Goal: Task Accomplishment & Management: Manage account settings

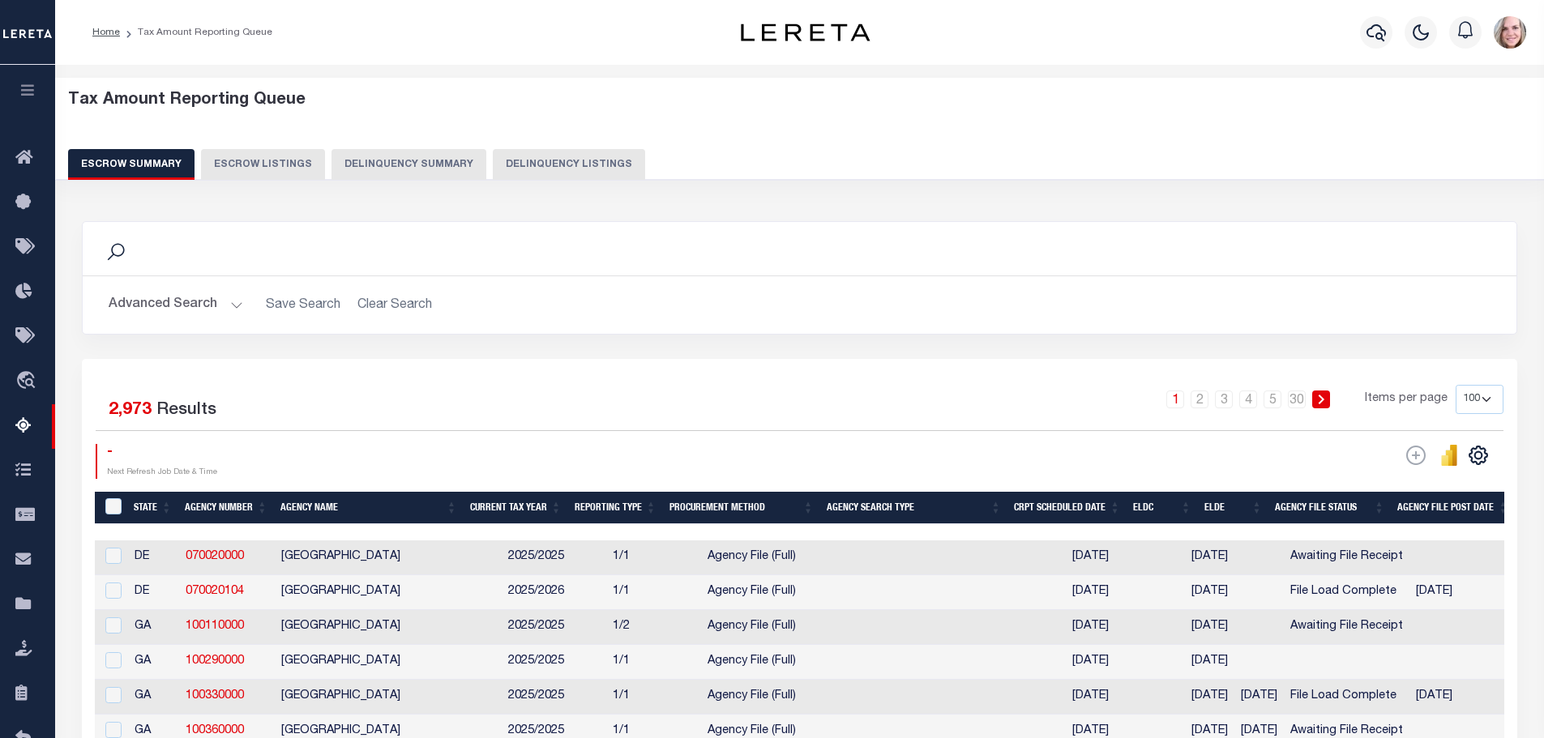
select select "100"
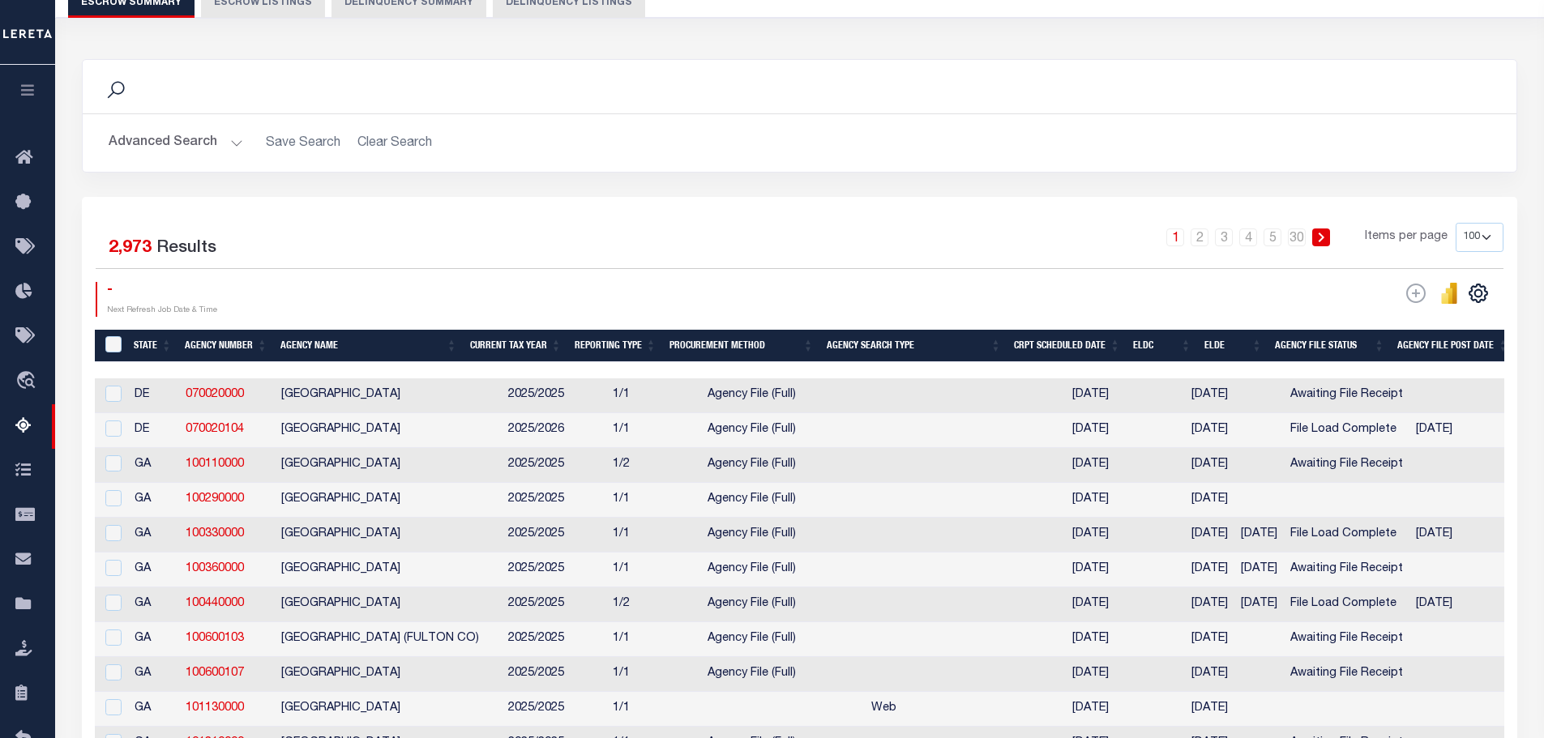
scroll to position [162, 0]
click at [140, 153] on button "Advanced Search" at bounding box center [176, 143] width 135 height 32
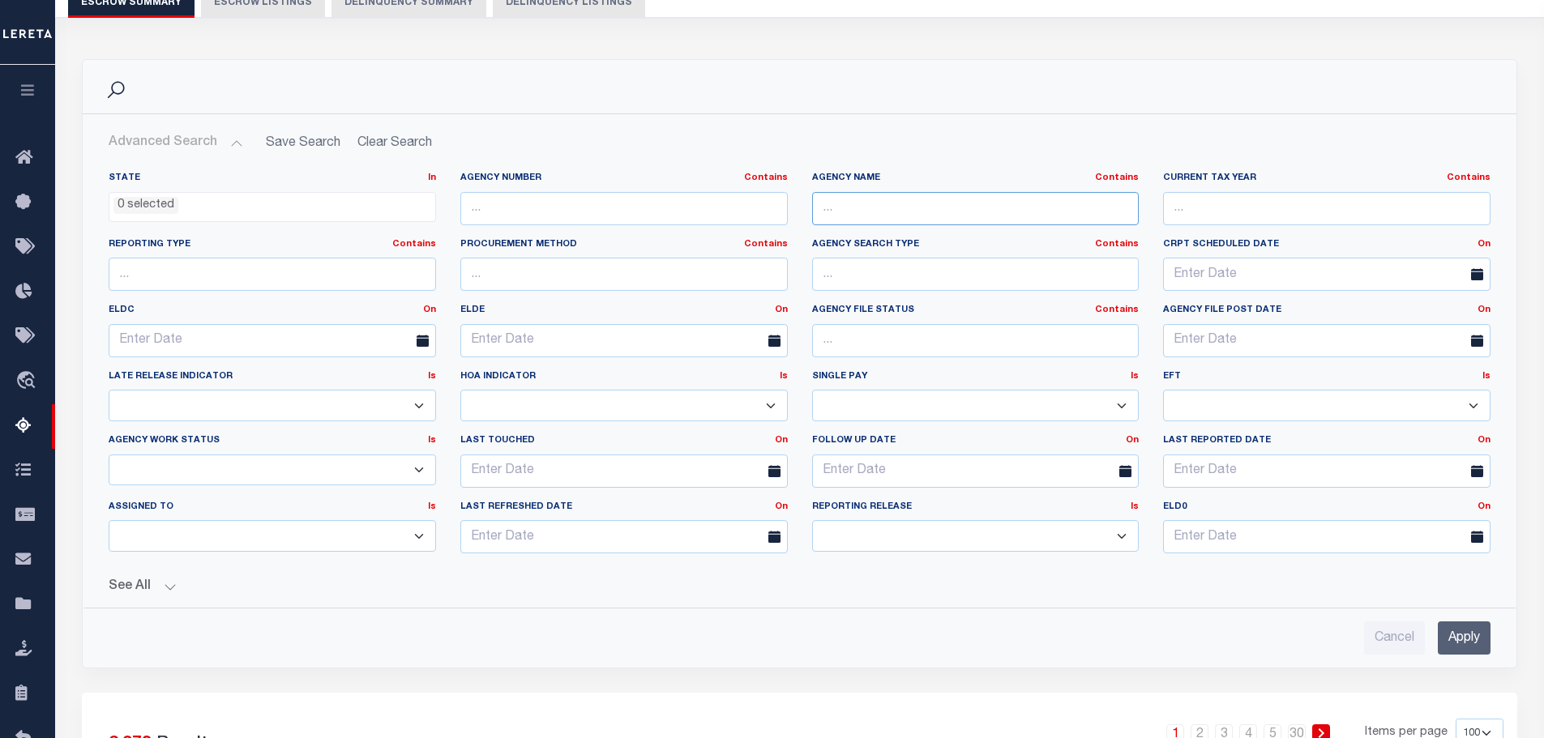
drag, startPoint x: 891, startPoint y: 199, endPoint x: 902, endPoint y: 201, distance: 10.7
click at [891, 199] on input "text" at bounding box center [975, 208] width 327 height 33
type input "freedom sd"
click at [1459, 638] on input "Apply" at bounding box center [1464, 638] width 53 height 33
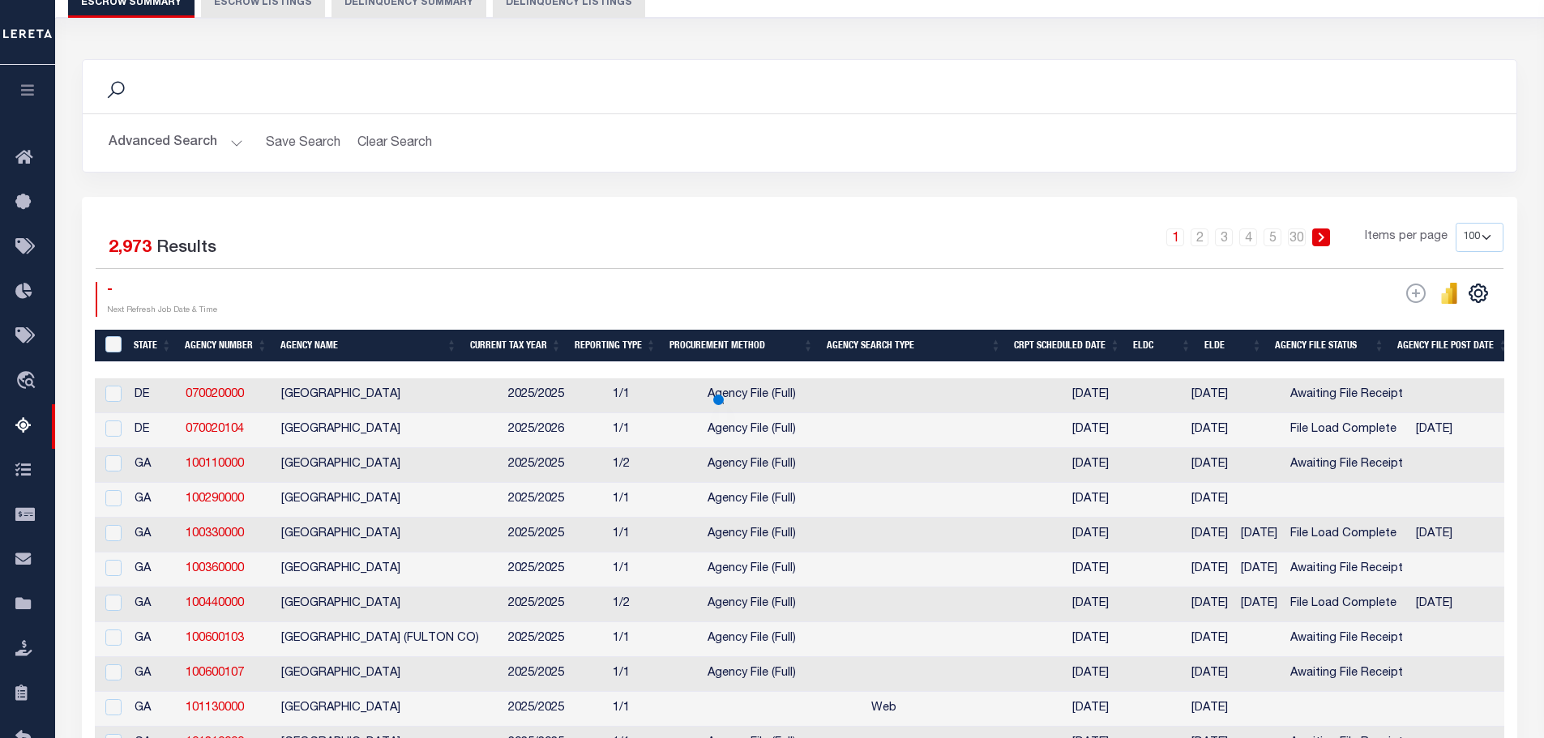
scroll to position [121, 0]
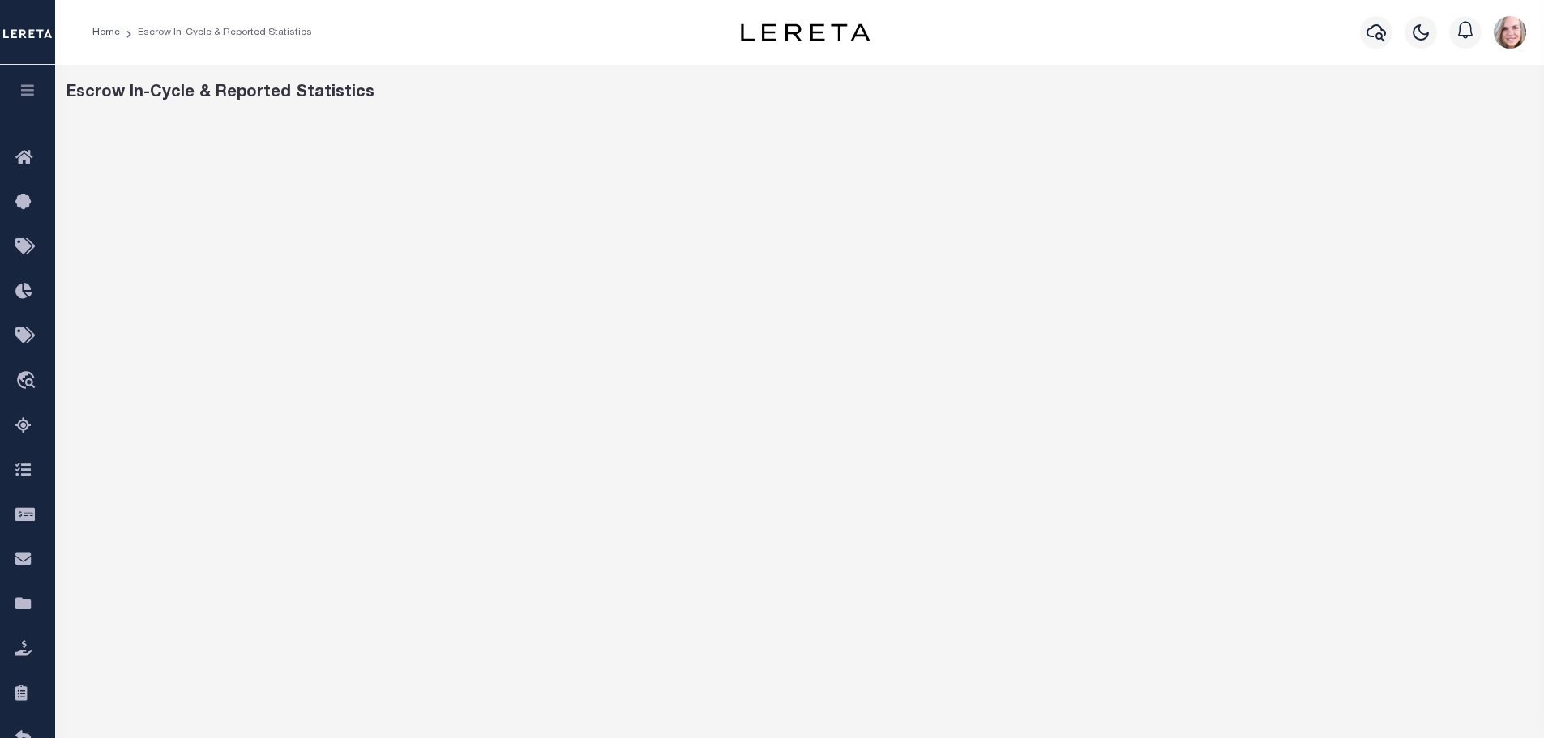
scroll to position [36, 0]
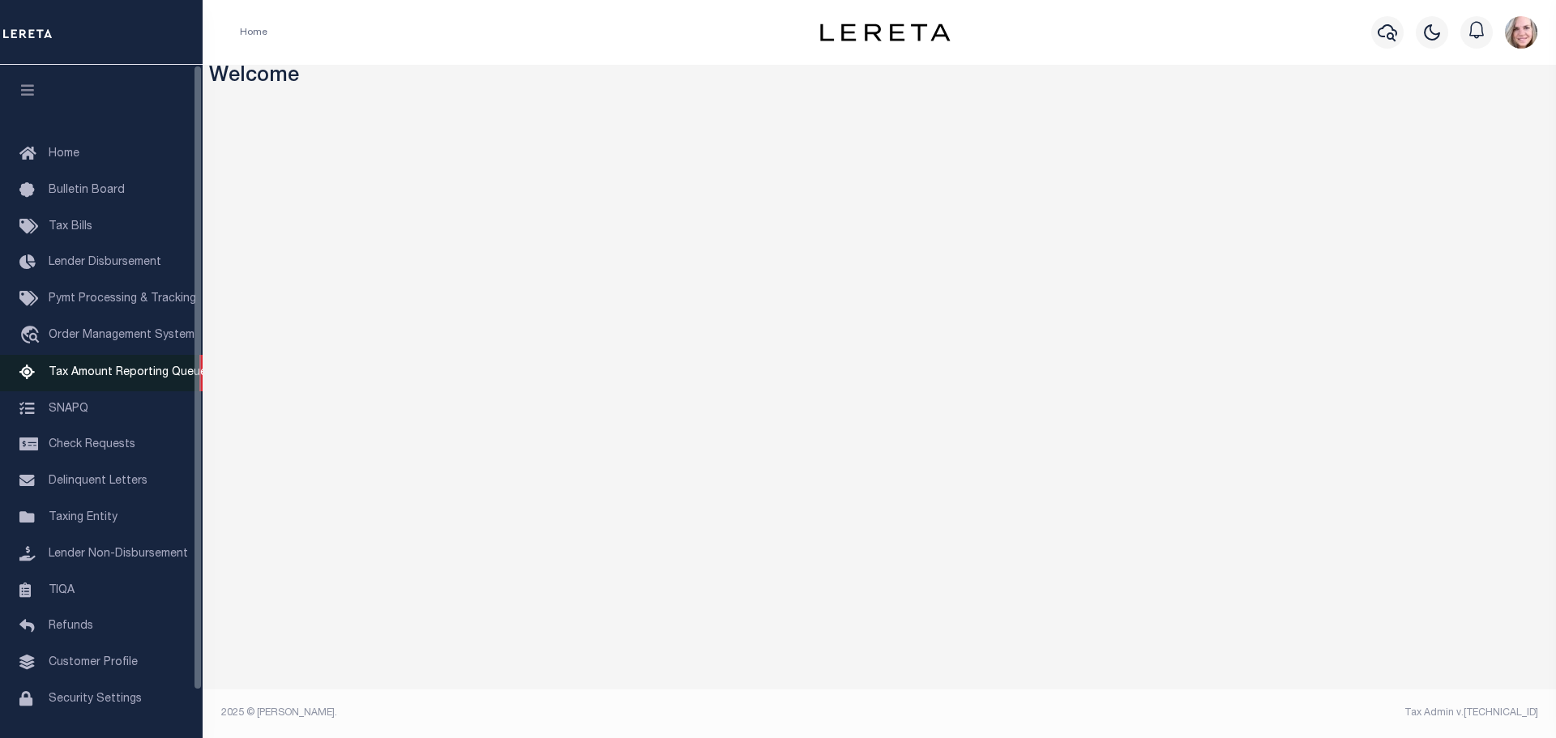
click at [90, 384] on link "Tax Amount Reporting Queue" at bounding box center [101, 373] width 203 height 36
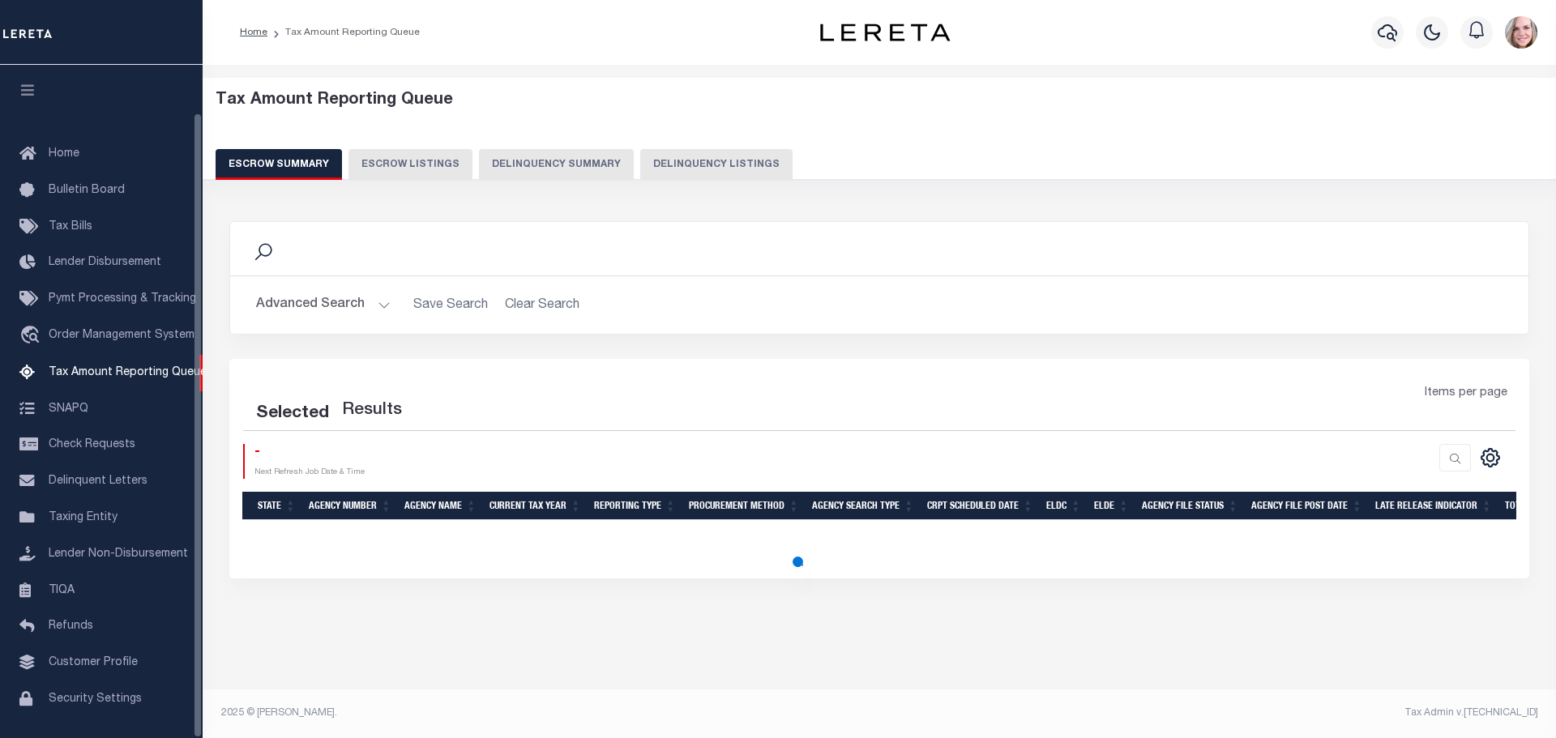
select select "100"
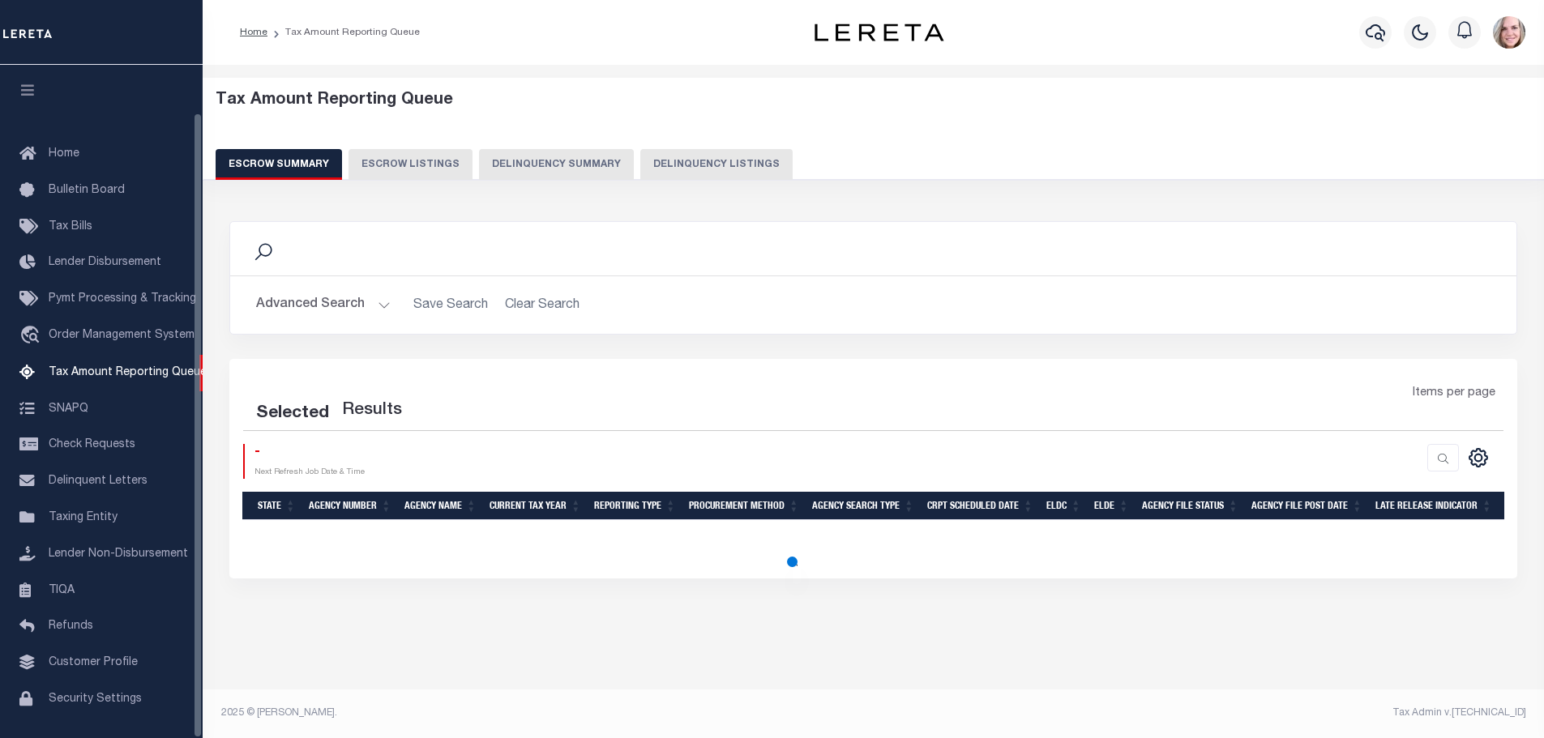
select select "100"
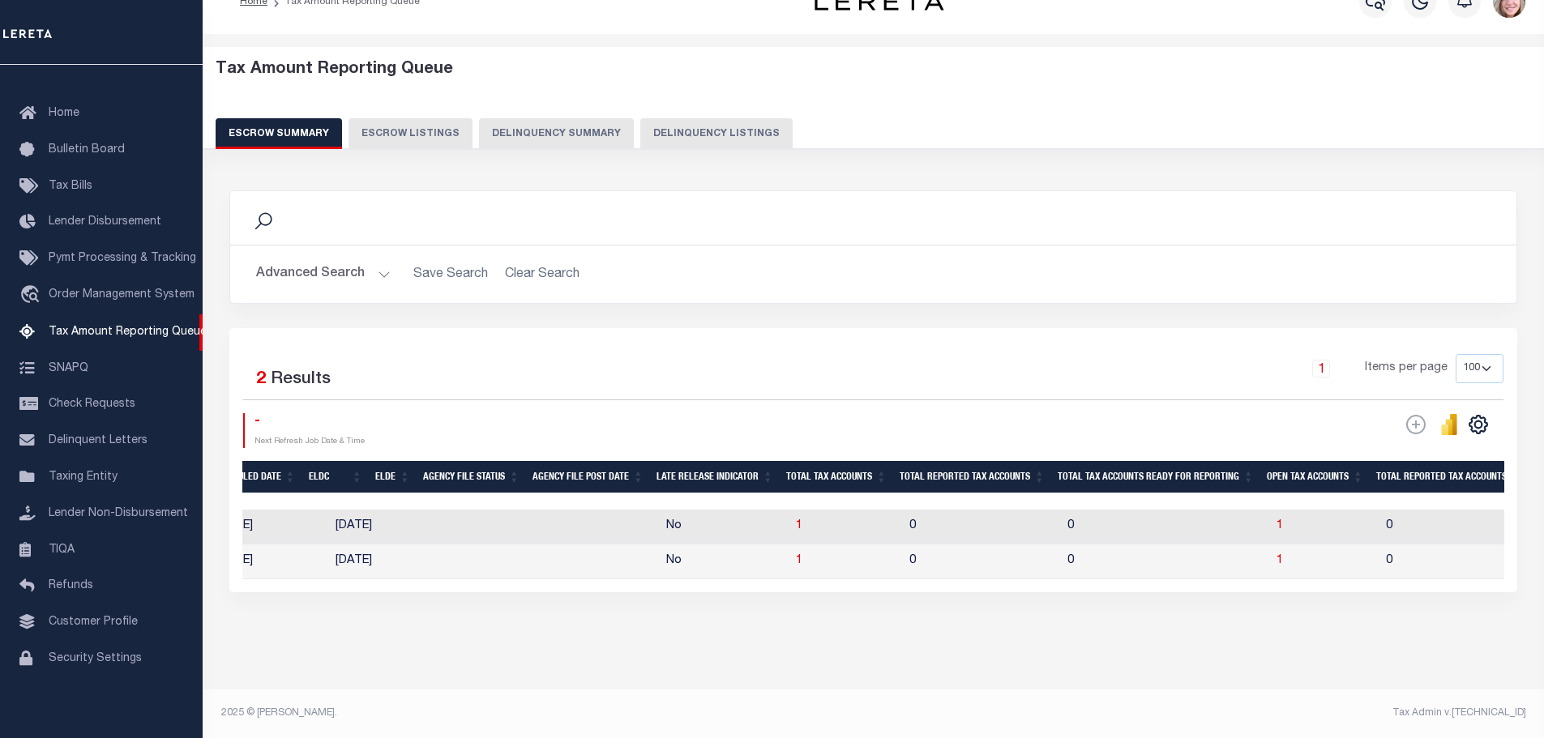
scroll to position [0, 1210]
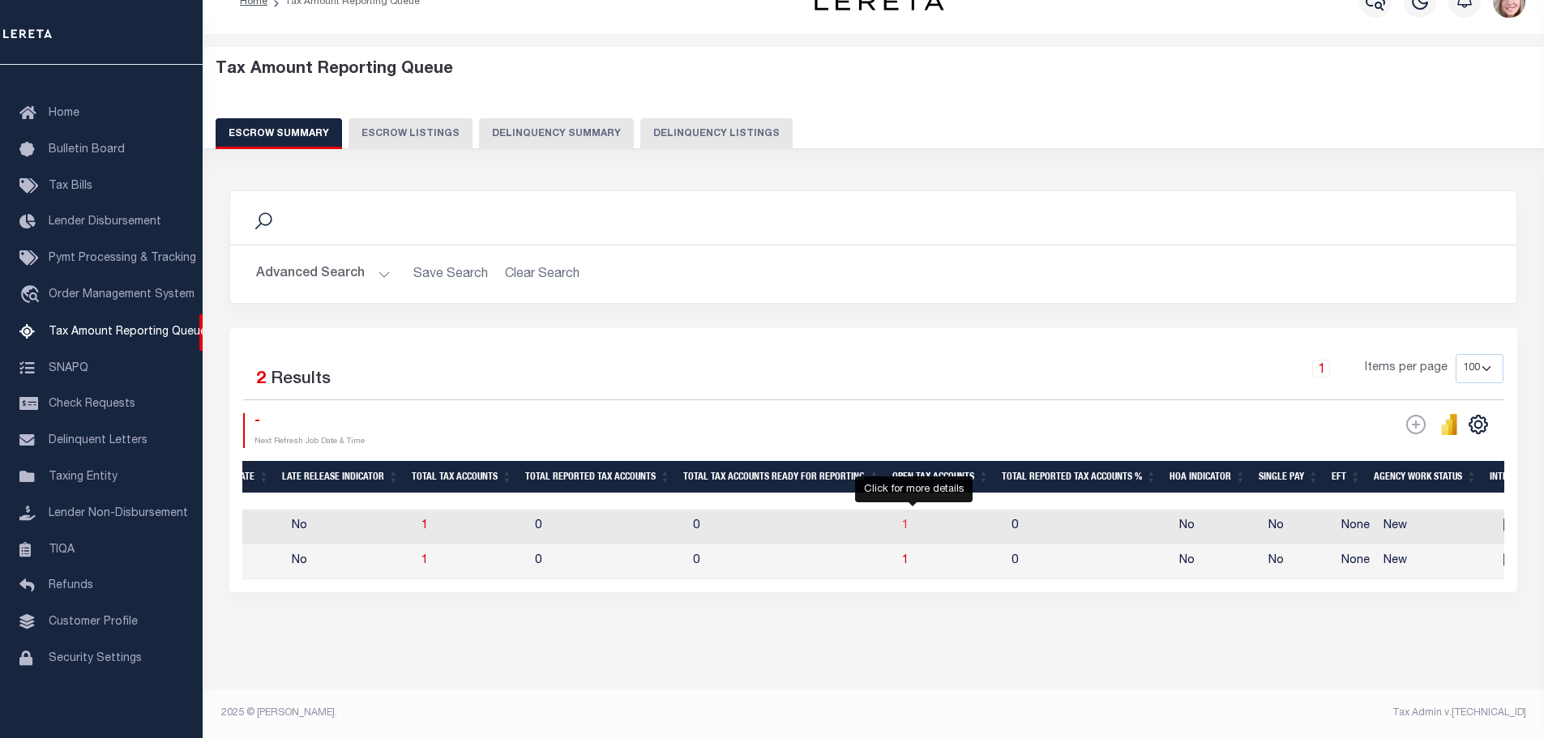
click at [908, 520] on span "1" at bounding box center [905, 525] width 6 height 11
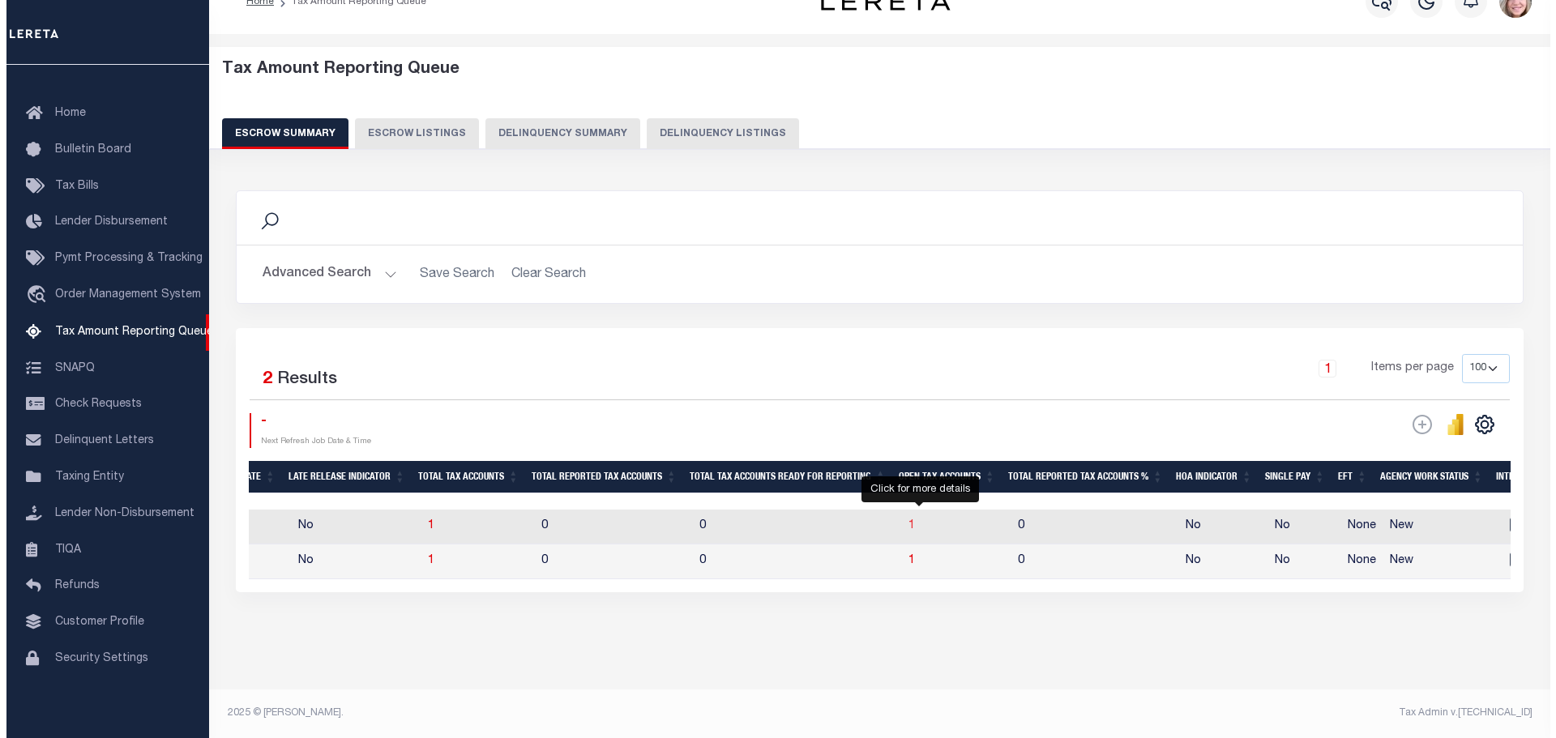
scroll to position [0, 0]
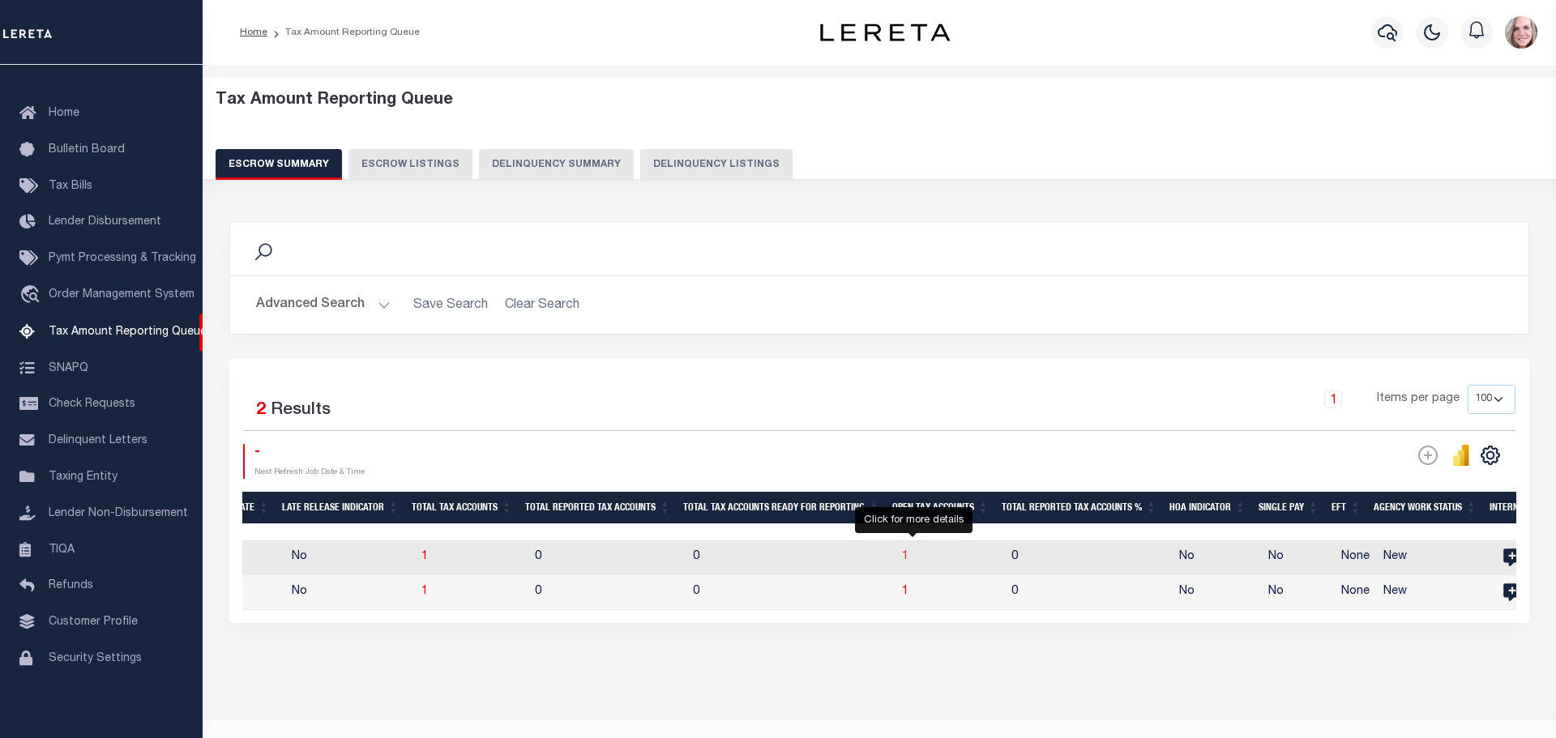
select select "100"
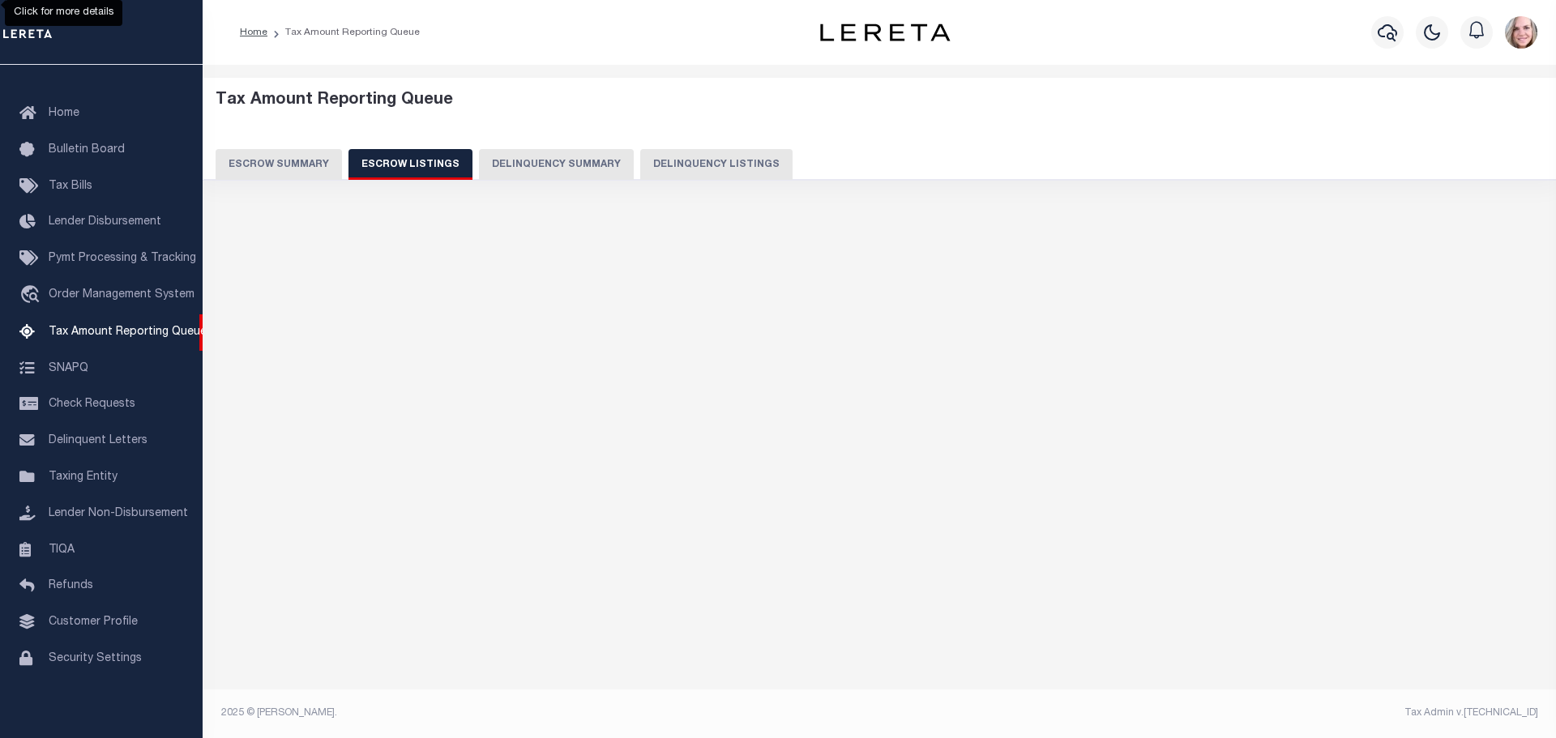
select select "100"
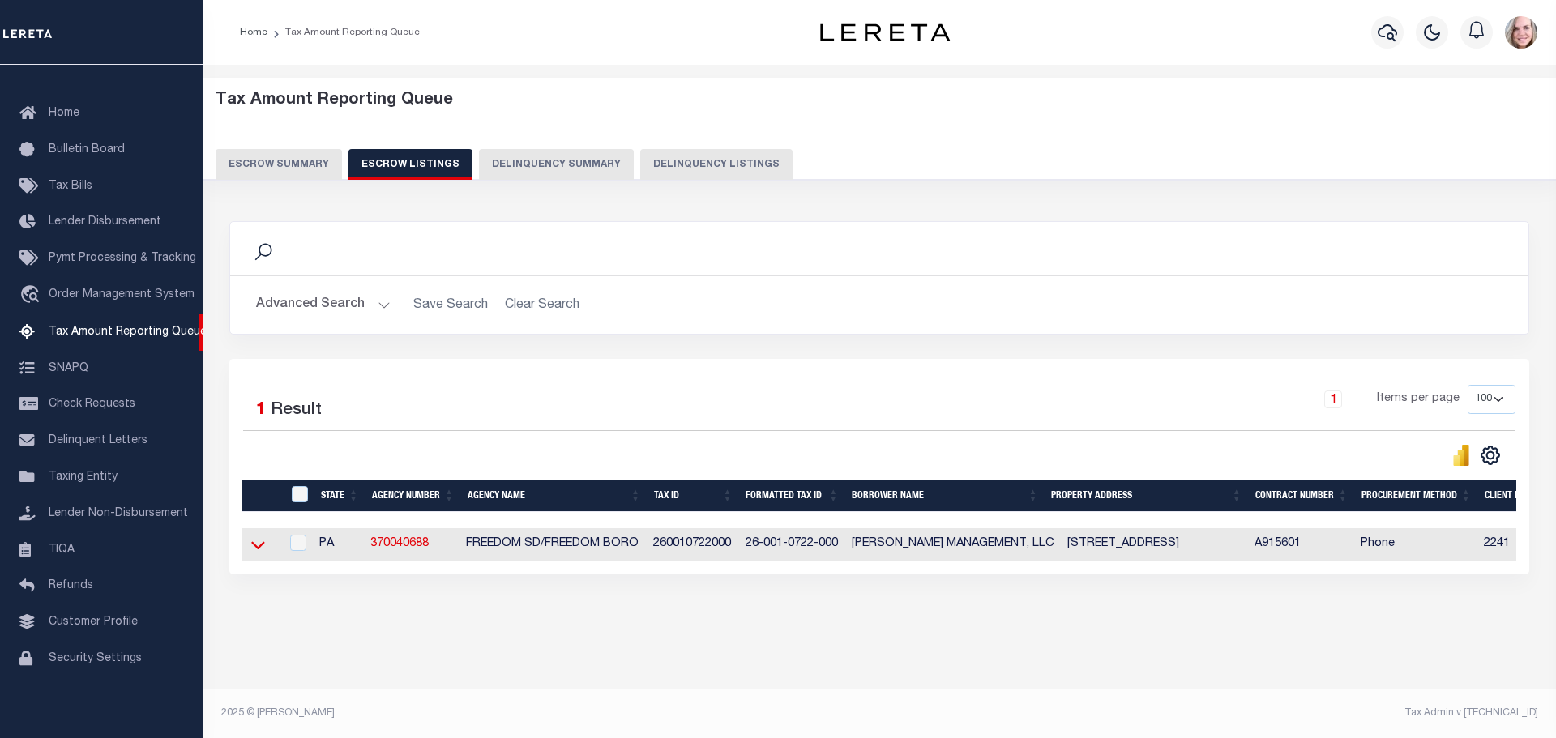
click at [251, 552] on icon at bounding box center [258, 544] width 14 height 17
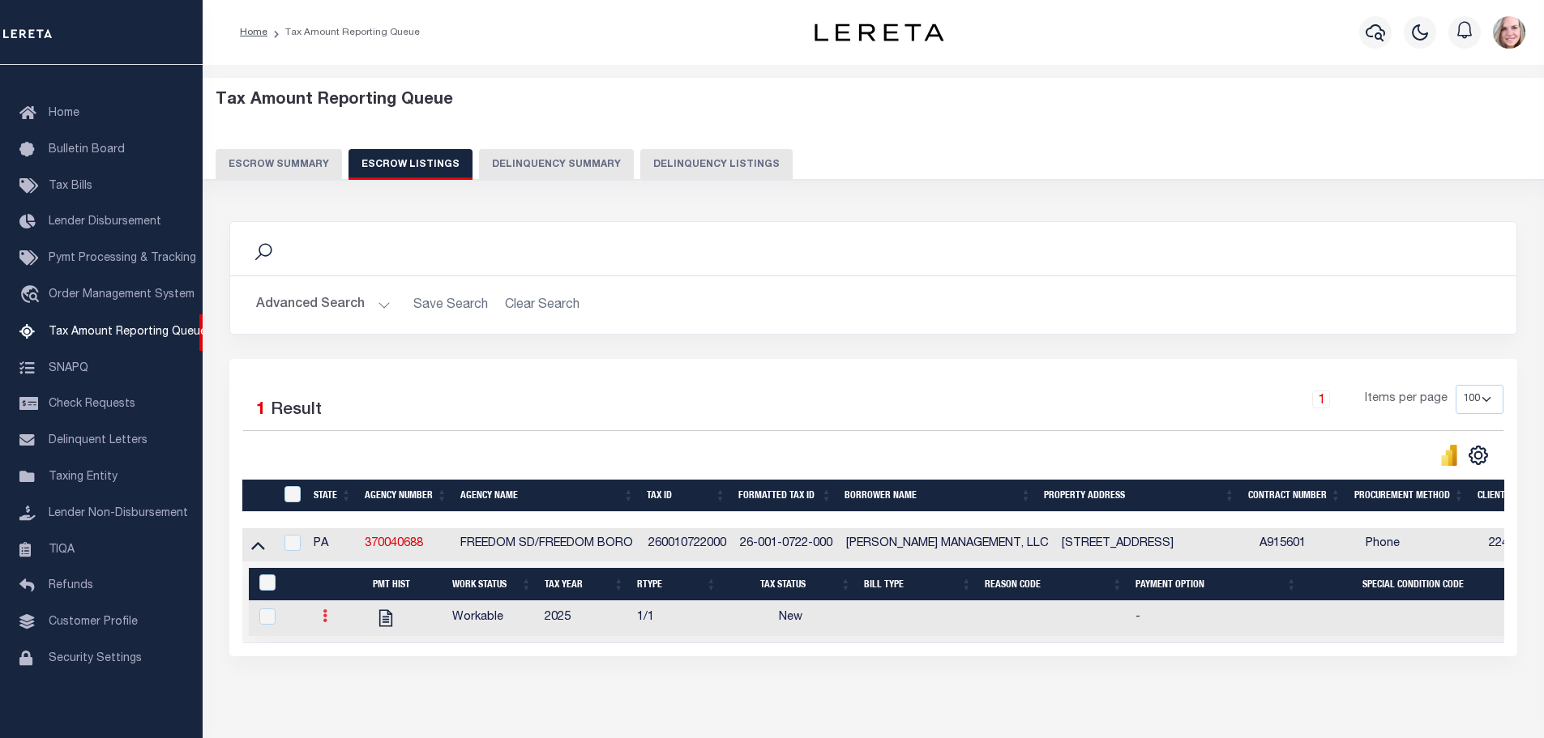
click at [323, 622] on icon at bounding box center [325, 615] width 5 height 13
click at [350, 677] on img "" at bounding box center [344, 669] width 16 height 17
checkbox input "true"
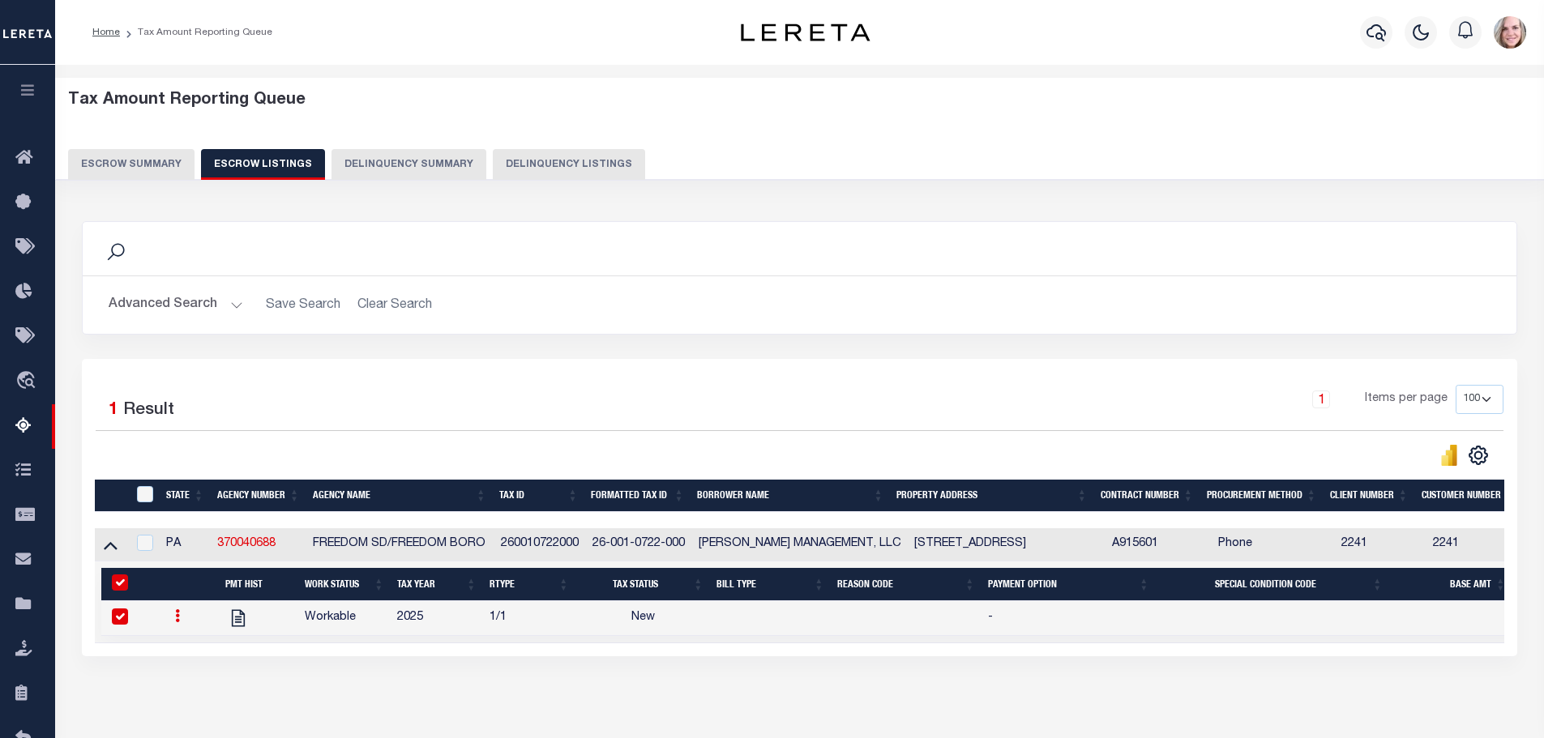
select select "NW2"
select select
type input "09/09/2025"
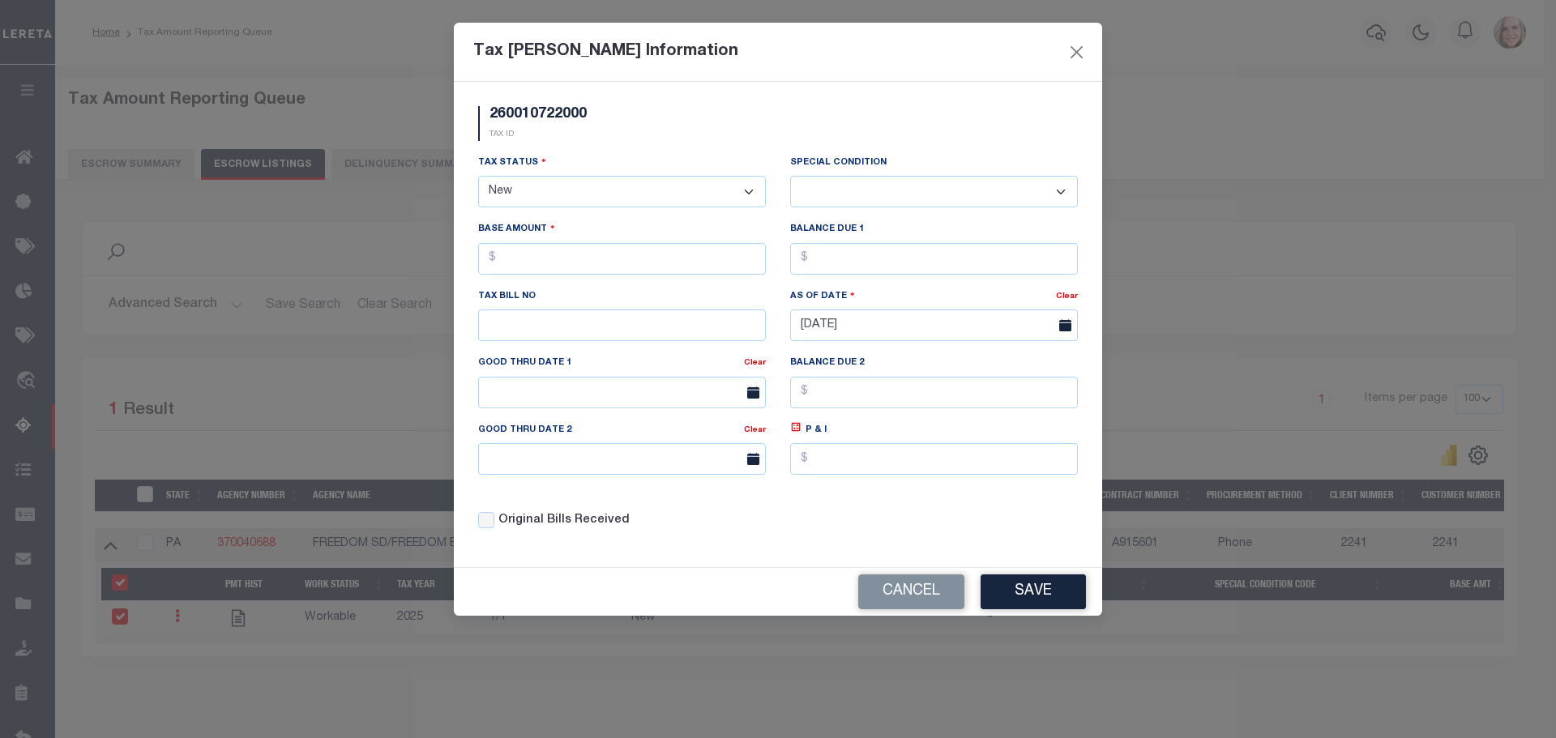
click at [586, 207] on select "- Select Status - Open Due/Unpaid Paid Incomplete No Tax Due Internal Refund Pr…" at bounding box center [622, 192] width 288 height 32
select select "DUE"
click at [478, 177] on select "- Select Status - Open Due/Unpaid Paid Incomplete No Tax Due Internal Refund Pr…" at bounding box center [622, 192] width 288 height 32
select select "0"
click at [588, 261] on input "text" at bounding box center [622, 259] width 288 height 32
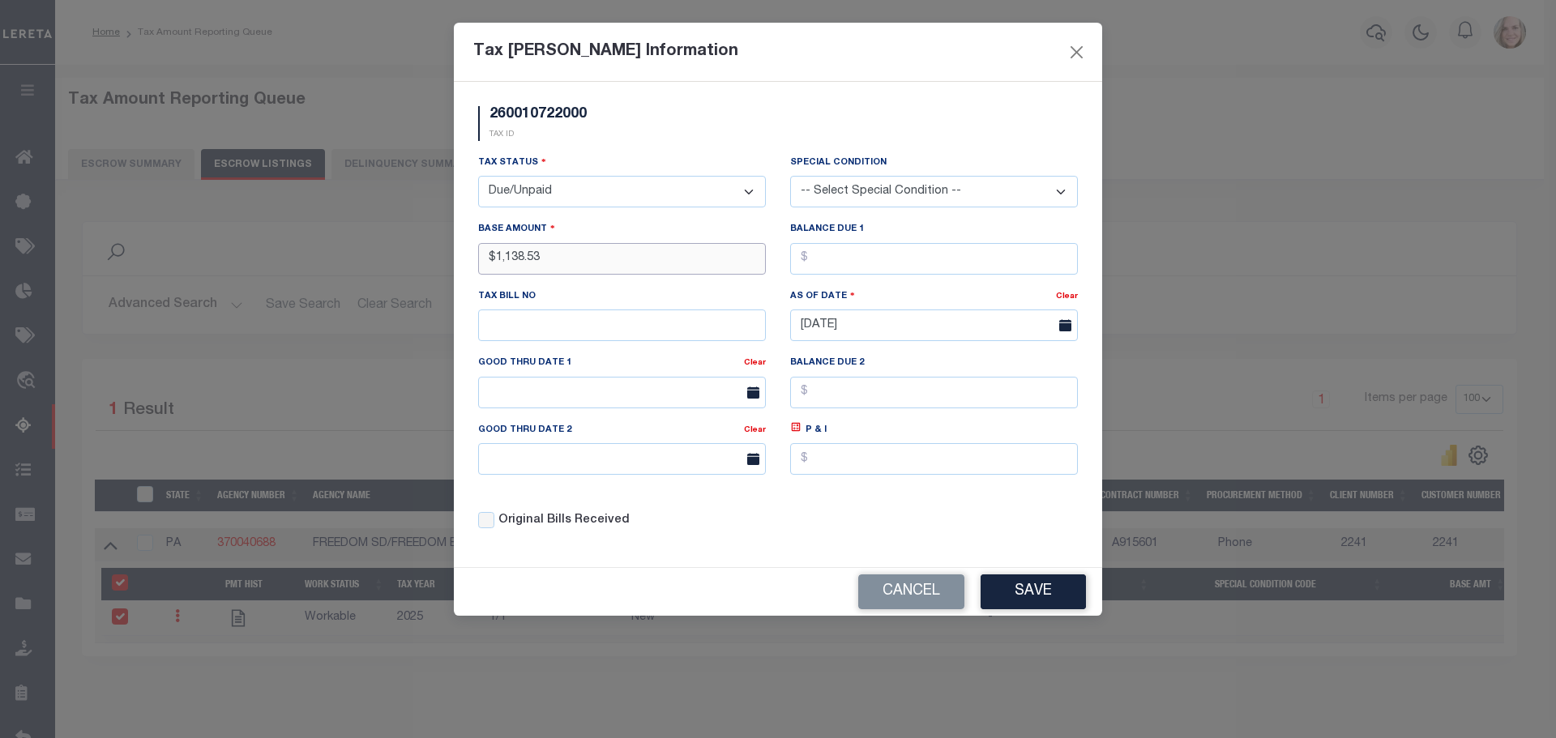
type input "$1,138.53"
click at [917, 252] on input "text" at bounding box center [934, 259] width 288 height 32
type input "$1,138.53"
click at [777, 515] on div "Original Bills Received" at bounding box center [622, 515] width 312 height 55
click at [1052, 600] on button "Save" at bounding box center [1033, 592] width 105 height 35
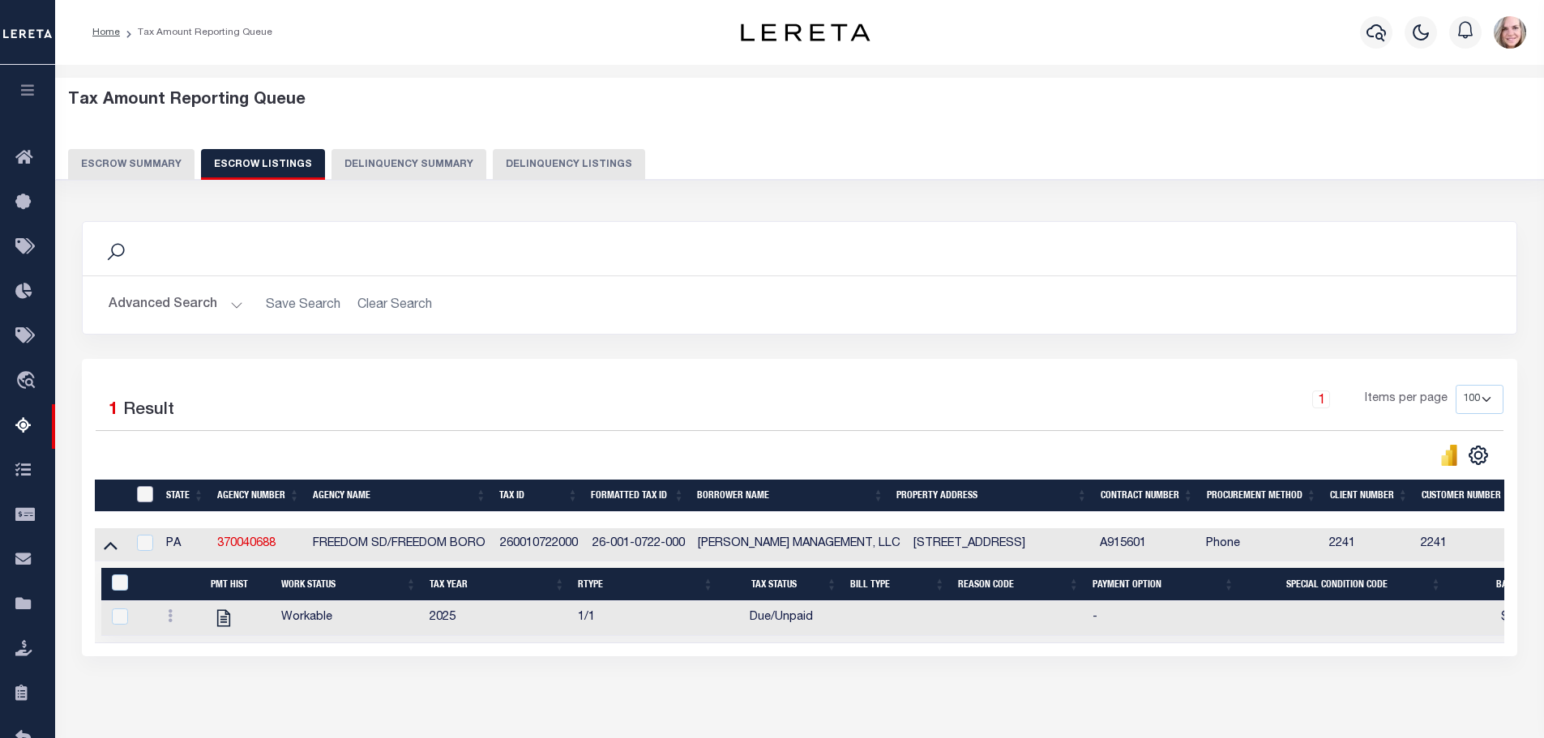
click at [148, 495] on input "ID" at bounding box center [145, 494] width 16 height 16
checkbox input "true"
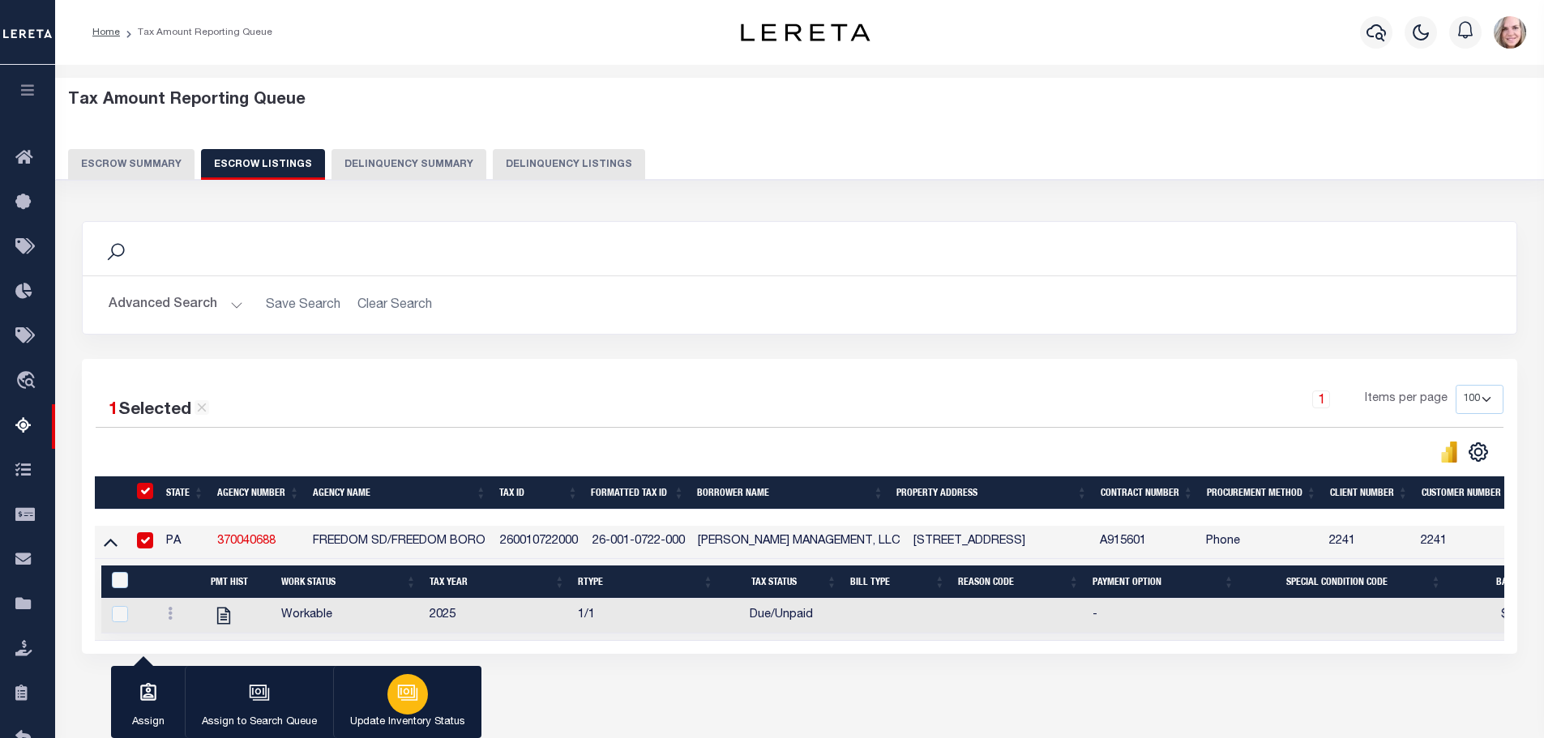
click at [398, 696] on icon "button" at bounding box center [407, 692] width 21 height 21
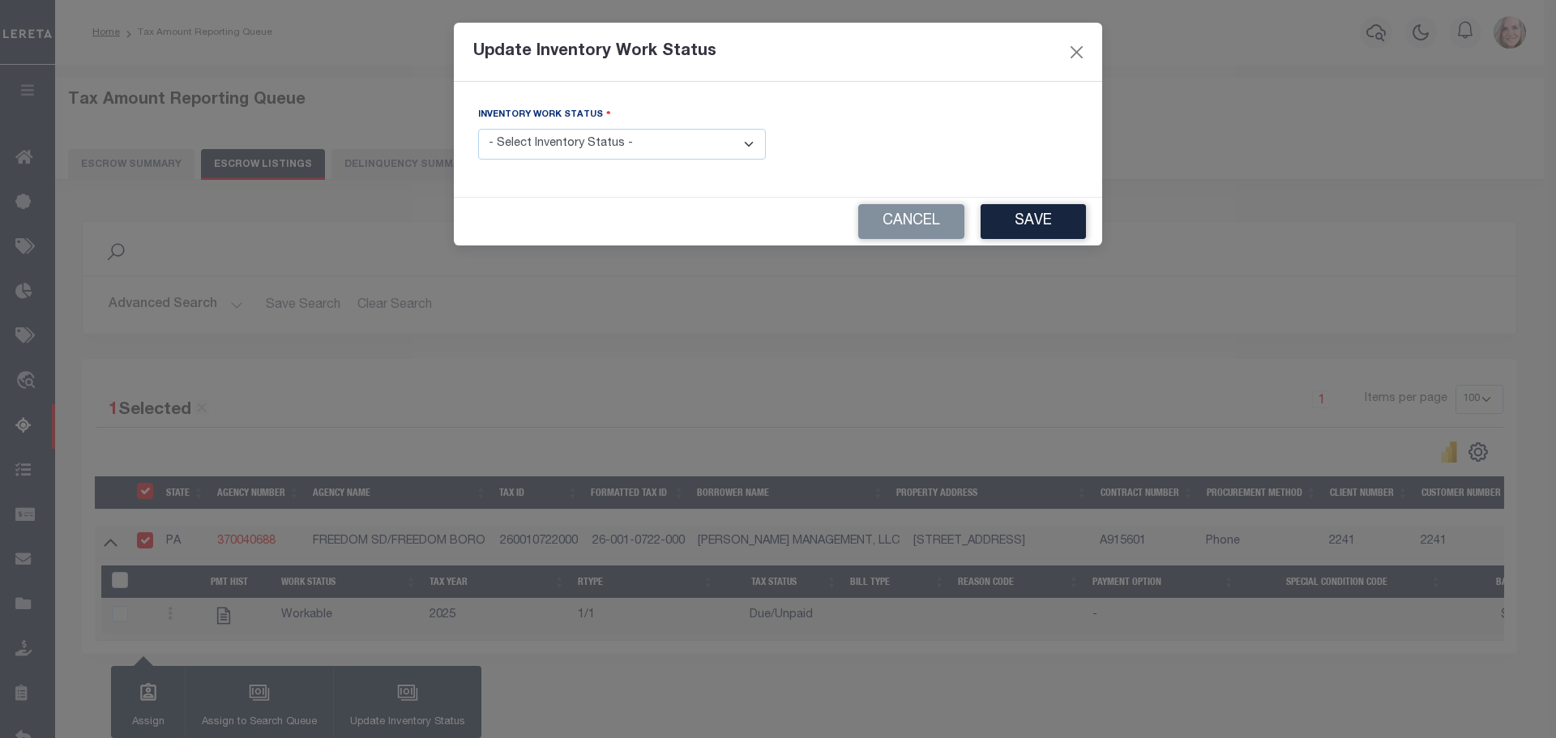
click at [583, 150] on select "- Select Inventory Status - Manual - Exception Pended - Awaiting Search Late Ad…" at bounding box center [622, 145] width 288 height 32
select select "4"
click at [478, 129] on select "- Select Inventory Status - Manual - Exception Pended - Awaiting Search Late Ad…" at bounding box center [622, 145] width 288 height 32
click at [1079, 225] on button "Save" at bounding box center [1033, 221] width 105 height 35
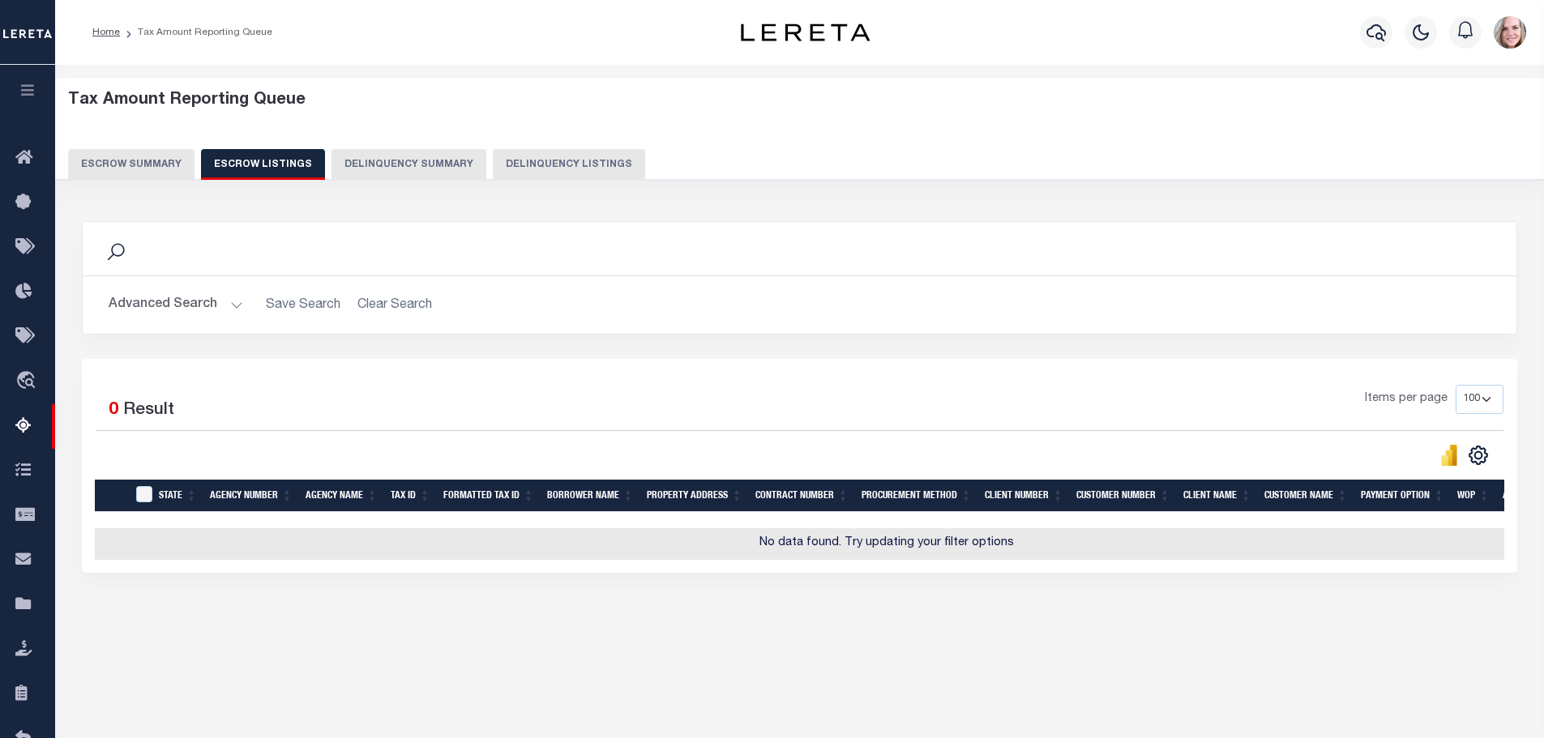
click at [137, 166] on button "Escrow Summary" at bounding box center [131, 164] width 126 height 31
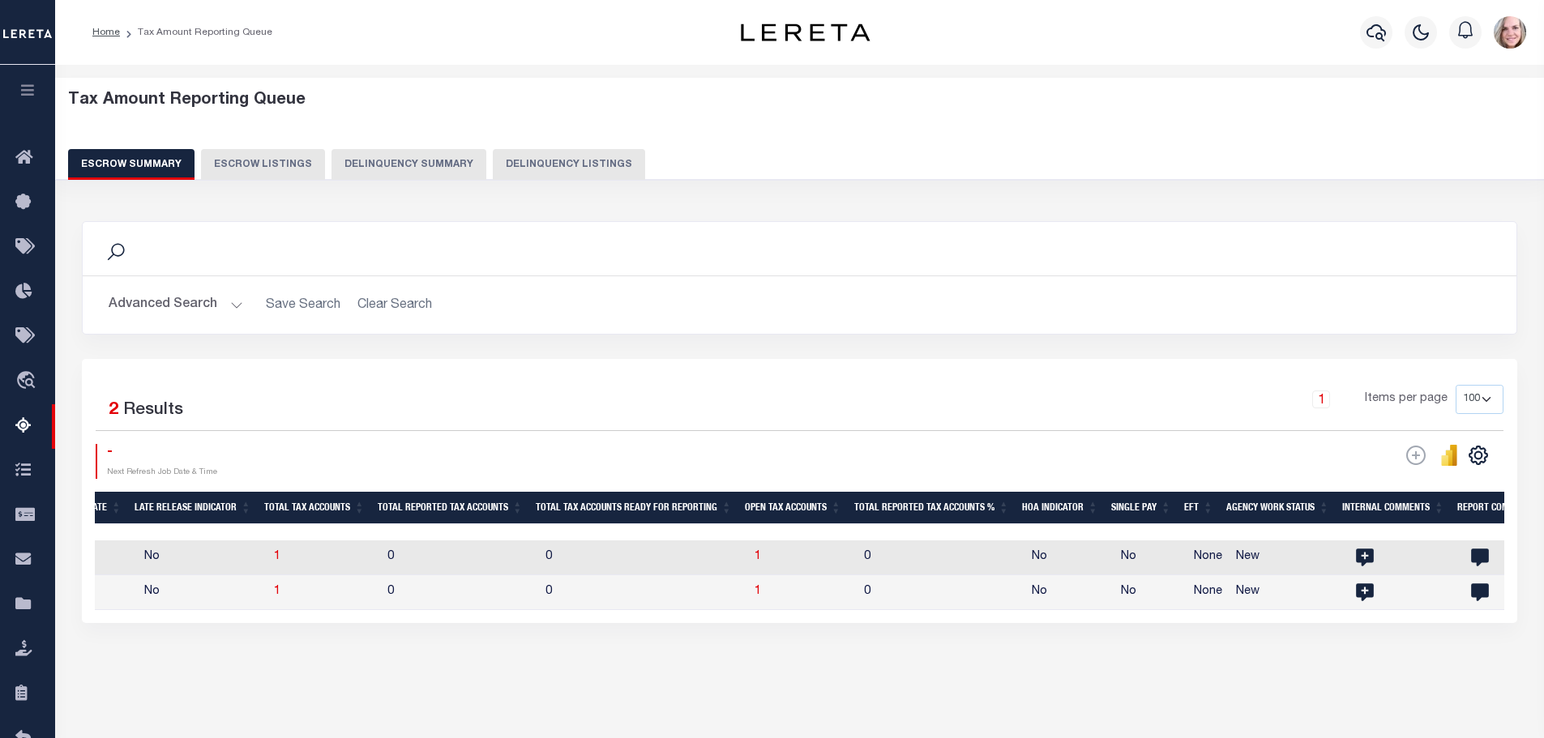
drag, startPoint x: 167, startPoint y: 276, endPoint x: 183, endPoint y: 307, distance: 34.8
click at [167, 276] on div "Advanced Search Save Search Clear Search EscrowSummaryGridWrapper_dynamictable_…" at bounding box center [800, 305] width 1434 height 58
click at [186, 311] on button "Advanced Search" at bounding box center [176, 305] width 135 height 32
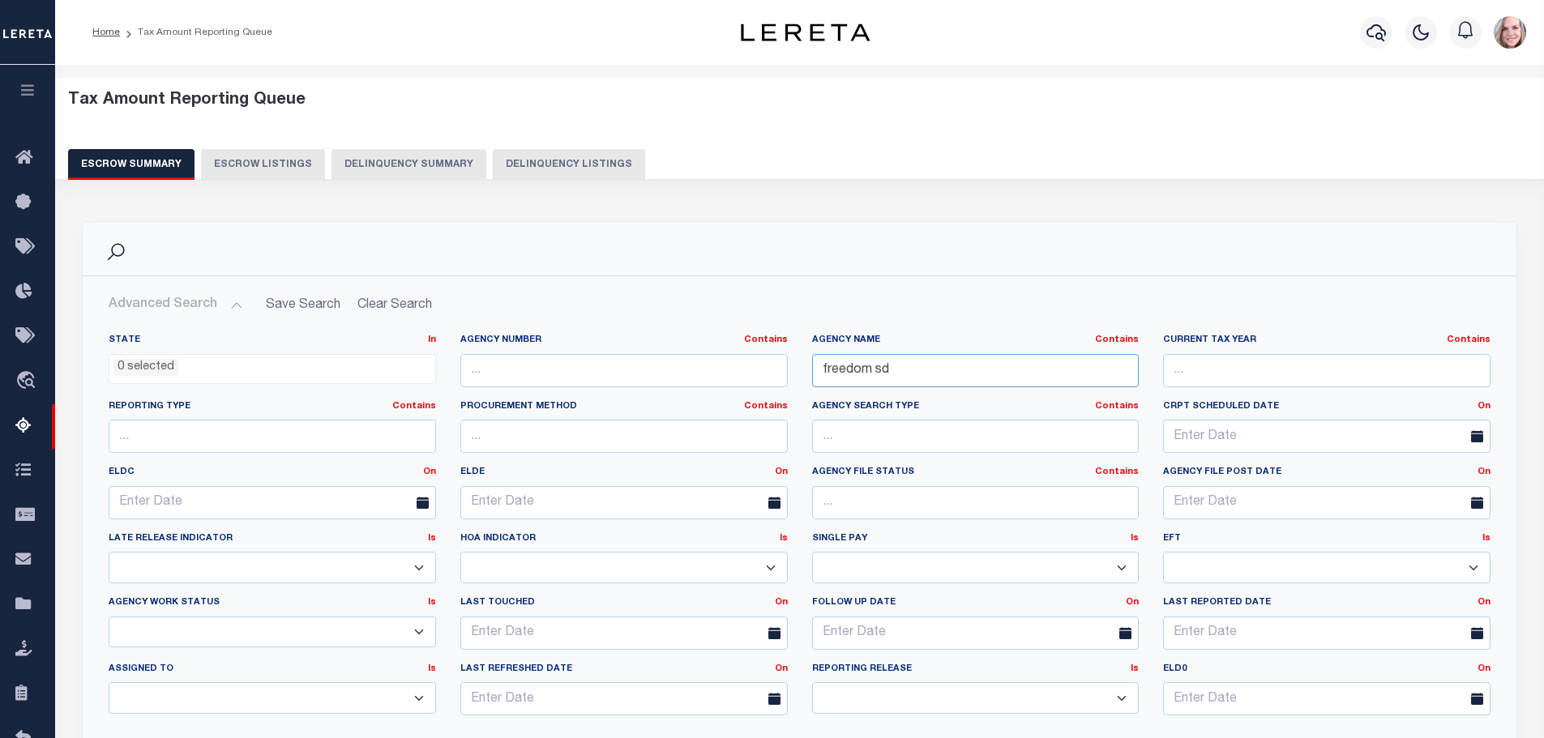
click at [1037, 365] on input "freedom sd" at bounding box center [975, 370] width 327 height 33
click at [1037, 364] on input "freedom sd" at bounding box center [975, 370] width 327 height 33
click at [1037, 363] on input "freedom sd" at bounding box center [975, 370] width 327 height 33
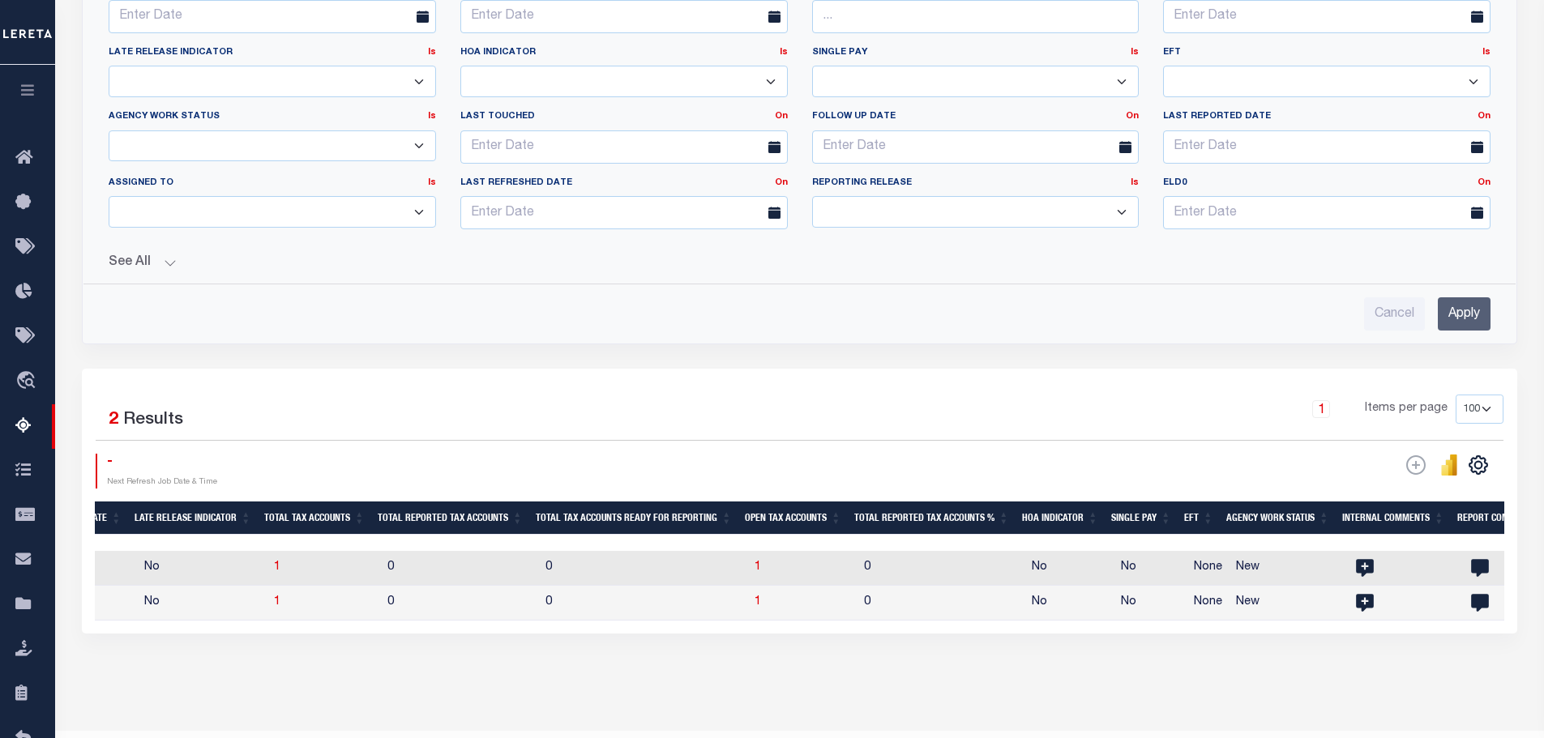
type input "CATAS"
click at [1448, 314] on input "Apply" at bounding box center [1464, 313] width 53 height 33
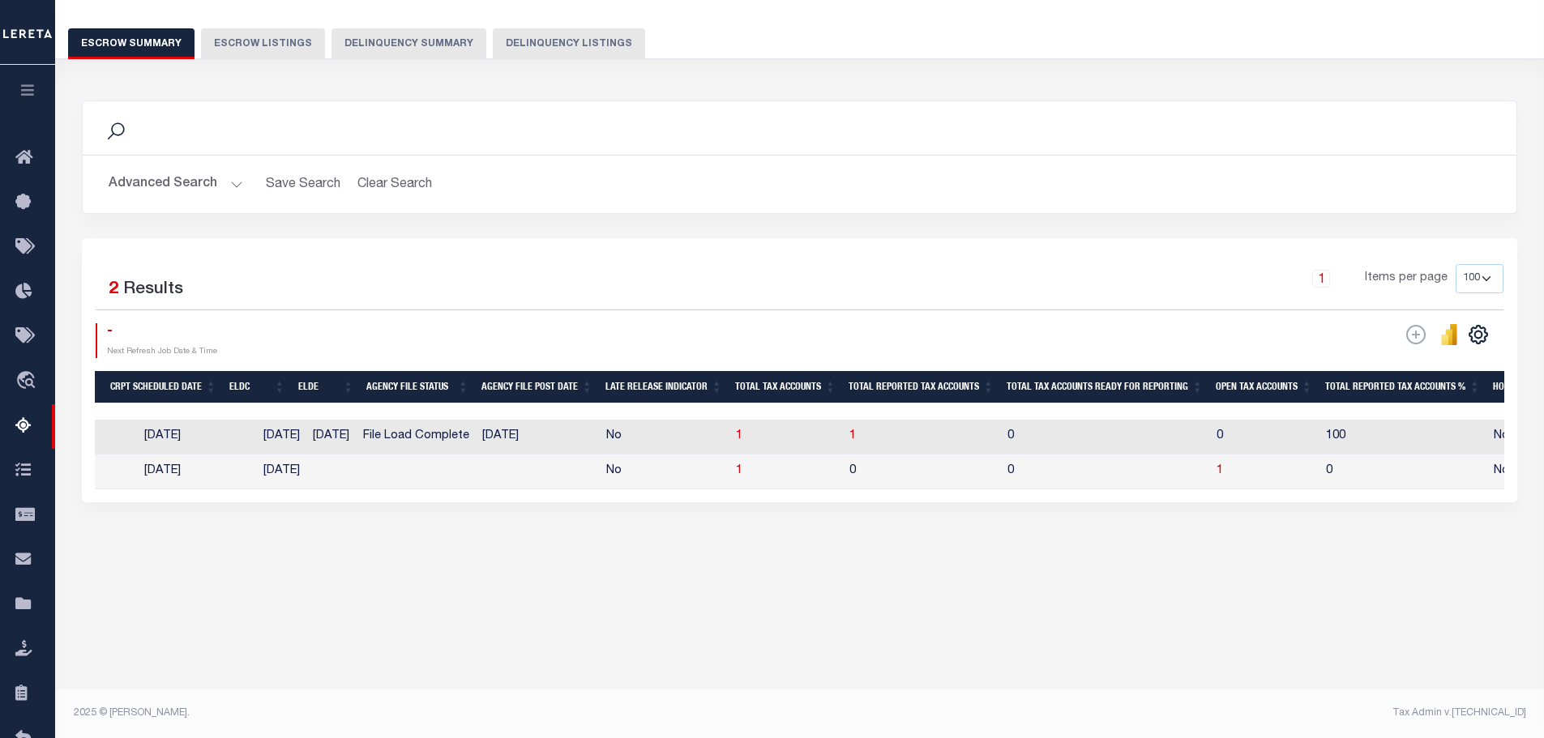
scroll to position [0, 1024]
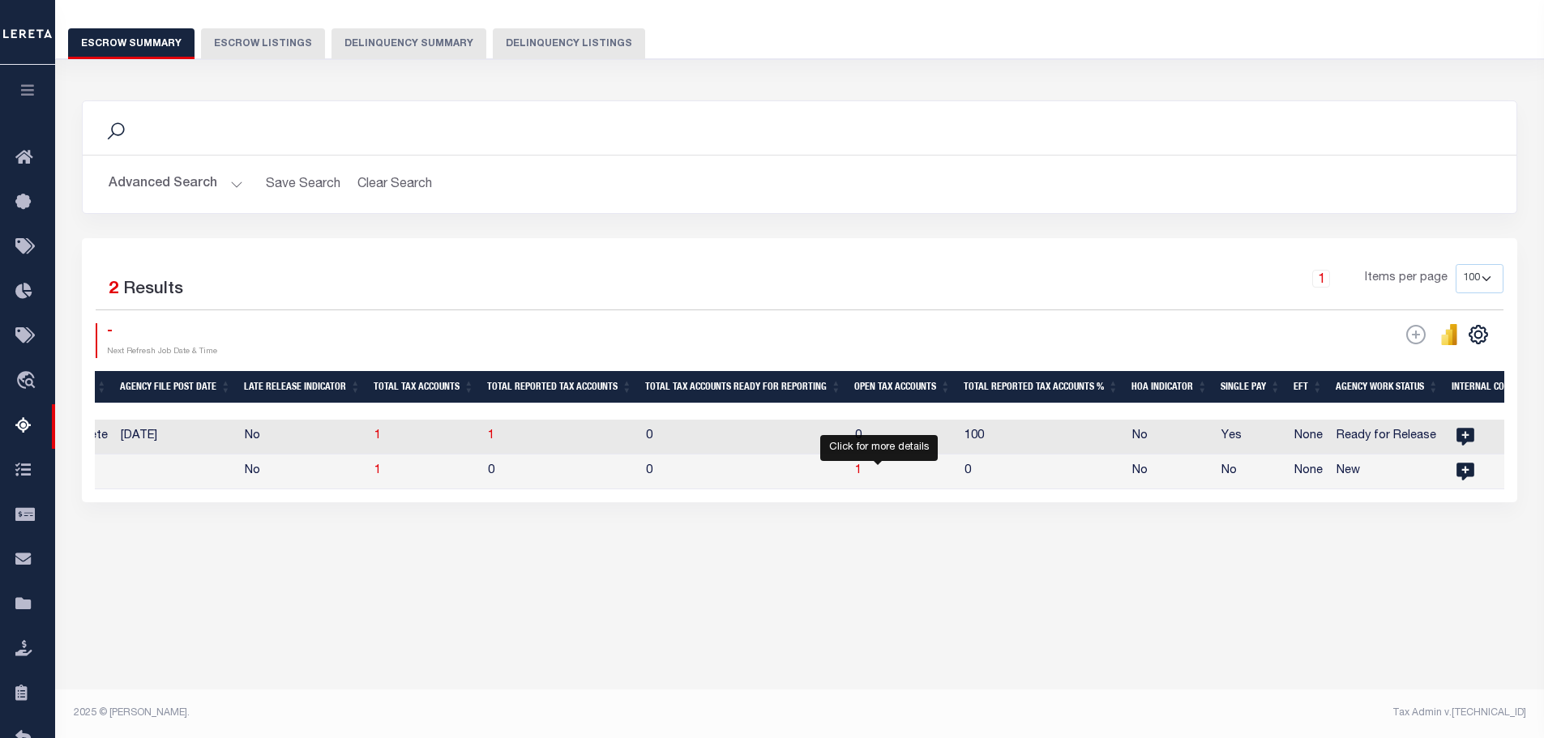
drag, startPoint x: 878, startPoint y: 476, endPoint x: 934, endPoint y: 604, distance: 139.7
click at [861, 476] on span "1" at bounding box center [858, 470] width 6 height 11
select select "100"
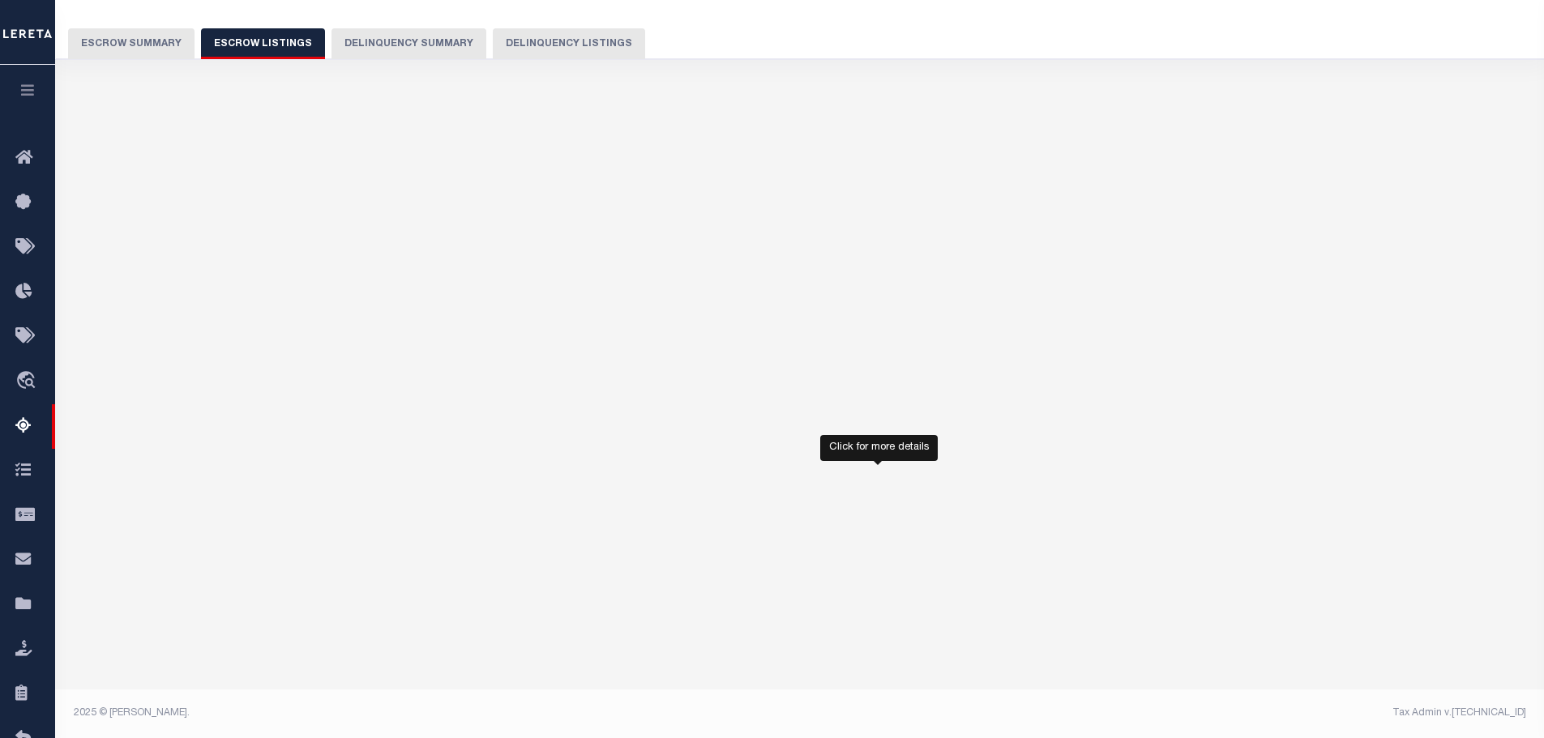
select select "100"
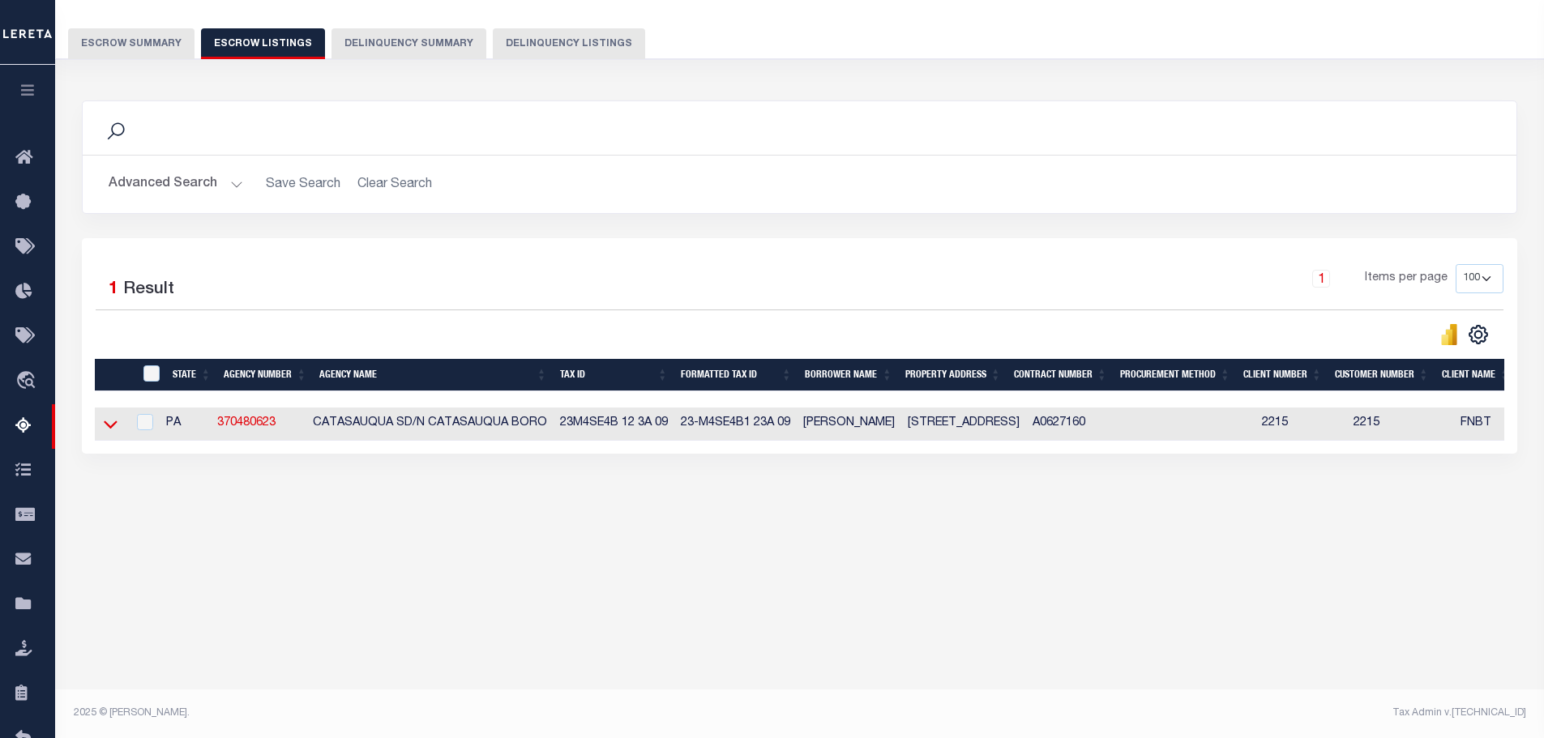
click at [117, 429] on icon at bounding box center [111, 424] width 14 height 17
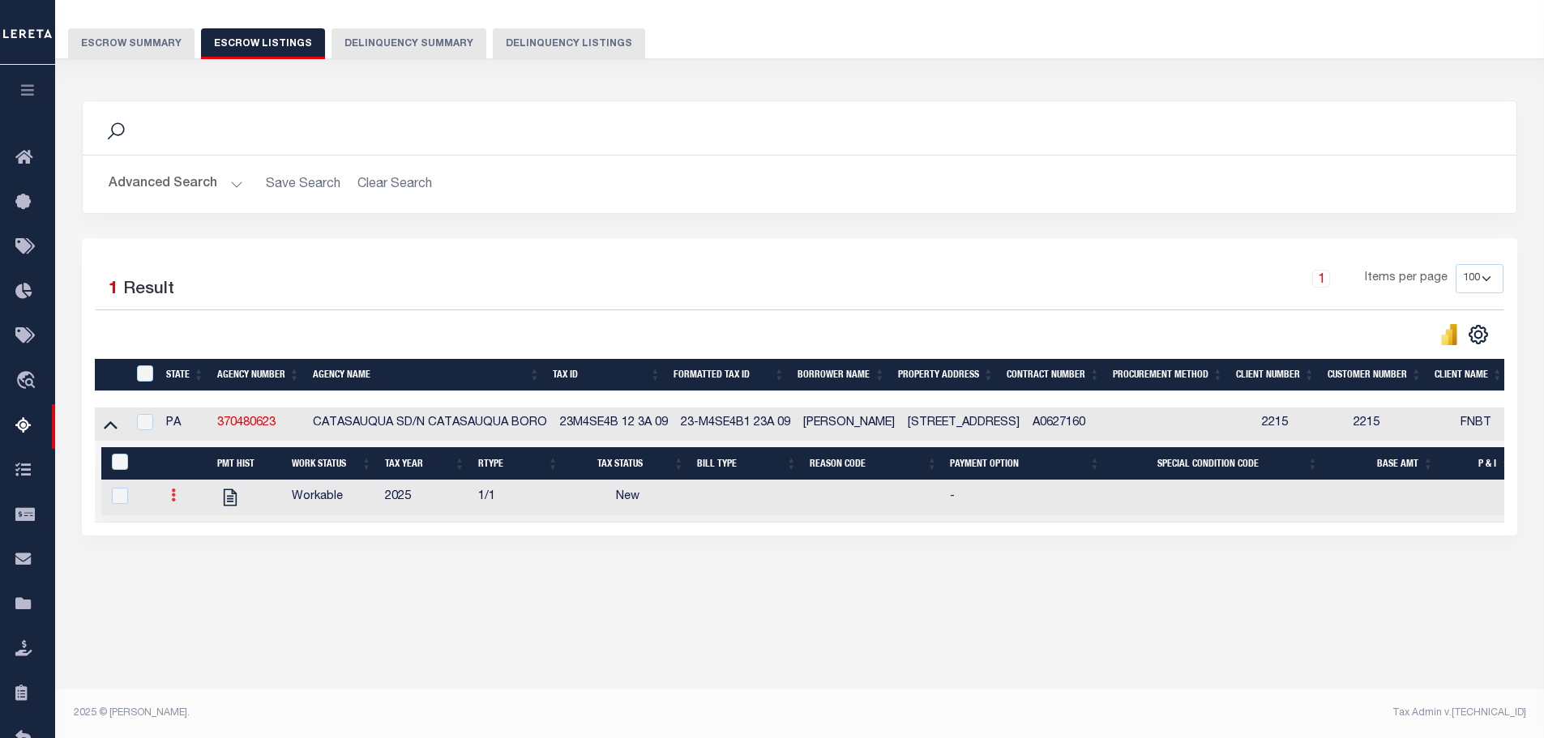
click at [173, 502] on icon at bounding box center [173, 495] width 5 height 13
click at [211, 552] on link "" at bounding box center [192, 549] width 55 height 27
checkbox input "true"
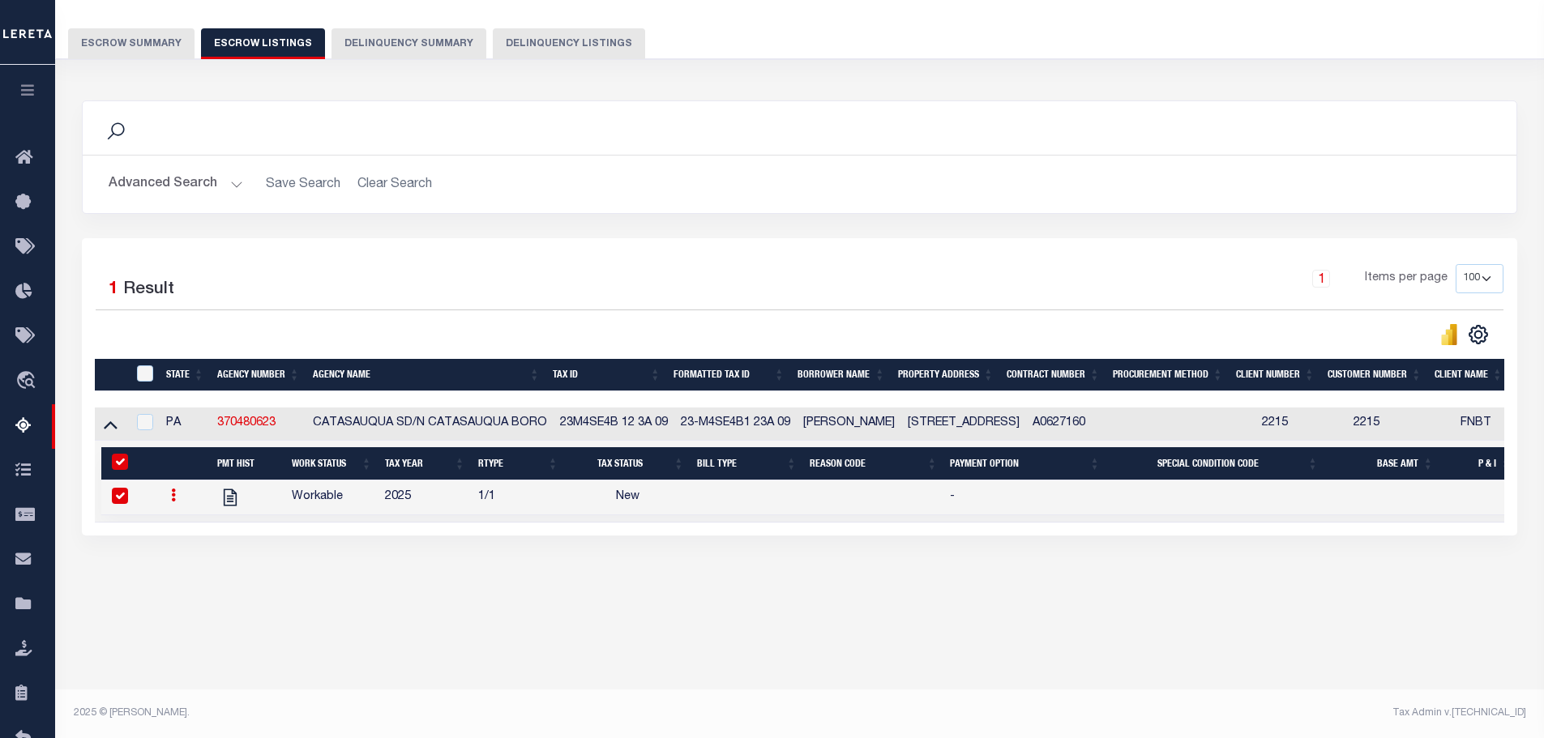
select select
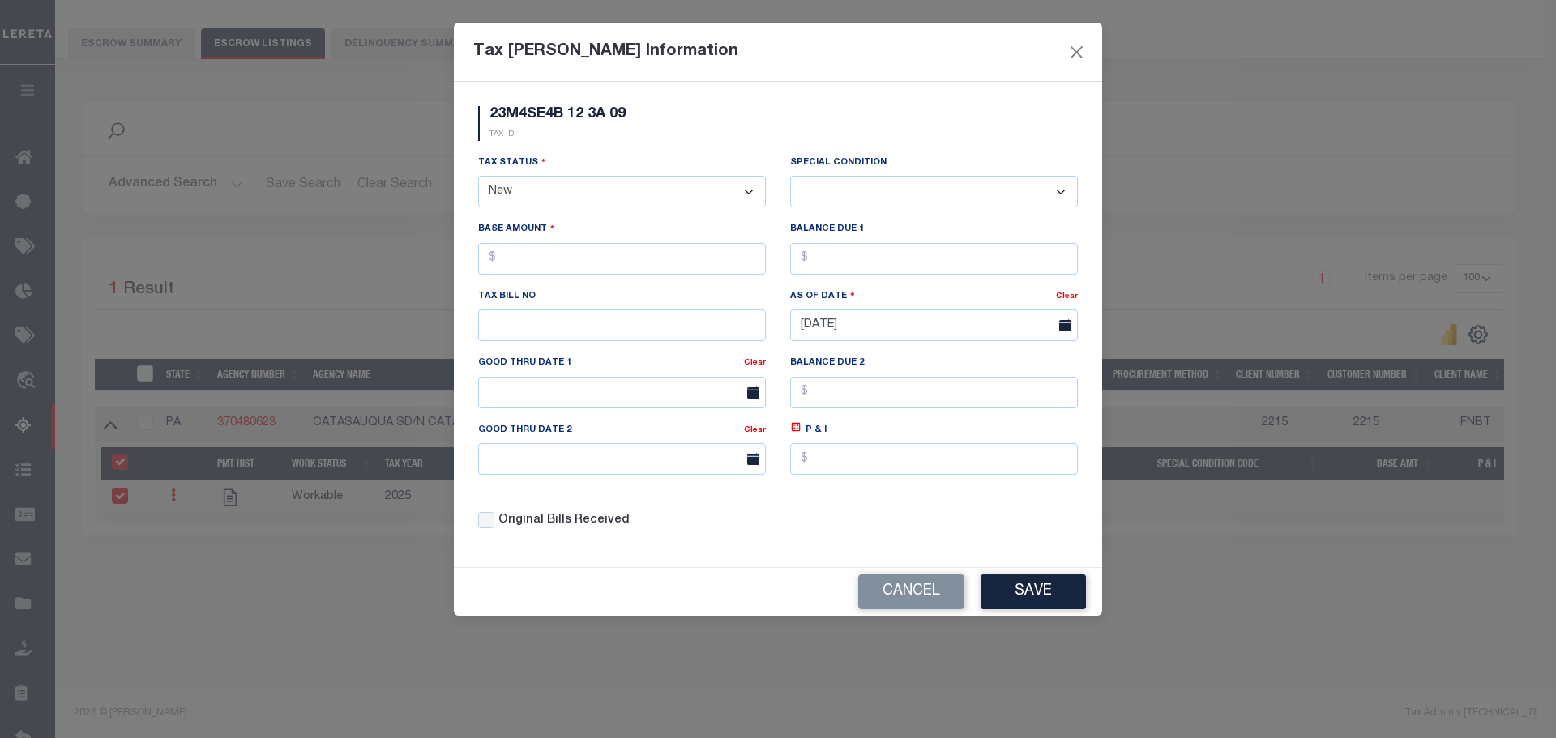
click at [636, 185] on select "- Select Status - Open Due/Unpaid Paid Incomplete No Tax Due Internal Refund Pr…" at bounding box center [622, 192] width 288 height 32
select select "DUE"
click at [478, 177] on select "- Select Status - Open Due/Unpaid Paid Incomplete No Tax Due Internal Refund Pr…" at bounding box center [622, 192] width 288 height 32
select select "0"
click at [595, 267] on input "text" at bounding box center [622, 259] width 288 height 32
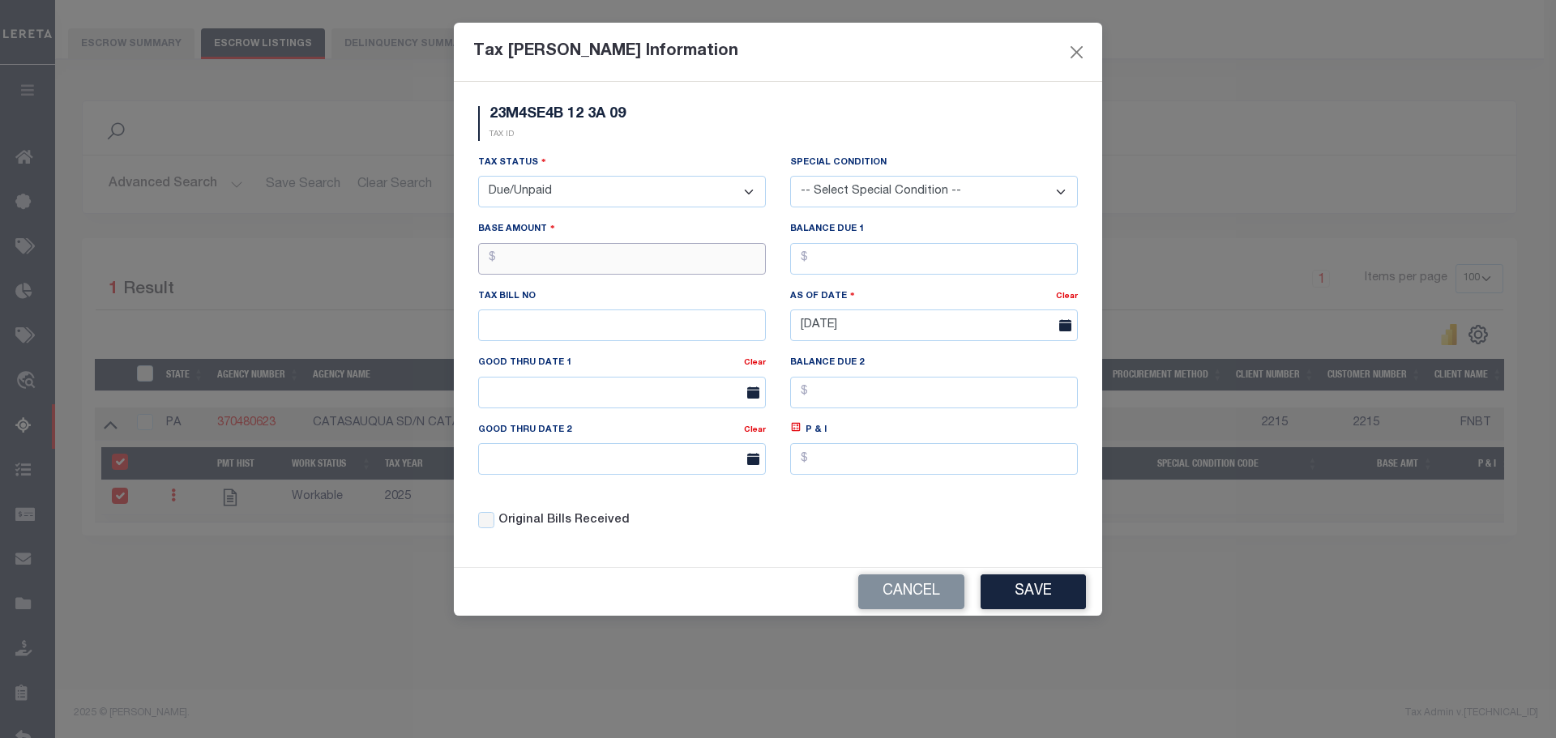
click at [596, 261] on input "text" at bounding box center [622, 259] width 288 height 32
type input "$3,525.88"
click at [1040, 606] on button "Save" at bounding box center [1033, 592] width 105 height 35
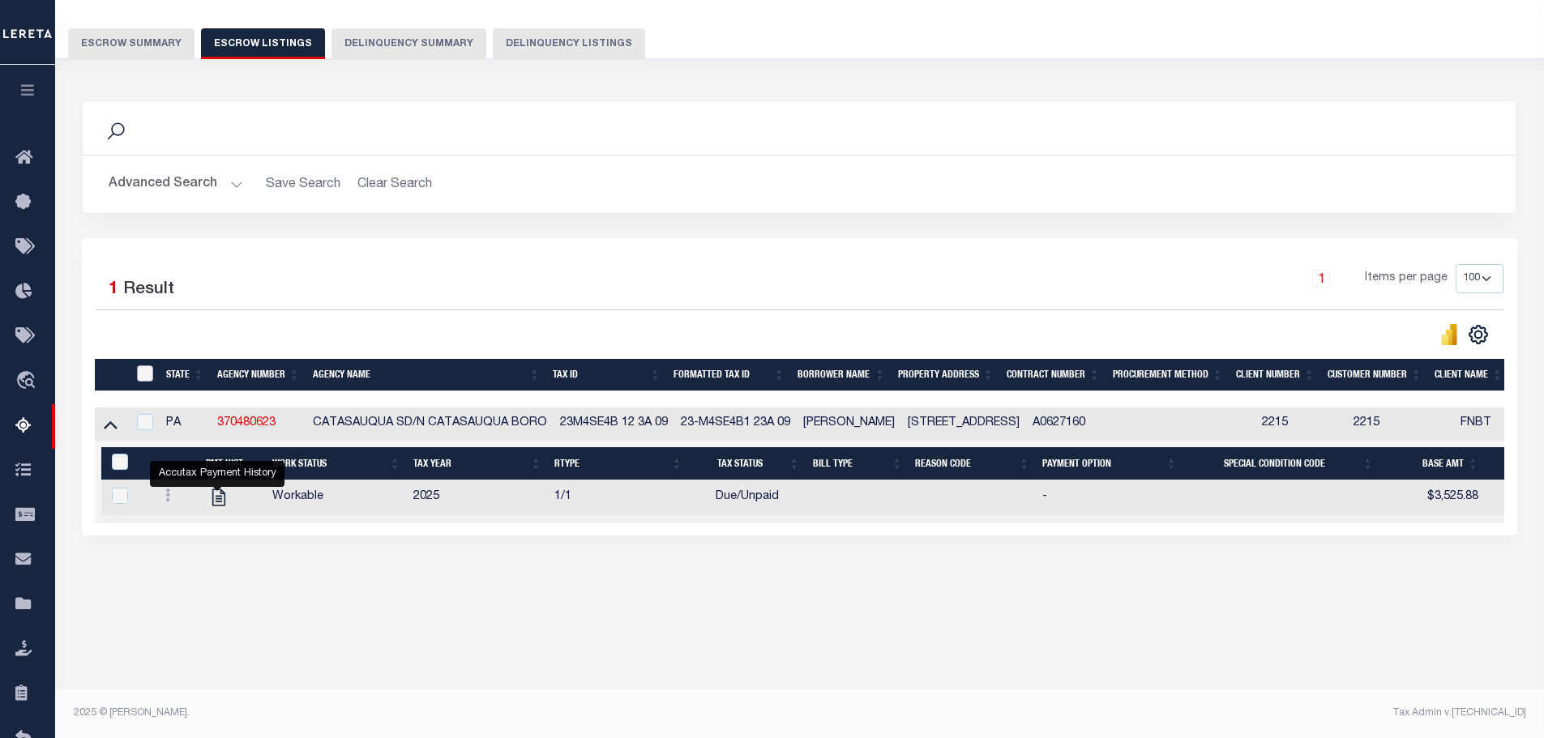
click at [143, 377] on input "ID" at bounding box center [145, 373] width 16 height 16
checkbox input "true"
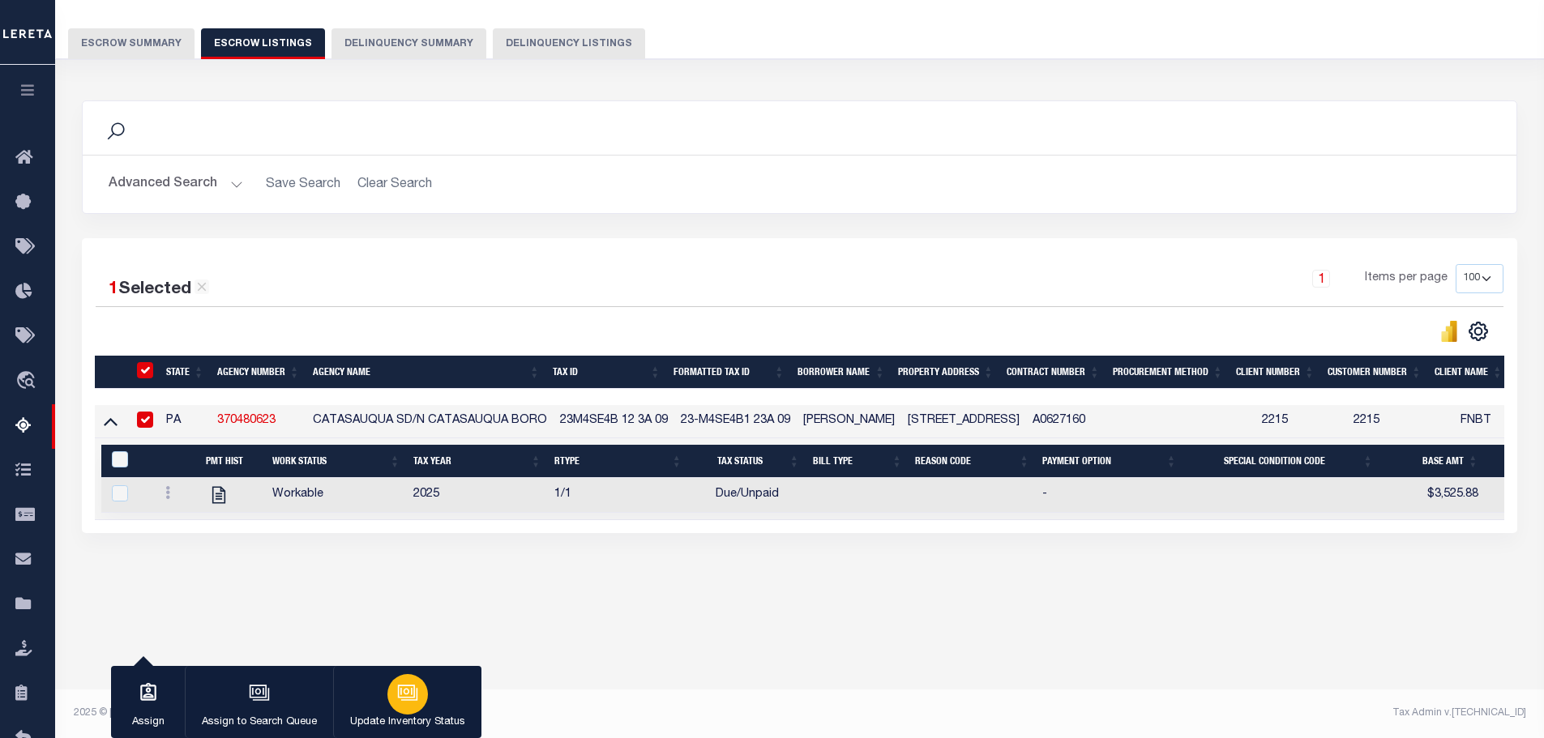
click at [417, 700] on div "button" at bounding box center [407, 694] width 41 height 41
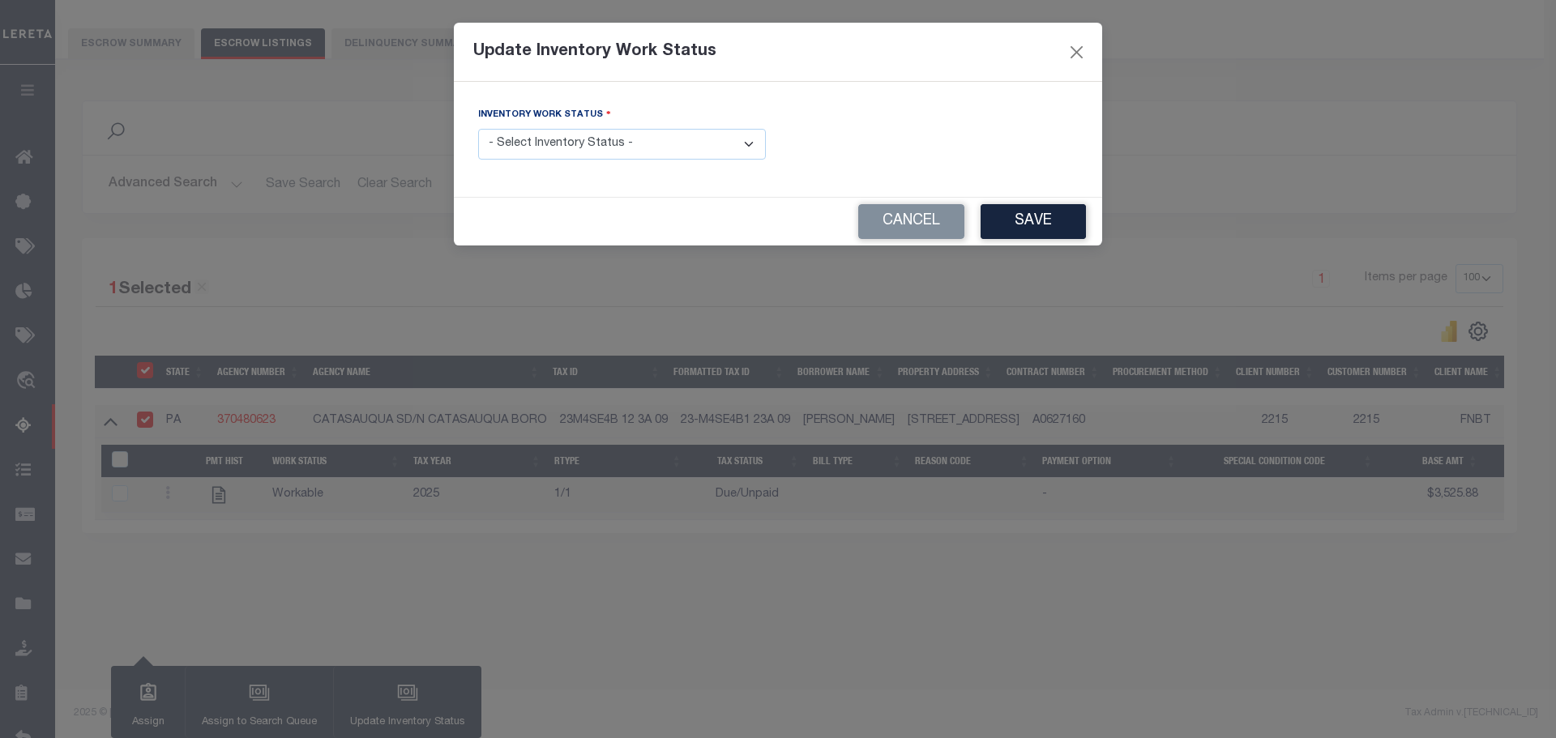
click at [593, 150] on select "- Select Inventory Status - Manual - Exception Pended - Awaiting Search Late Ad…" at bounding box center [622, 145] width 288 height 32
select select "4"
click at [478, 129] on select "- Select Inventory Status - Manual - Exception Pended - Awaiting Search Late Ad…" at bounding box center [622, 145] width 288 height 32
click at [1025, 218] on button "Save" at bounding box center [1033, 221] width 105 height 35
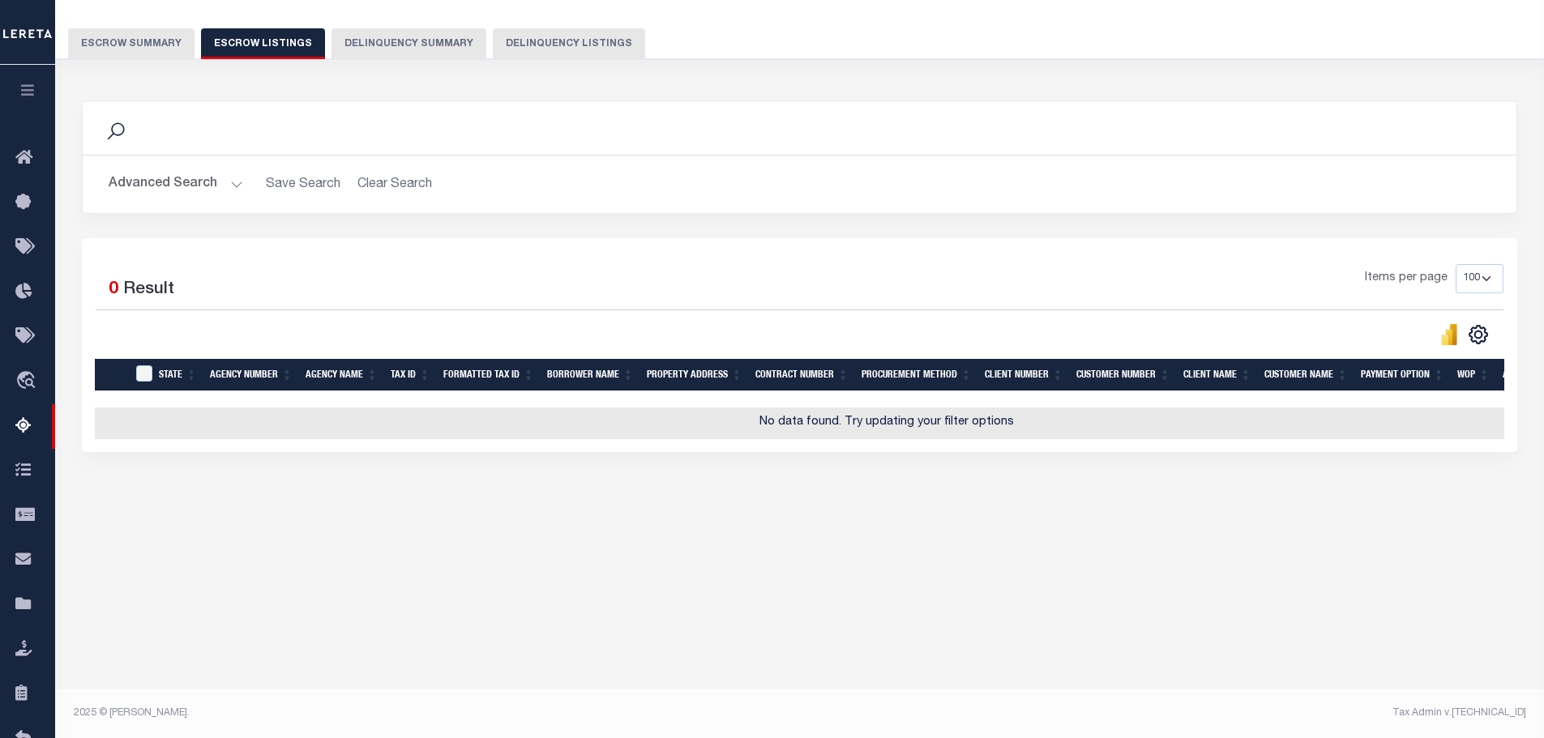
scroll to position [40, 0]
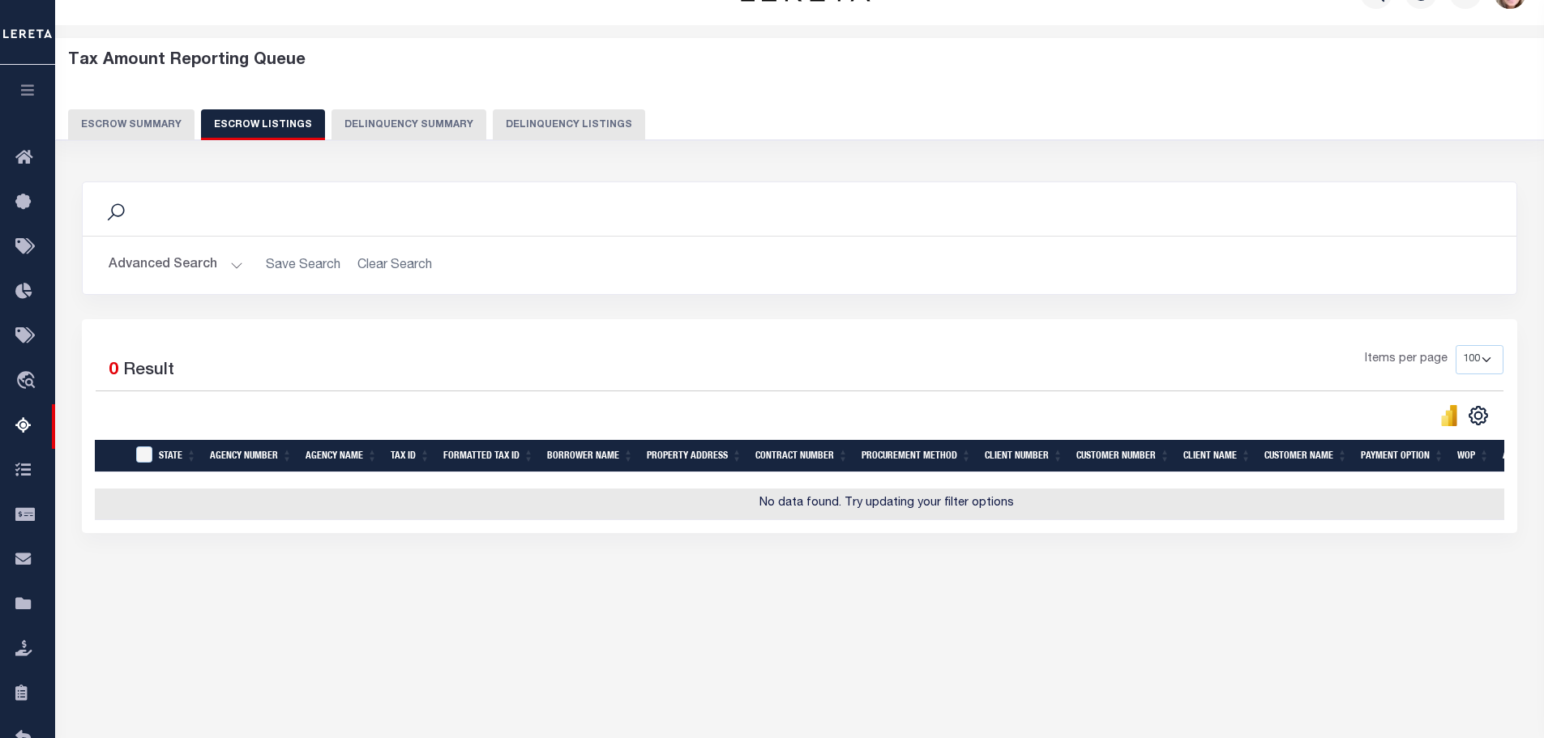
click at [178, 99] on div "Tax Amount Reporting Queue Escrow Summary Escrow Listings Delinquency Summary" at bounding box center [800, 95] width 1464 height 89
click at [164, 121] on button "Escrow Summary" at bounding box center [131, 124] width 126 height 31
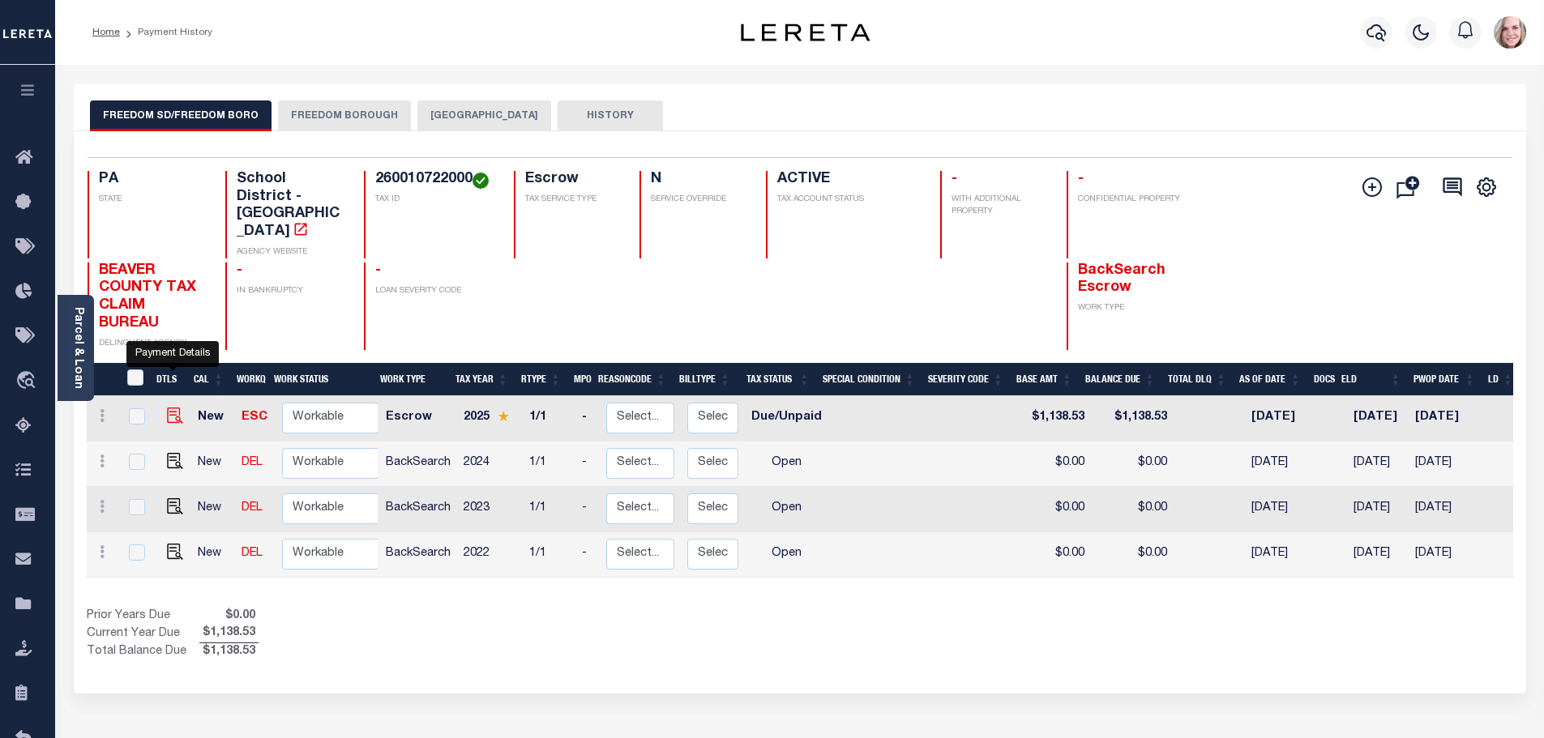
click at [172, 408] on img "" at bounding box center [175, 416] width 16 height 16
checkbox input "true"
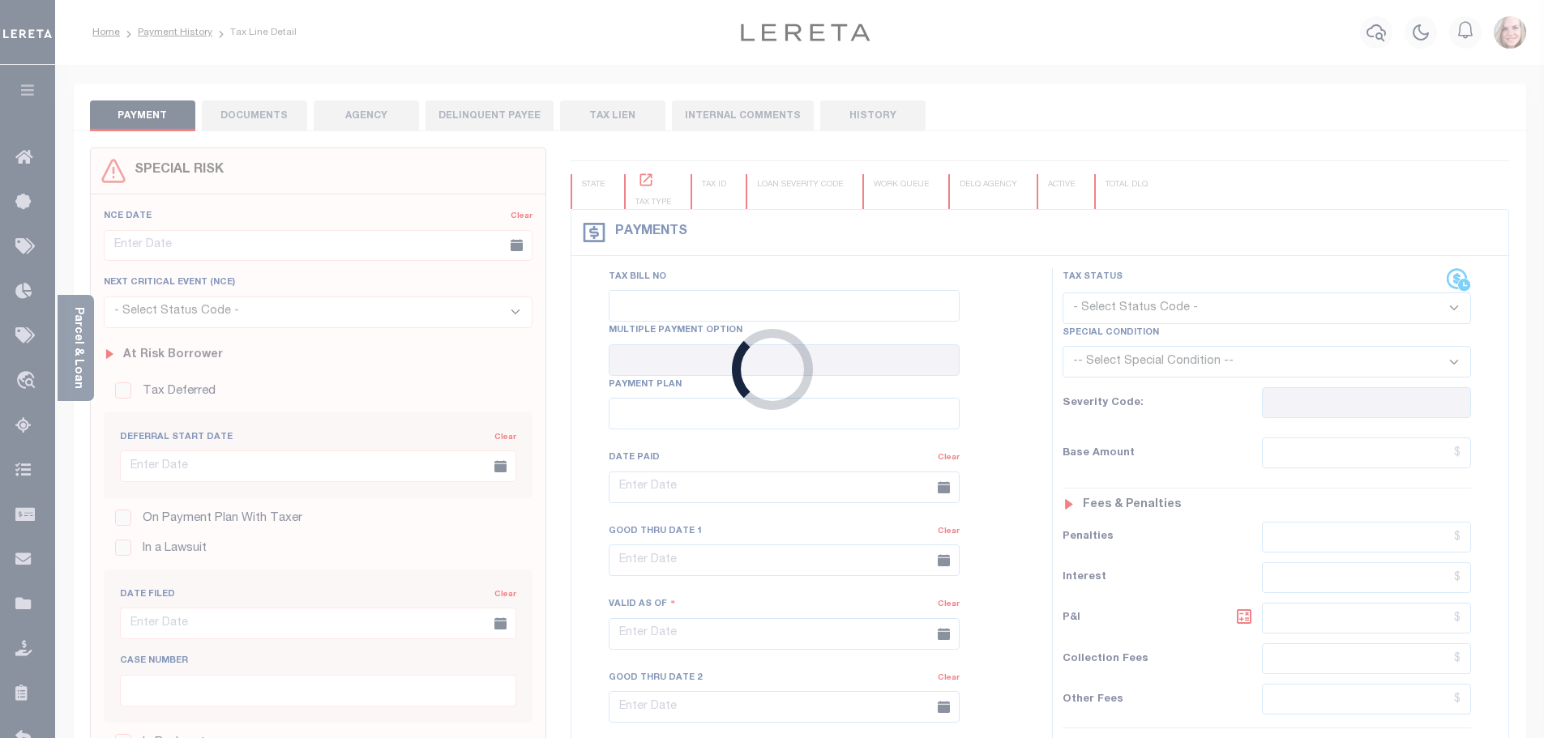
checkbox input "false"
type input "[DATE]"
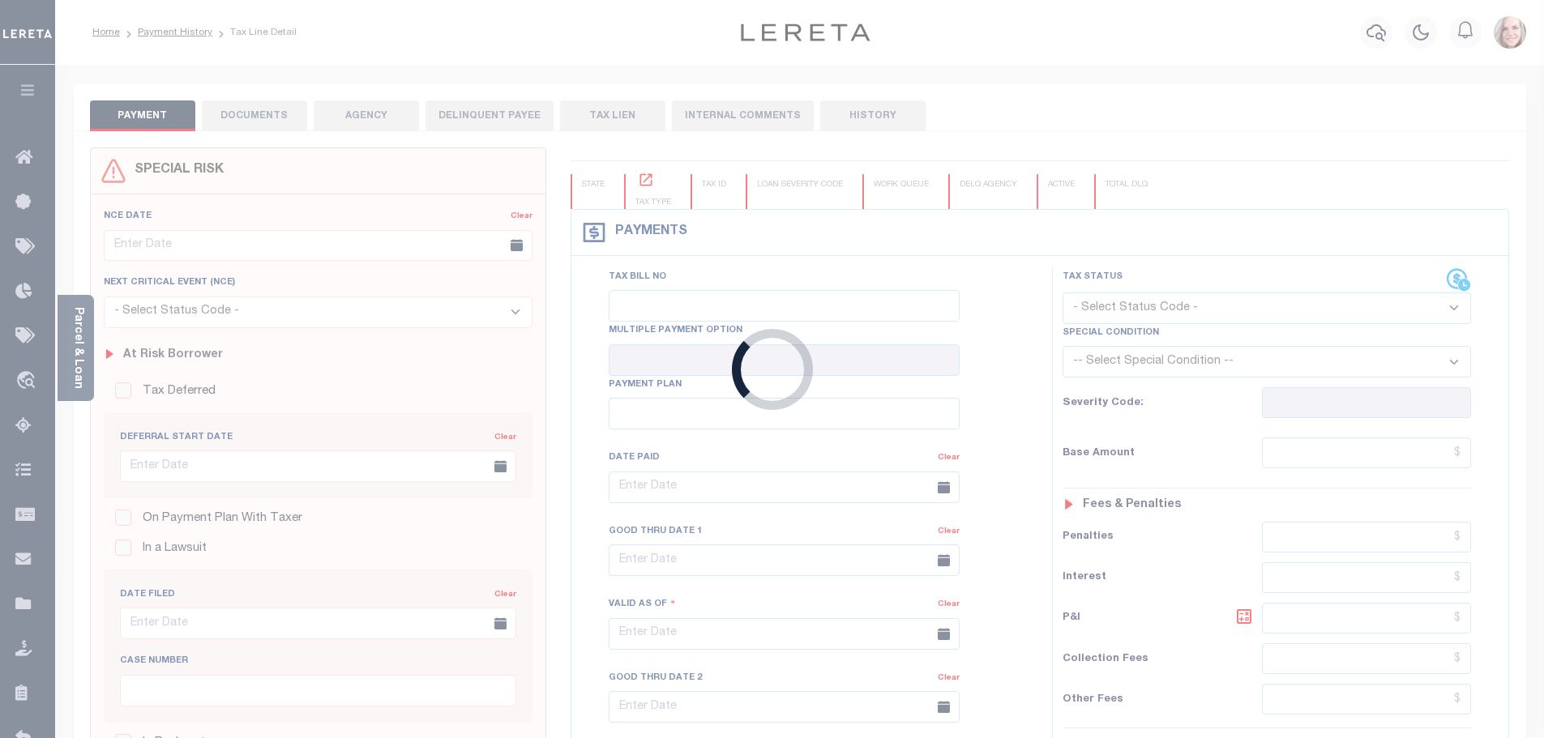
select select "DUE"
type input "$1,138.53"
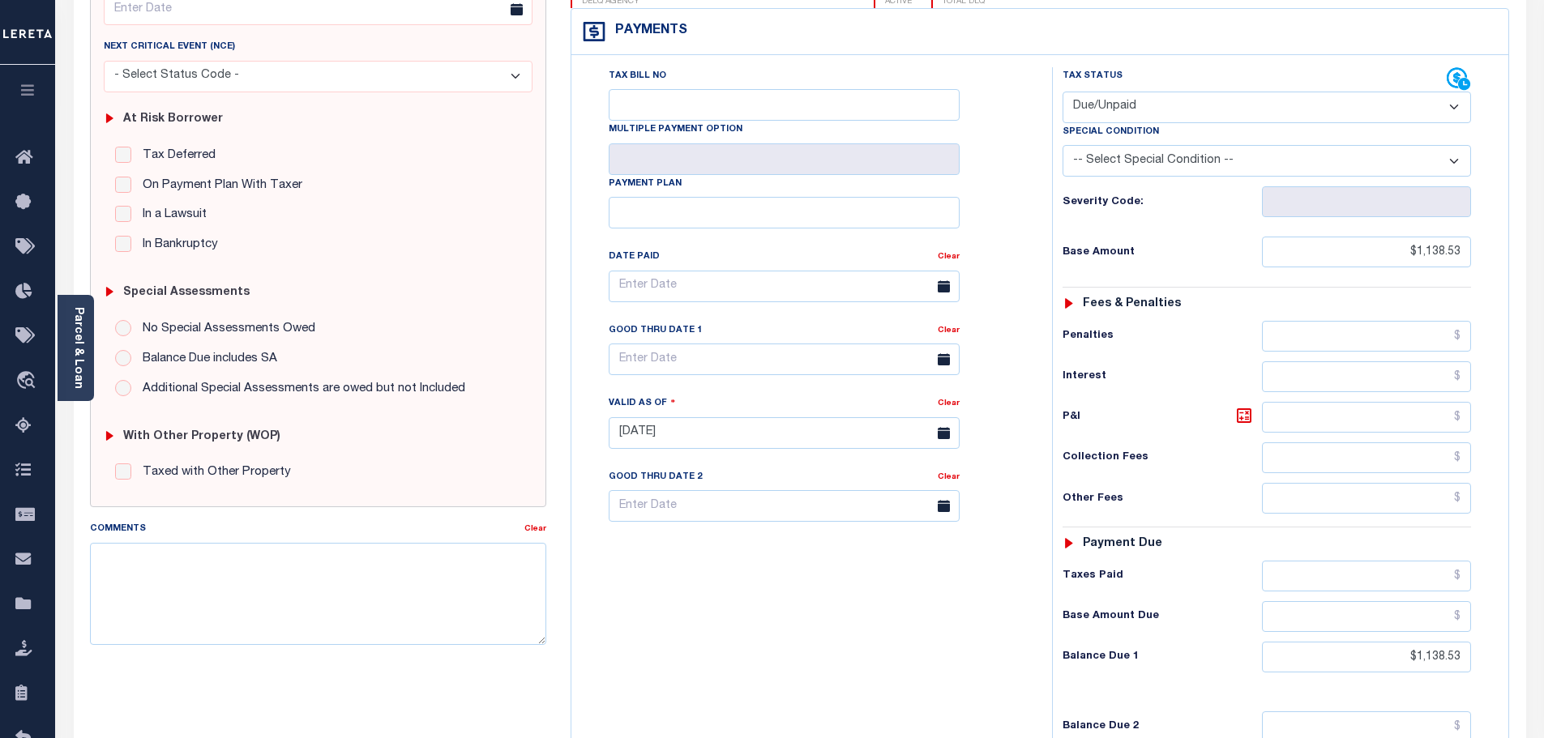
scroll to position [243, 0]
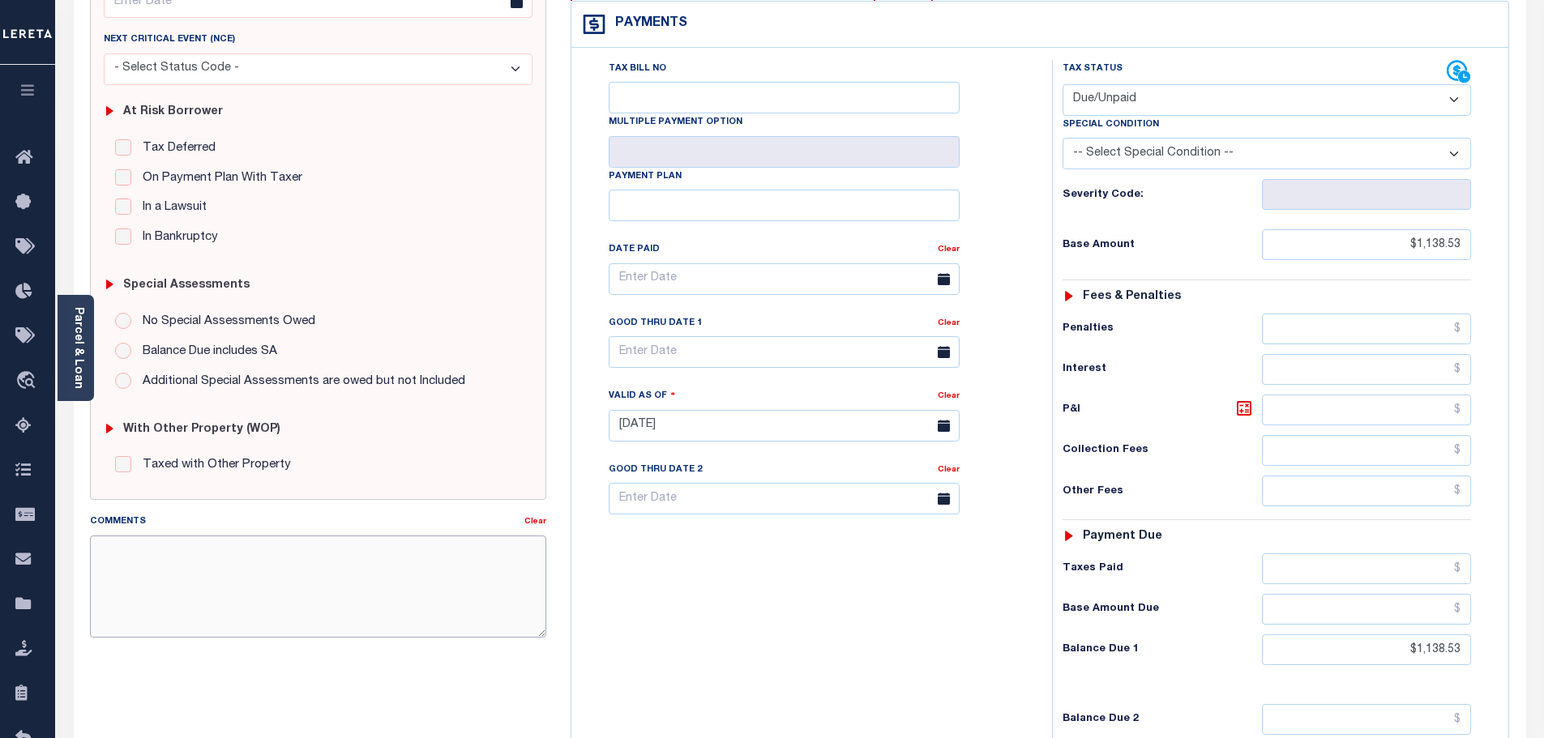
click at [302, 570] on textarea "Comments" at bounding box center [318, 587] width 457 height 102
type textarea "f"
type textarea "FACE AMOUNT DUE 10/31:"
click at [1437, 244] on input "$1,138.53" at bounding box center [1367, 244] width 210 height 31
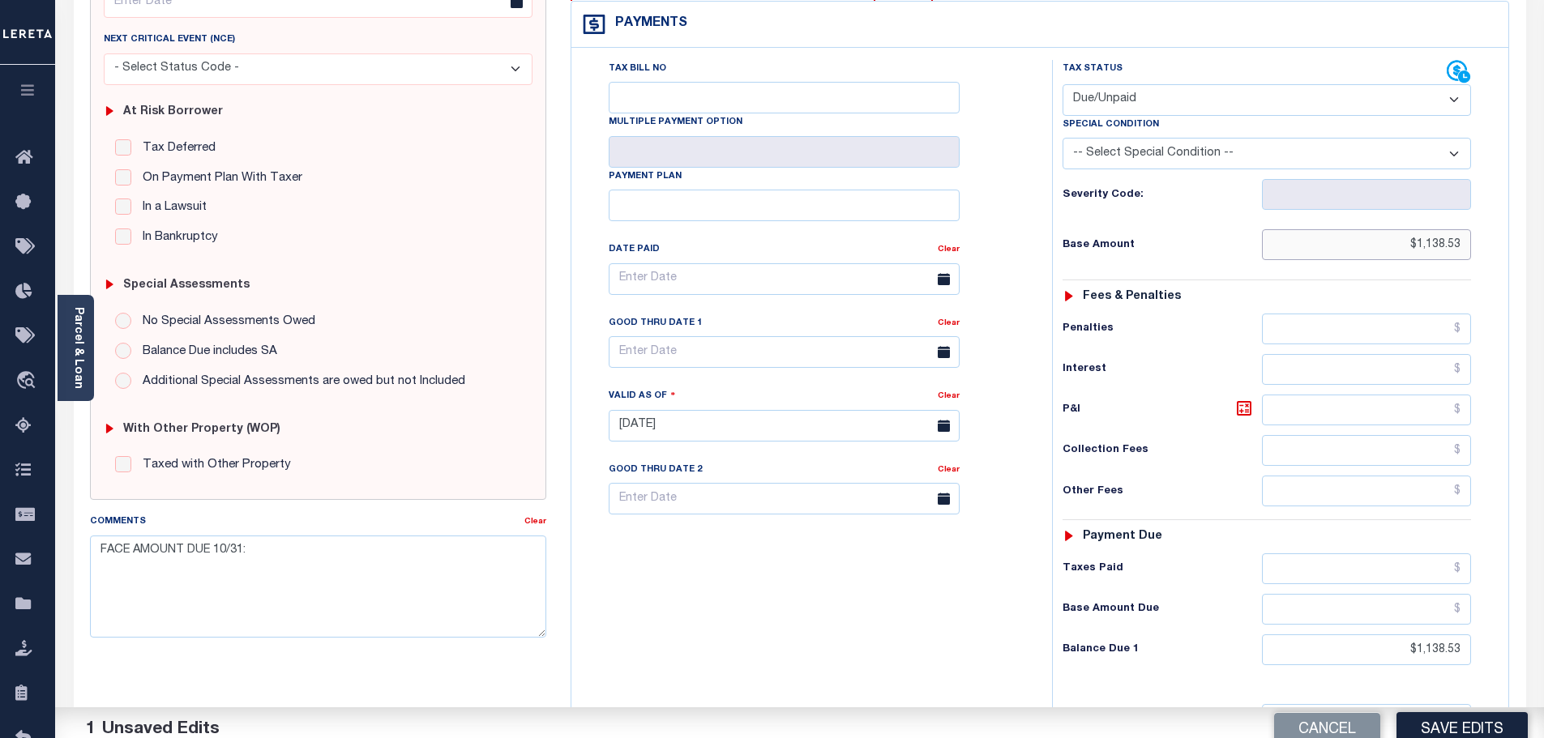
click at [1437, 244] on input "$1,138.53" at bounding box center [1367, 244] width 210 height 31
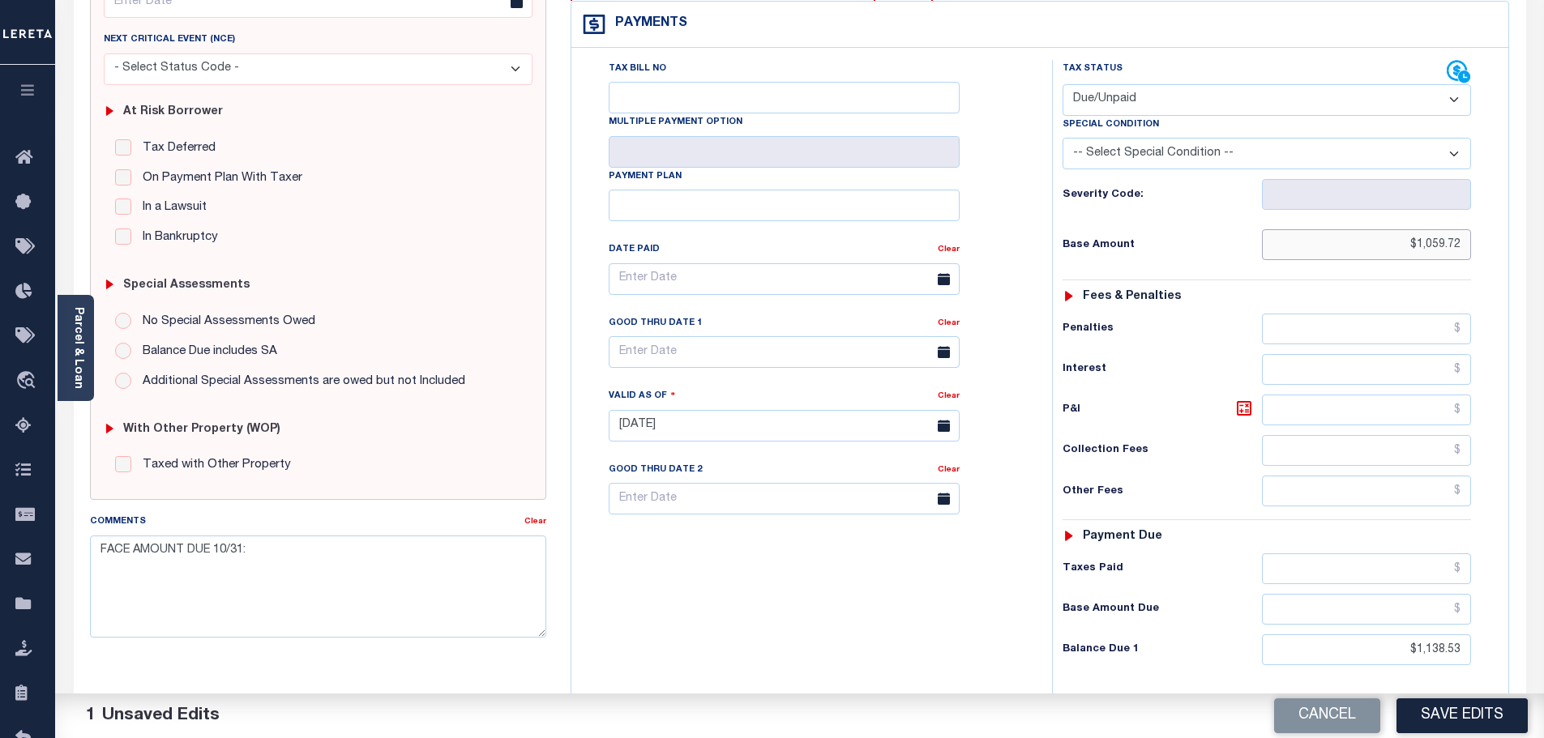
type input "$1,059.72"
click at [1451, 656] on input "$1,138.53" at bounding box center [1367, 650] width 210 height 31
type input "$1,059.72"
click at [789, 608] on div "Tax Bill No Multiple Payment Option Payment Plan Clear" at bounding box center [807, 418] width 464 height 716
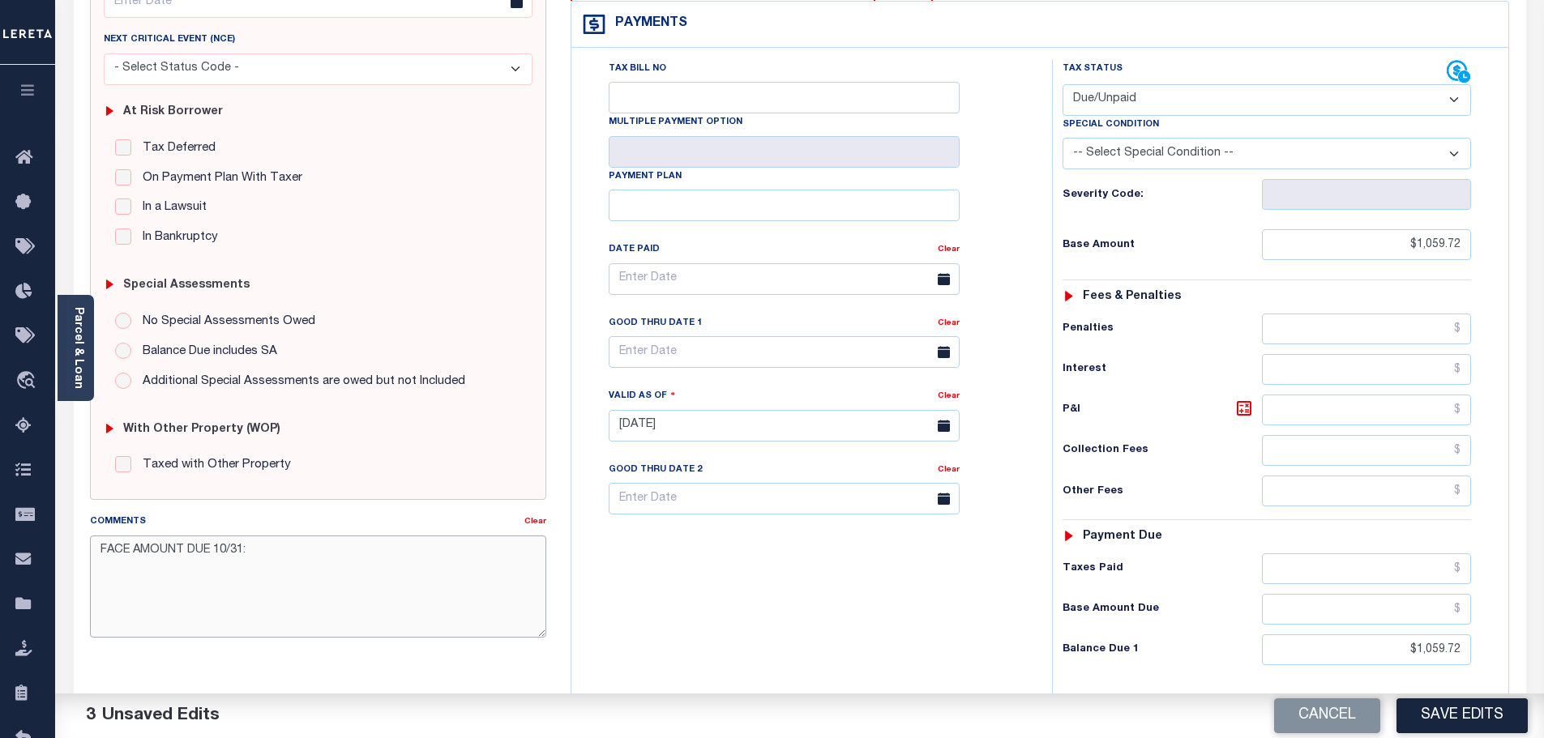
click at [338, 553] on textarea "FACE AMOUNT DUE 10/31:" at bounding box center [318, 587] width 457 height 102
click at [276, 570] on textarea "FACE AMOUNT DUE 10/31: 1138.53 LOSS OF DISCOUNT:" at bounding box center [318, 587] width 457 height 102
type textarea "FACE AMOUNT DUE 10/31: 1138.53 LOSS OF DISCOUNT: 78.81"
click at [1449, 720] on button "Save Edits" at bounding box center [1461, 716] width 131 height 35
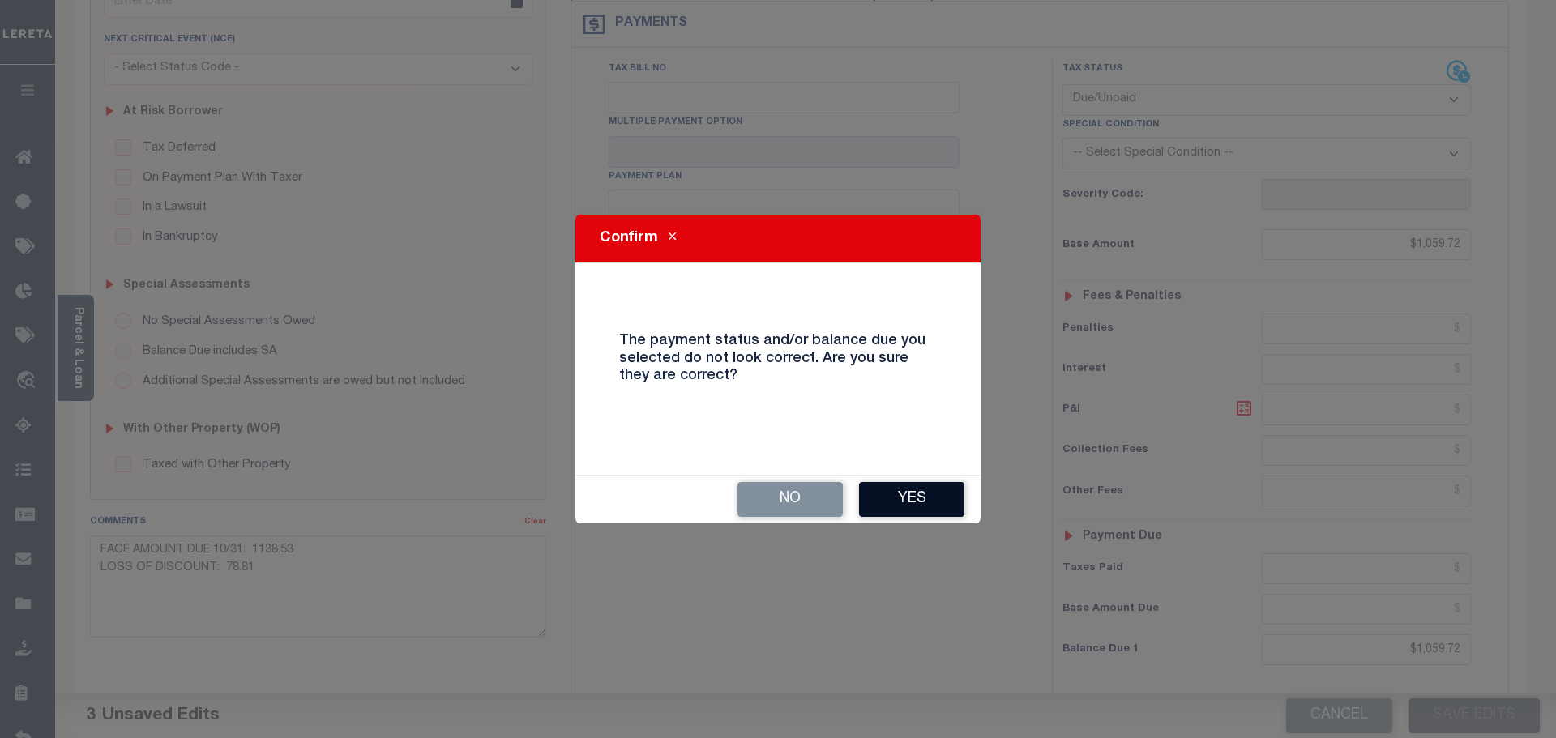
click at [903, 499] on button "Yes" at bounding box center [911, 499] width 105 height 35
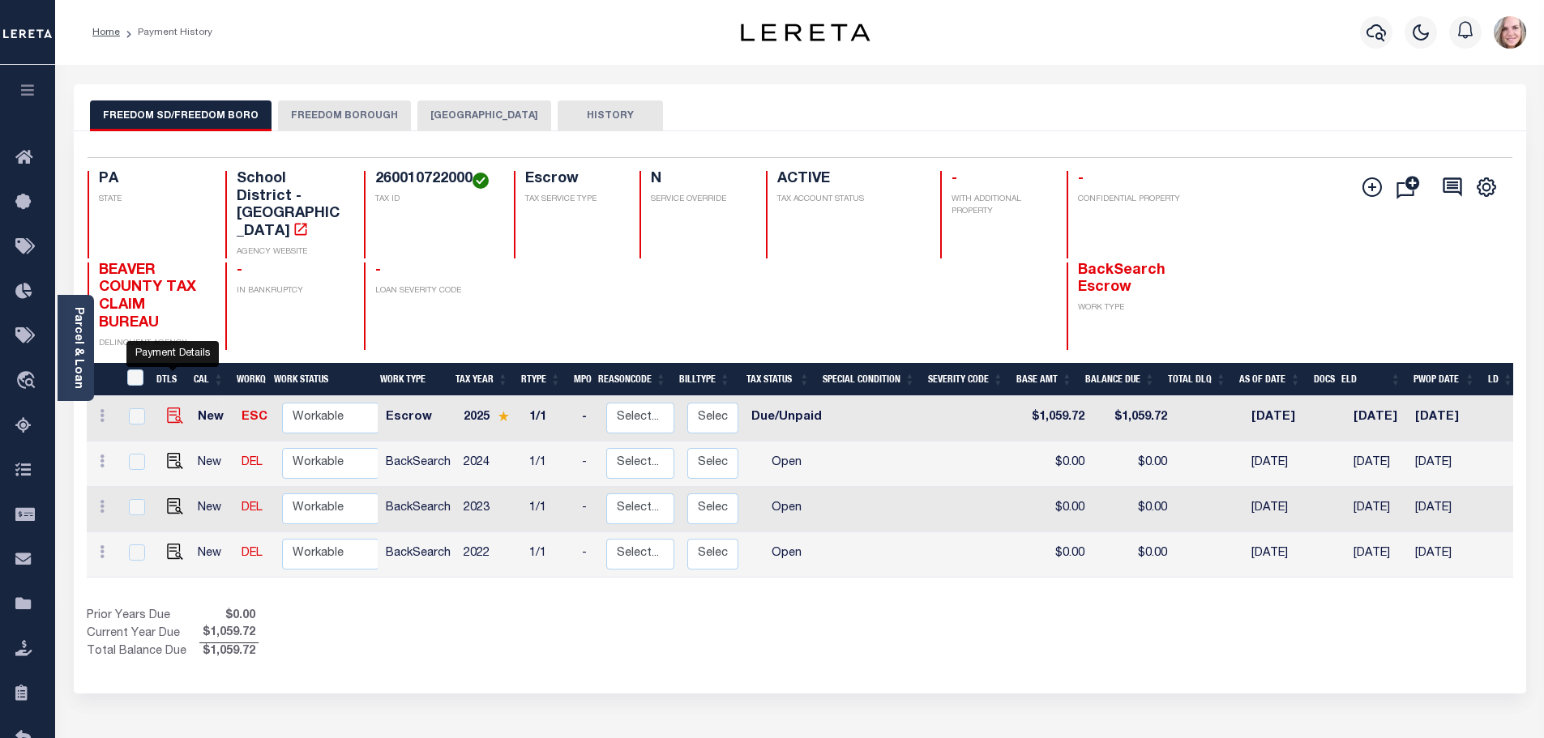
click at [177, 408] on img "" at bounding box center [175, 416] width 16 height 16
checkbox input "true"
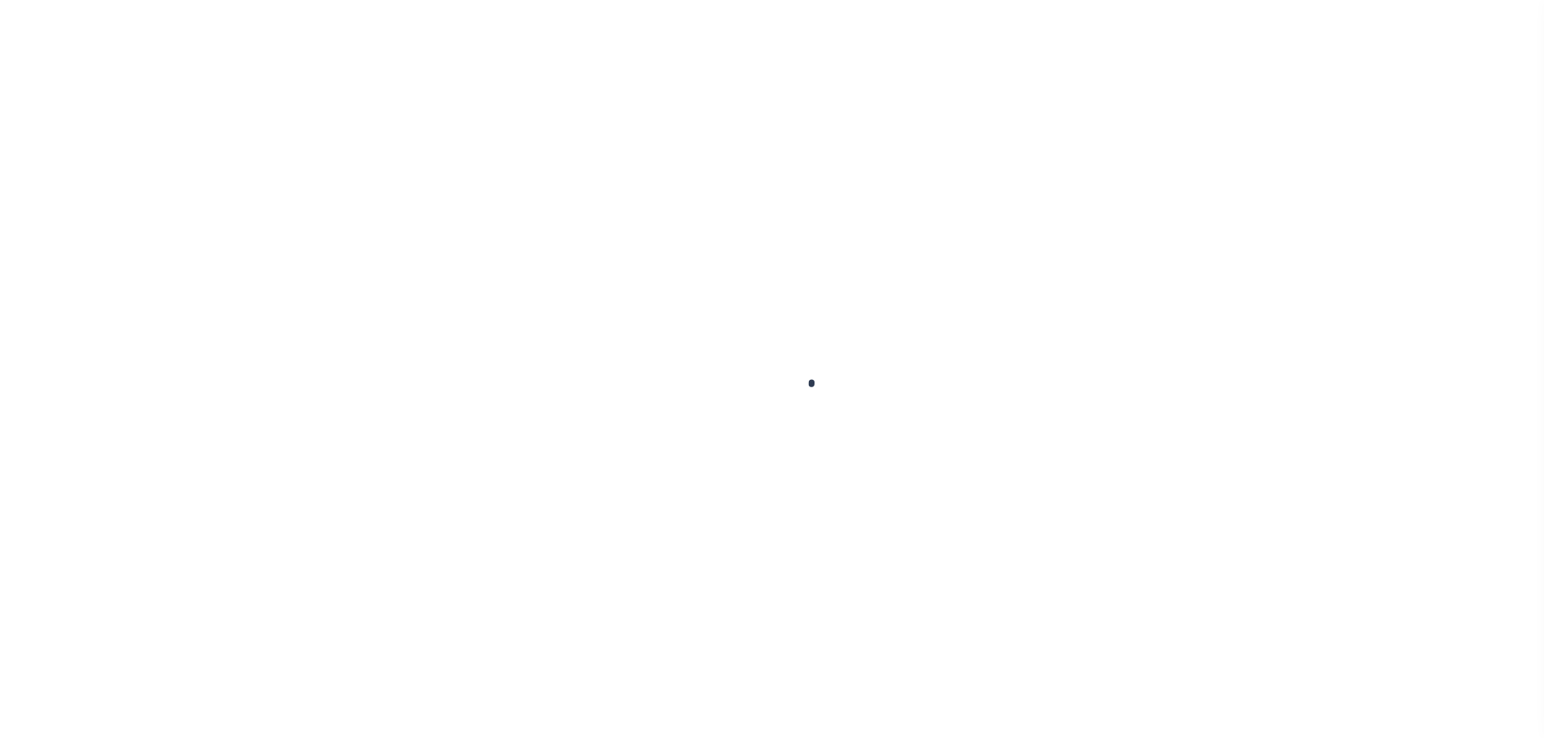
checkbox input "false"
type textarea "FACE AMOUNT DUE 10/31: 1138.53 LOSS OF DISCOUNT: 78.81"
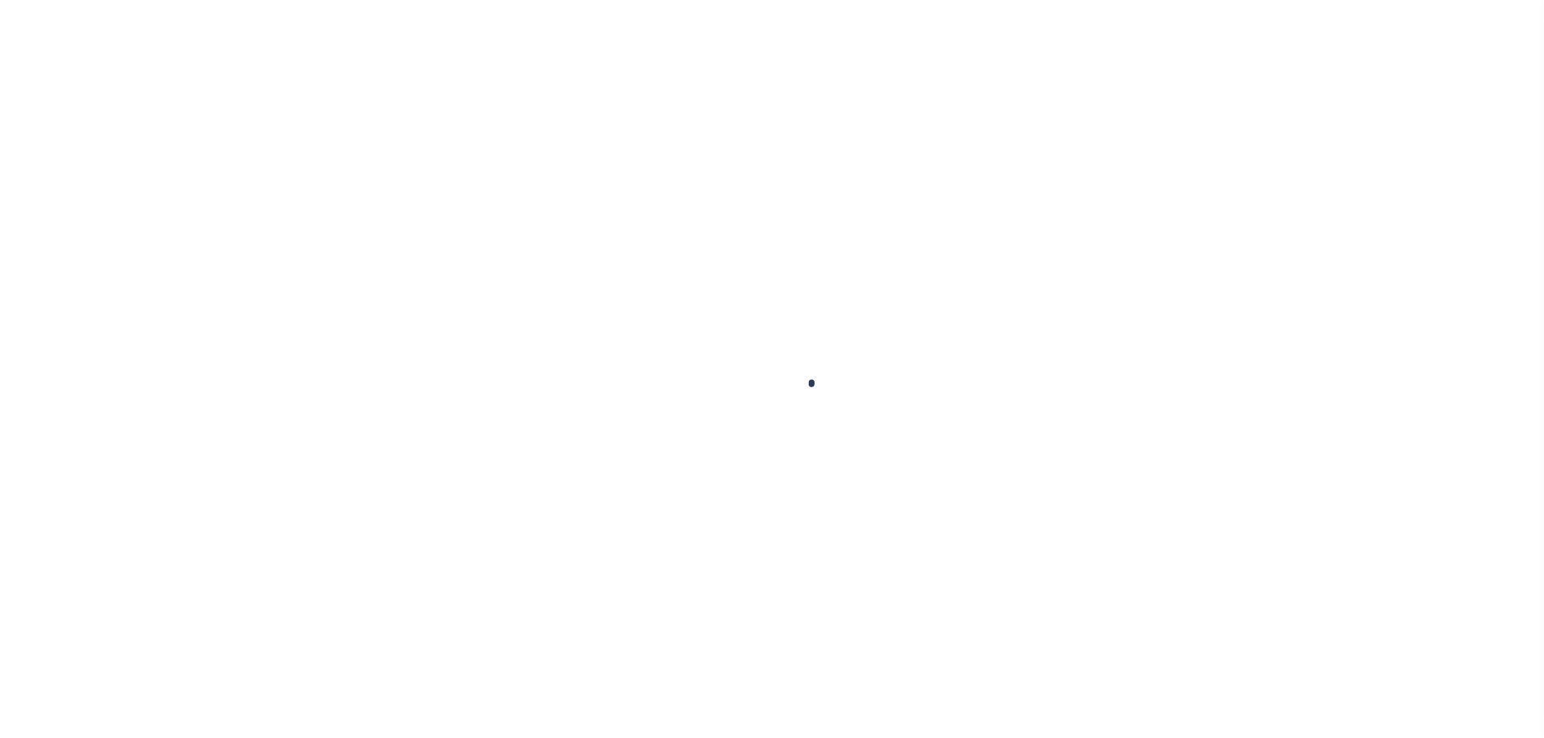
type input "[DATE]"
select select "DUE"
type input "$1,059.72"
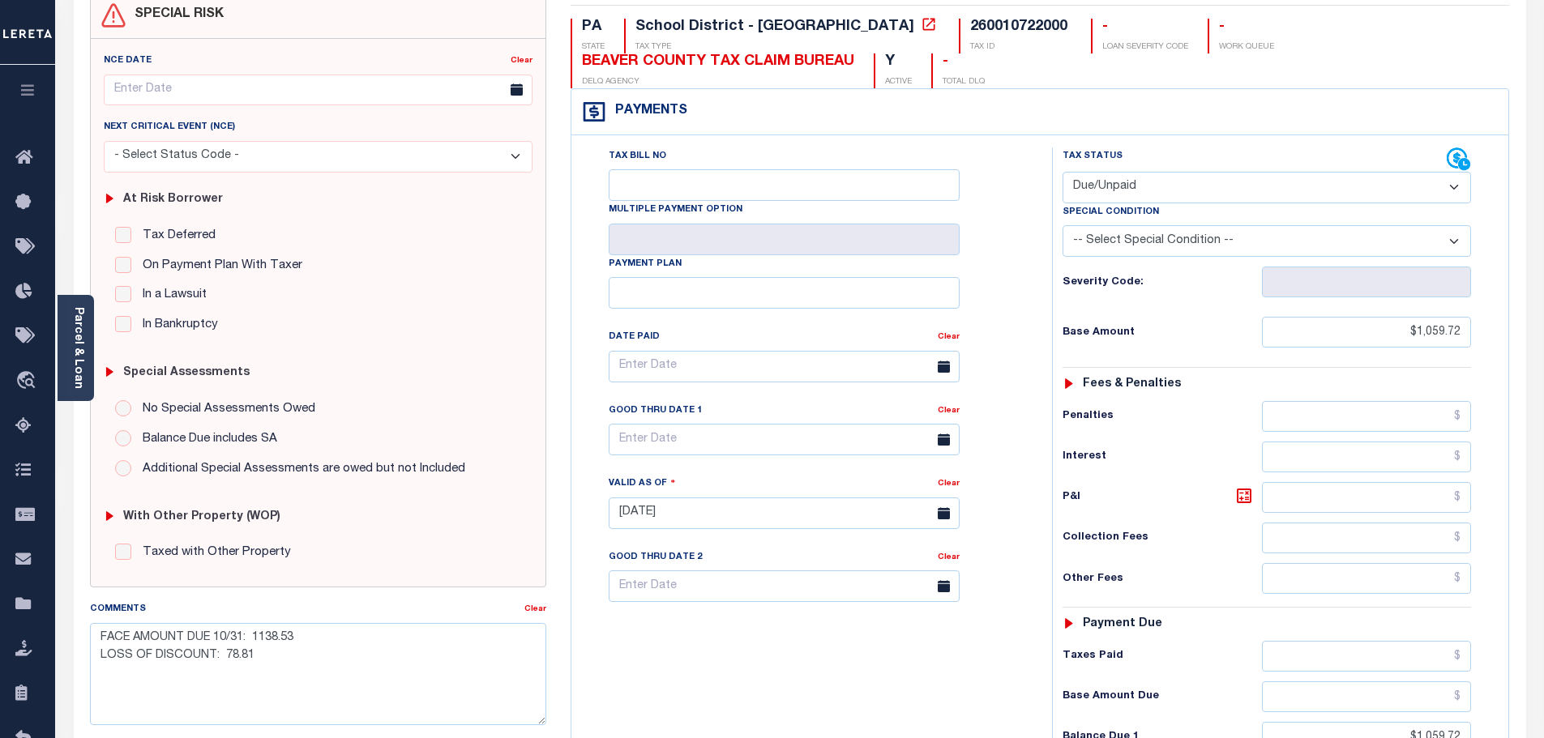
scroll to position [162, 0]
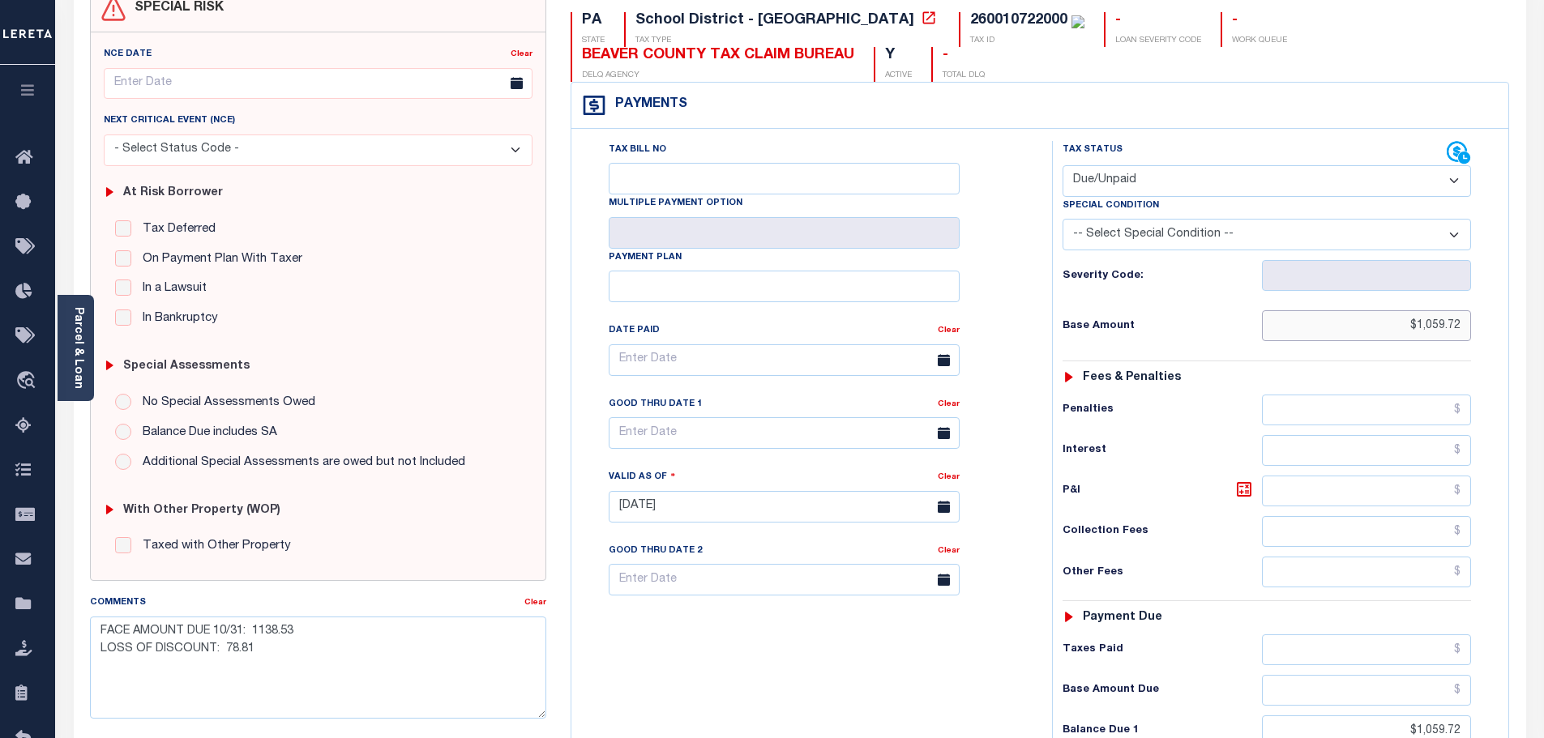
click at [1459, 327] on input "$1,059.72" at bounding box center [1367, 325] width 210 height 31
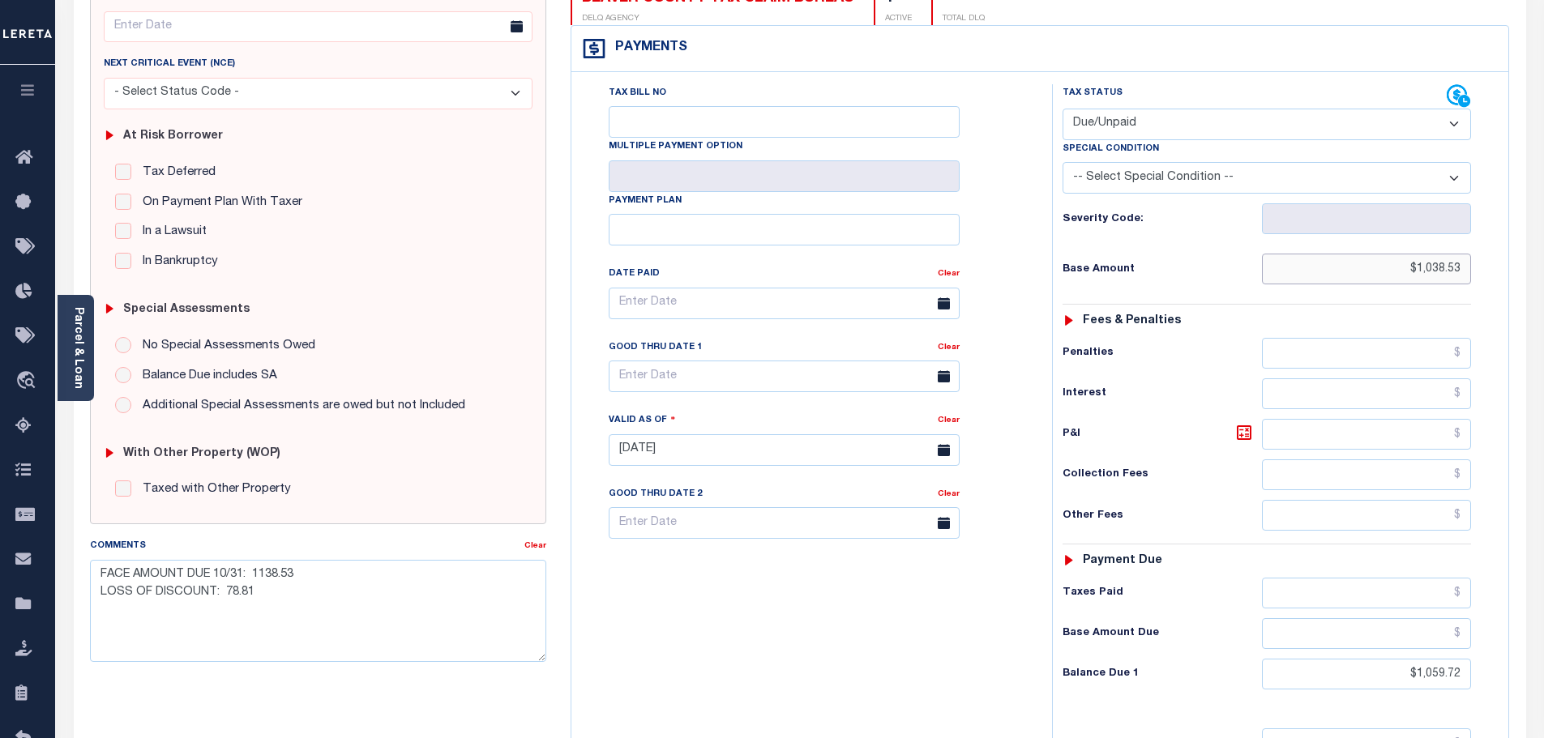
scroll to position [324, 0]
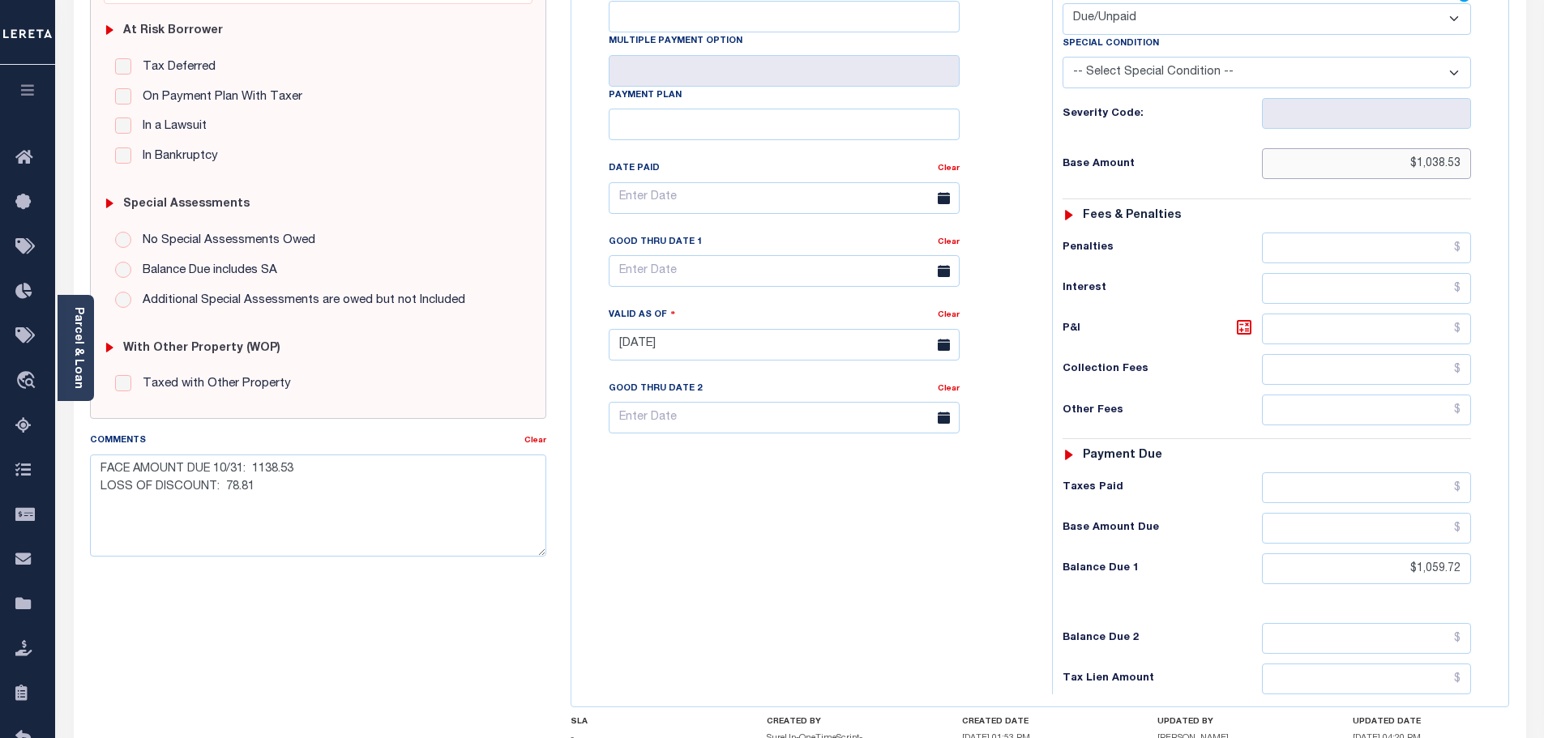
type input "$1,038.53"
click at [1428, 571] on input "$1,059.72" at bounding box center [1367, 569] width 210 height 31
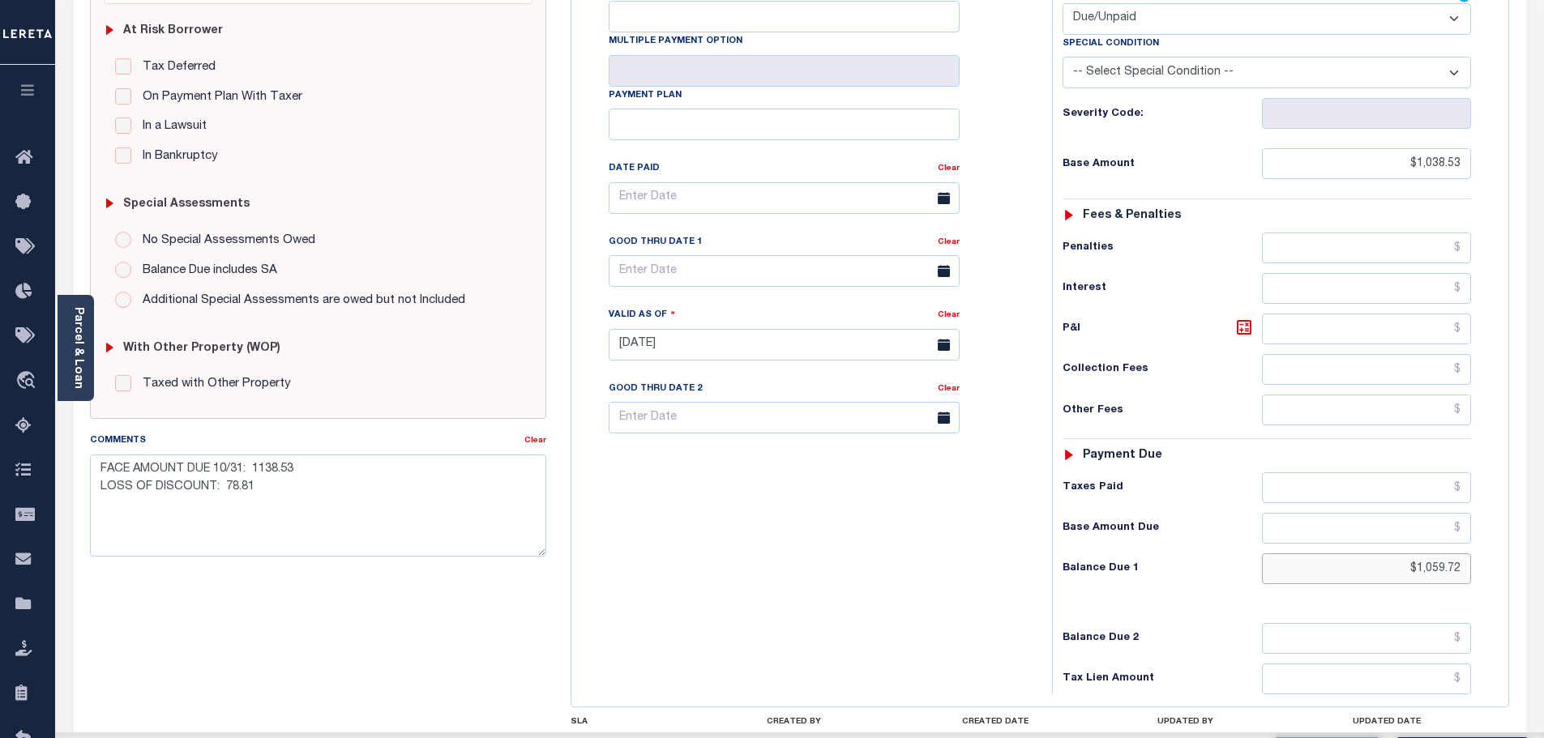
click at [1428, 571] on input "$1,059.72" at bounding box center [1367, 569] width 210 height 31
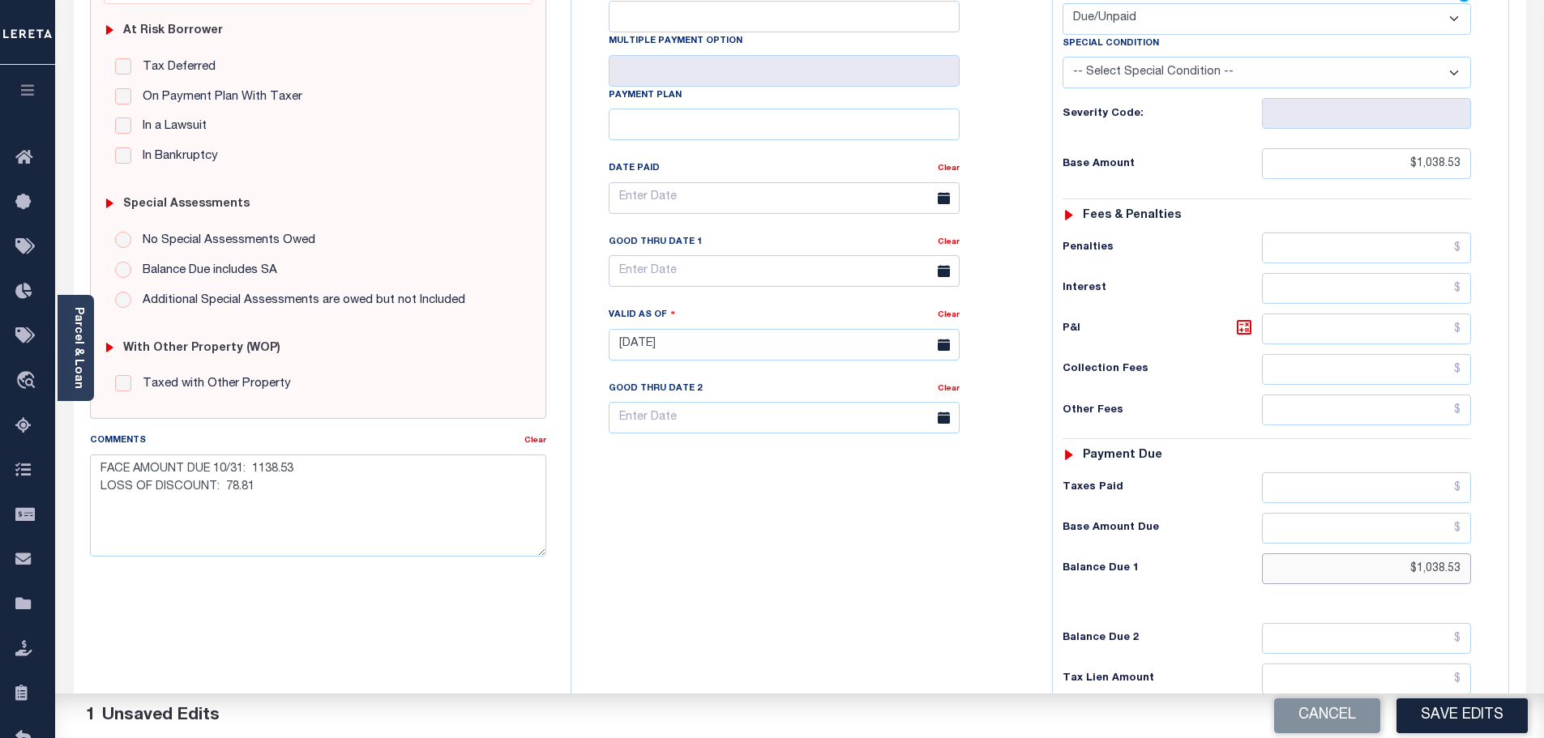
type input "$1,038.53"
click at [374, 481] on textarea "FACE AMOUNT DUE 10/31: 1138.53 LOSS OF DISCOUNT: 78.81" at bounding box center [318, 506] width 457 height 102
click at [356, 456] on textarea "FACE AMOUNT DUE 10/31: 1138.53 LOSS OF DISCOUNT: 78.81" at bounding box center [318, 506] width 457 height 102
click at [327, 485] on textarea "FACE AMOUNT DUE 10/31: 1059.72 LOSS OF DISCOUNT: 78.81" at bounding box center [318, 506] width 457 height 102
type textarea "FACE AMOUNT DUE 10/31: 1059.72 LOSS OF DISCOUNT: 21.19"
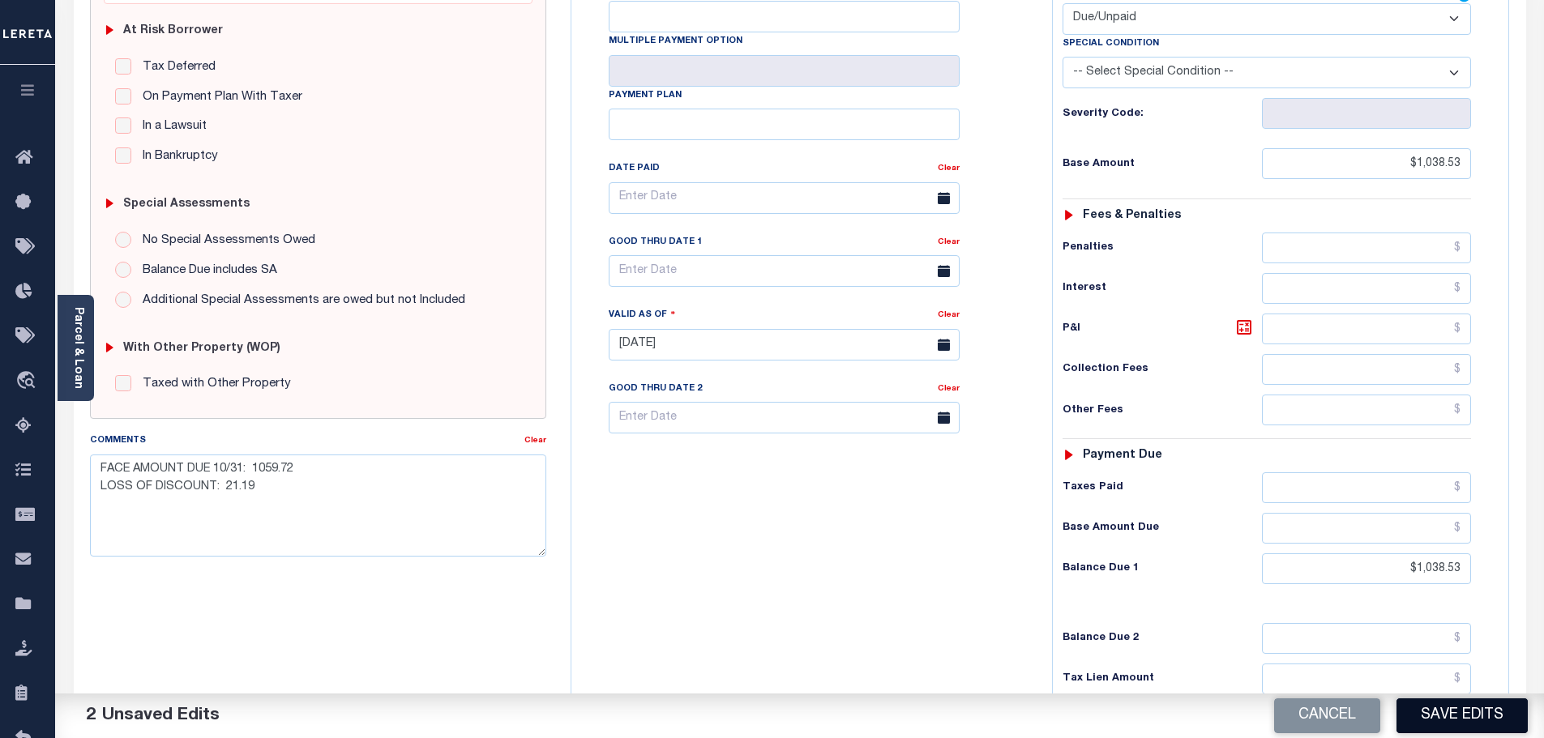
click at [1457, 707] on button "Save Edits" at bounding box center [1461, 716] width 131 height 35
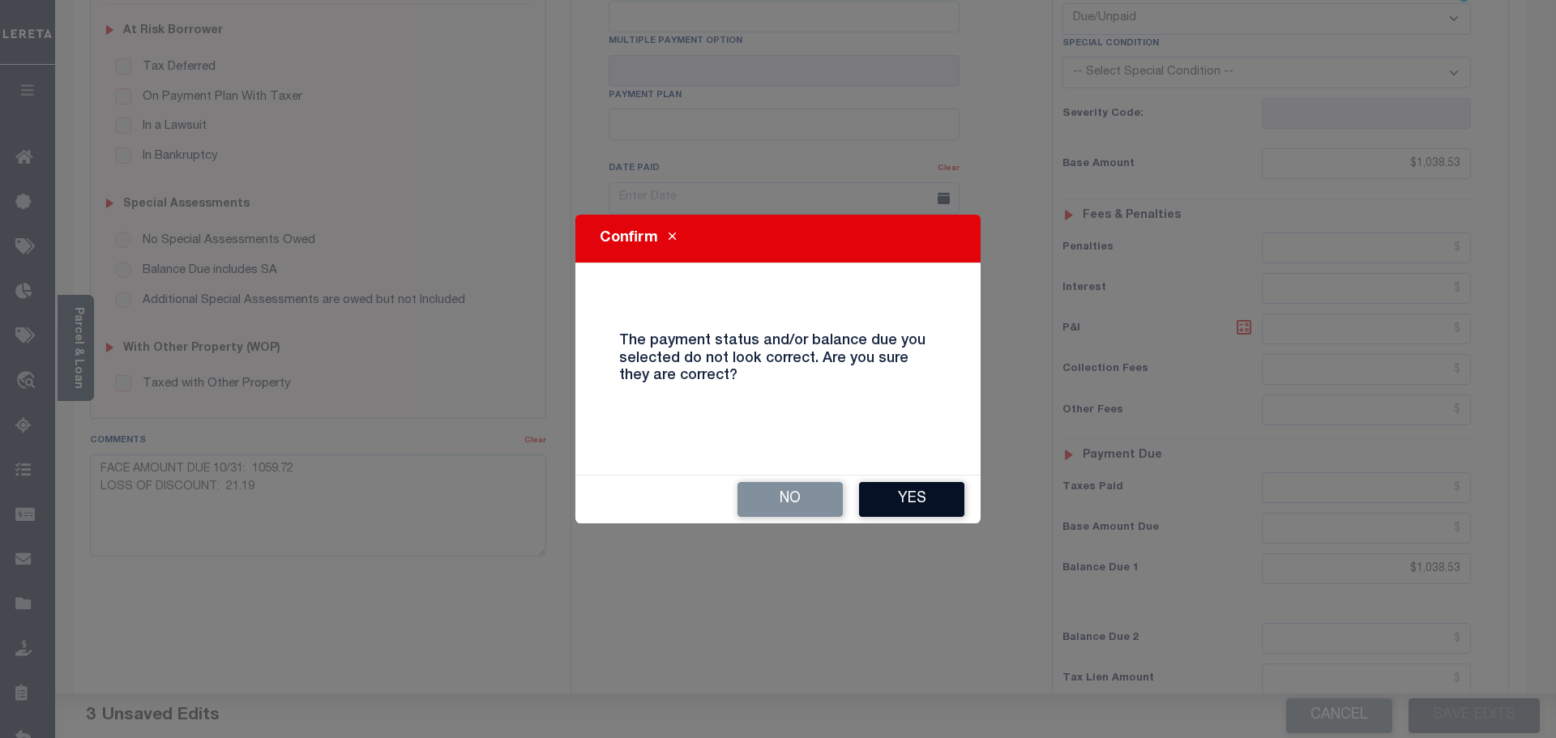
click at [908, 490] on button "Yes" at bounding box center [911, 499] width 105 height 35
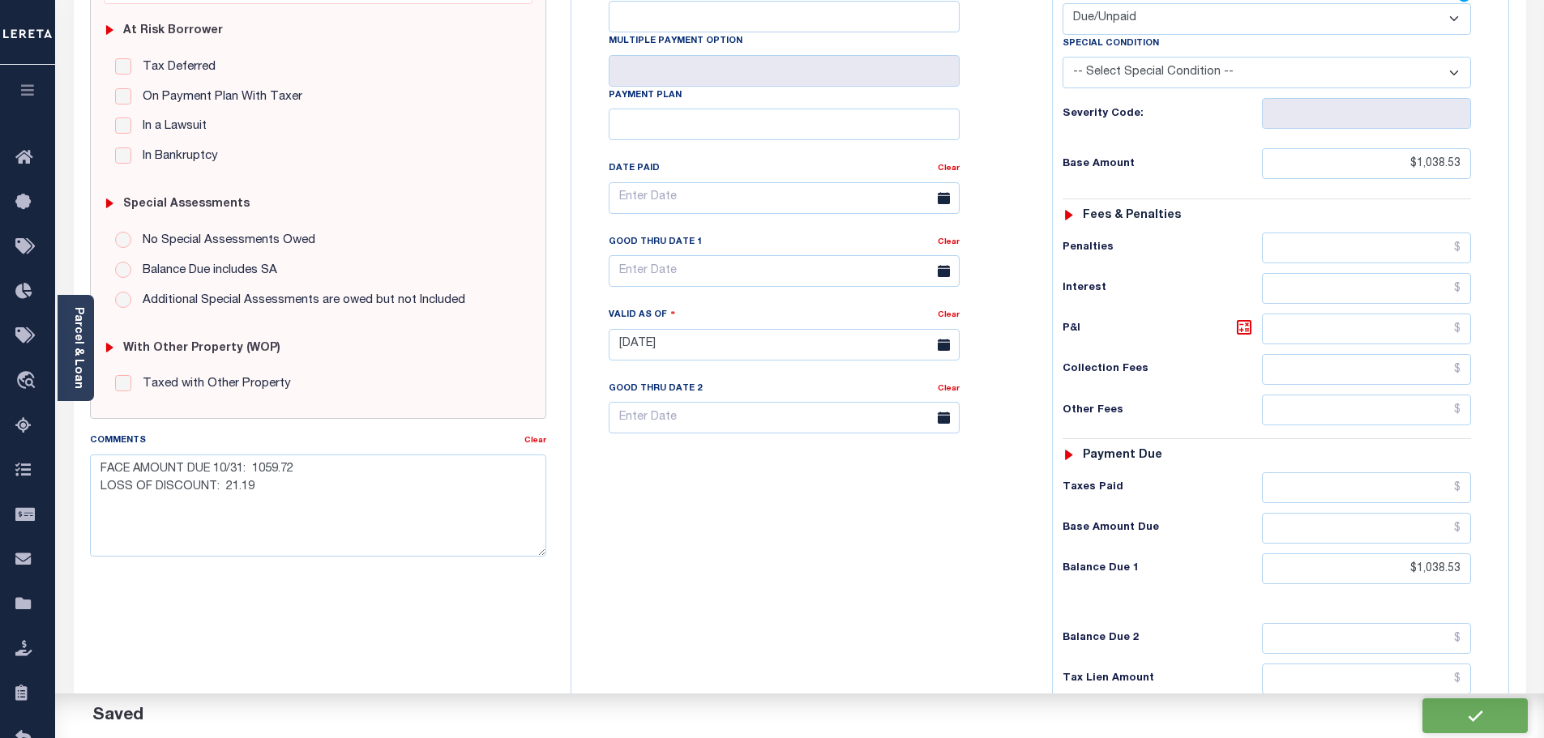
checkbox input "false"
type textarea "FACE AMOUNT DUE 10/31: 1059.72 LOSS OF DISCOUNT: 21.19"
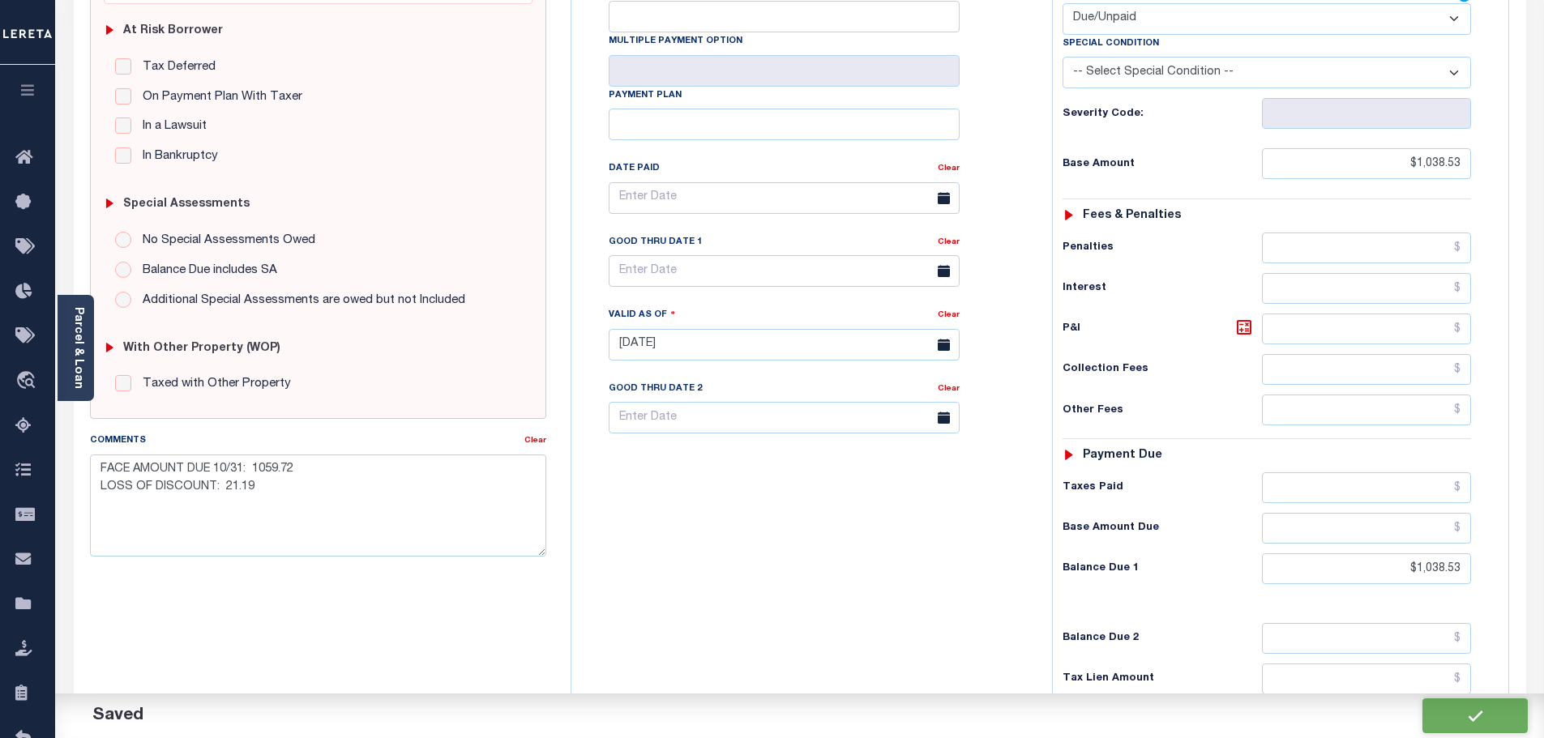
type input "$1,038.53"
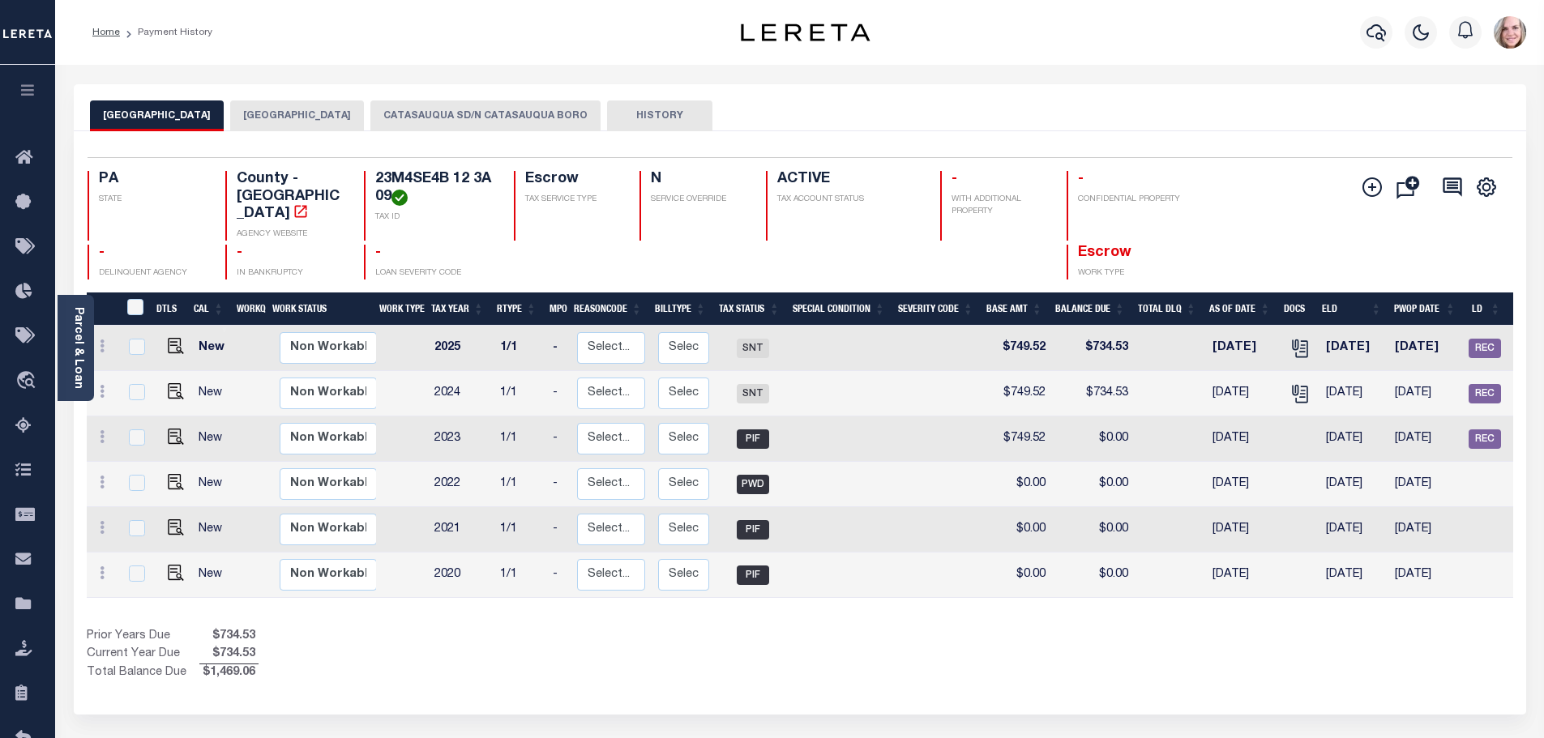
click at [555, 117] on button "CATASAUQUA SD/N CATASAUQUA BORO" at bounding box center [485, 115] width 230 height 31
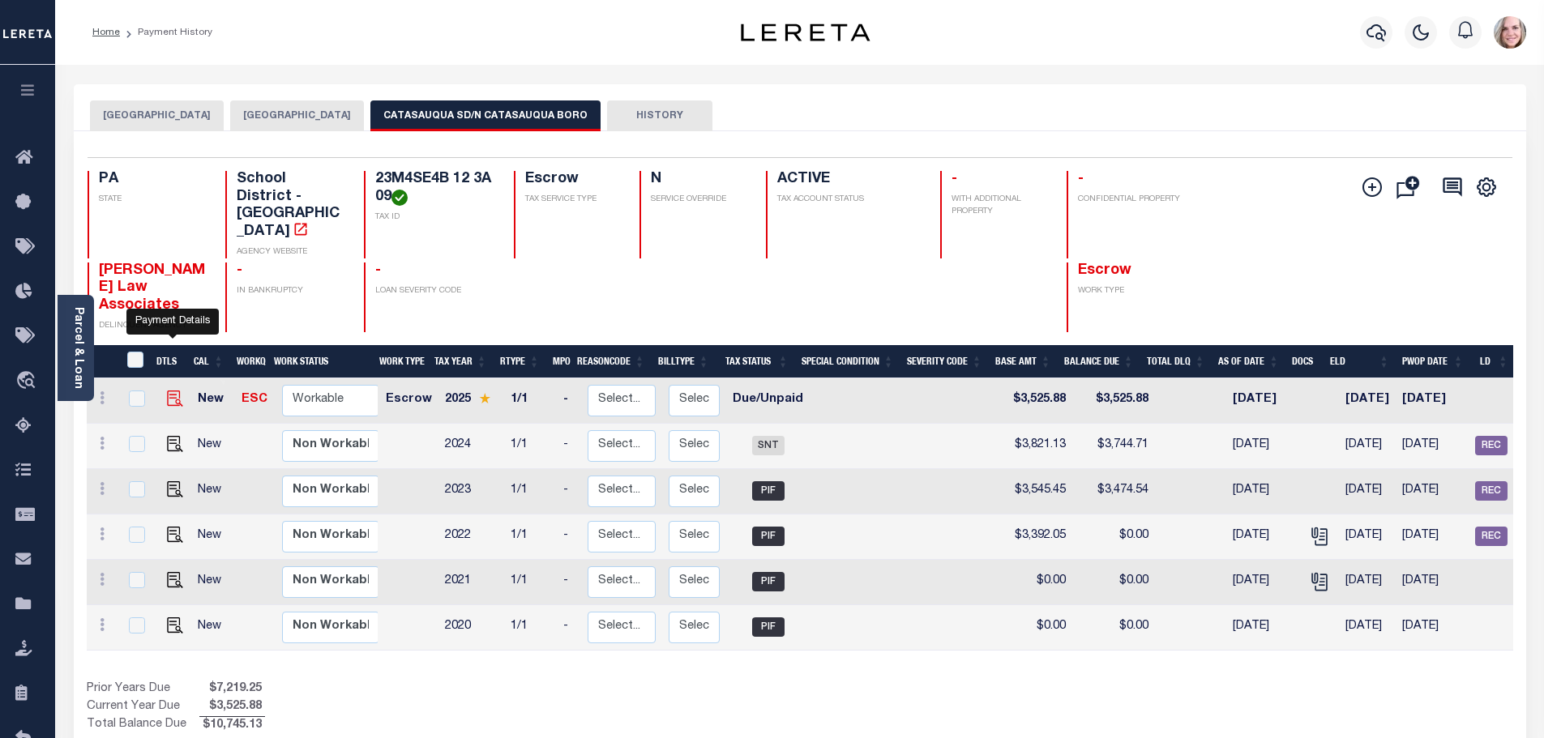
click at [167, 391] on img "" at bounding box center [175, 399] width 16 height 16
checkbox input "true"
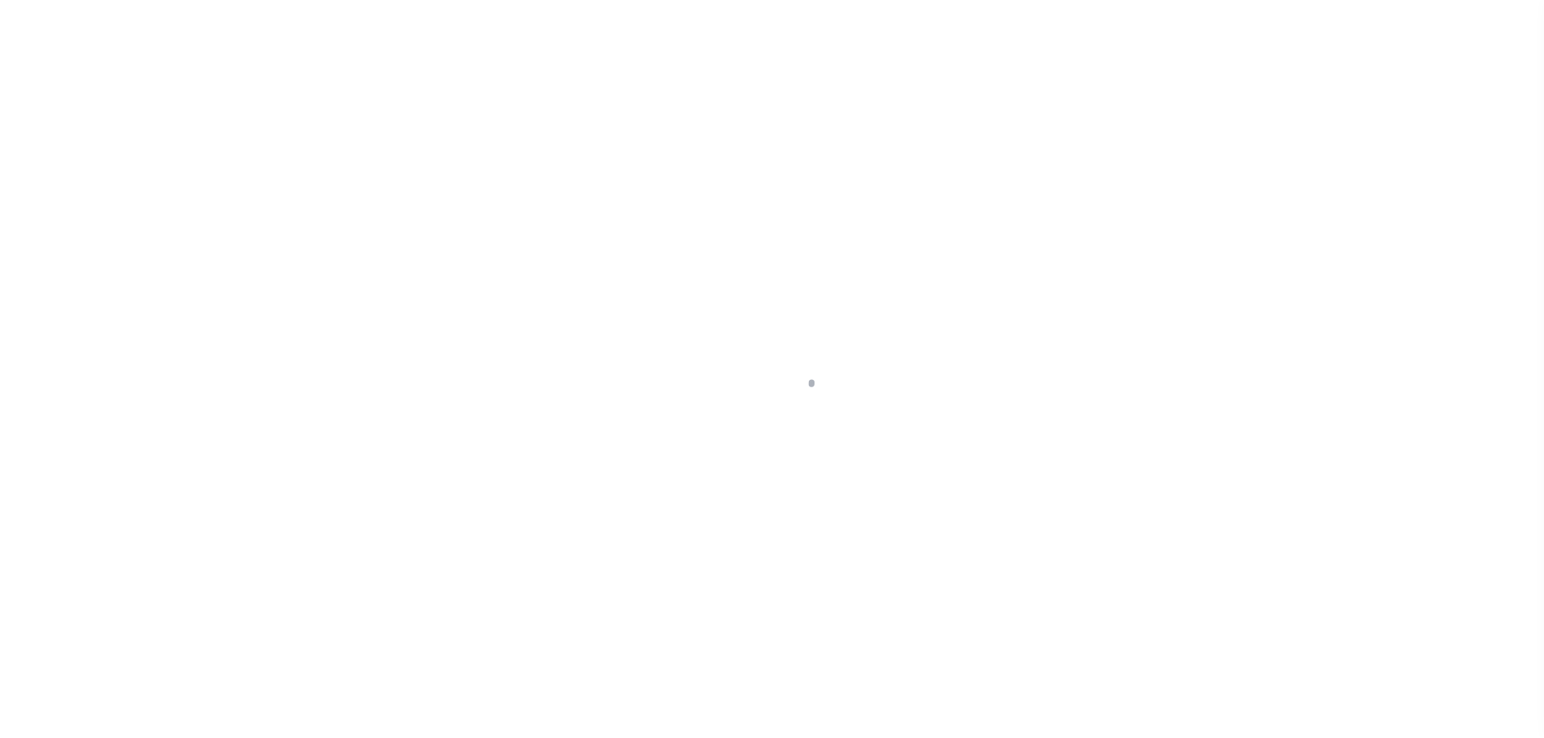
select select "DUE"
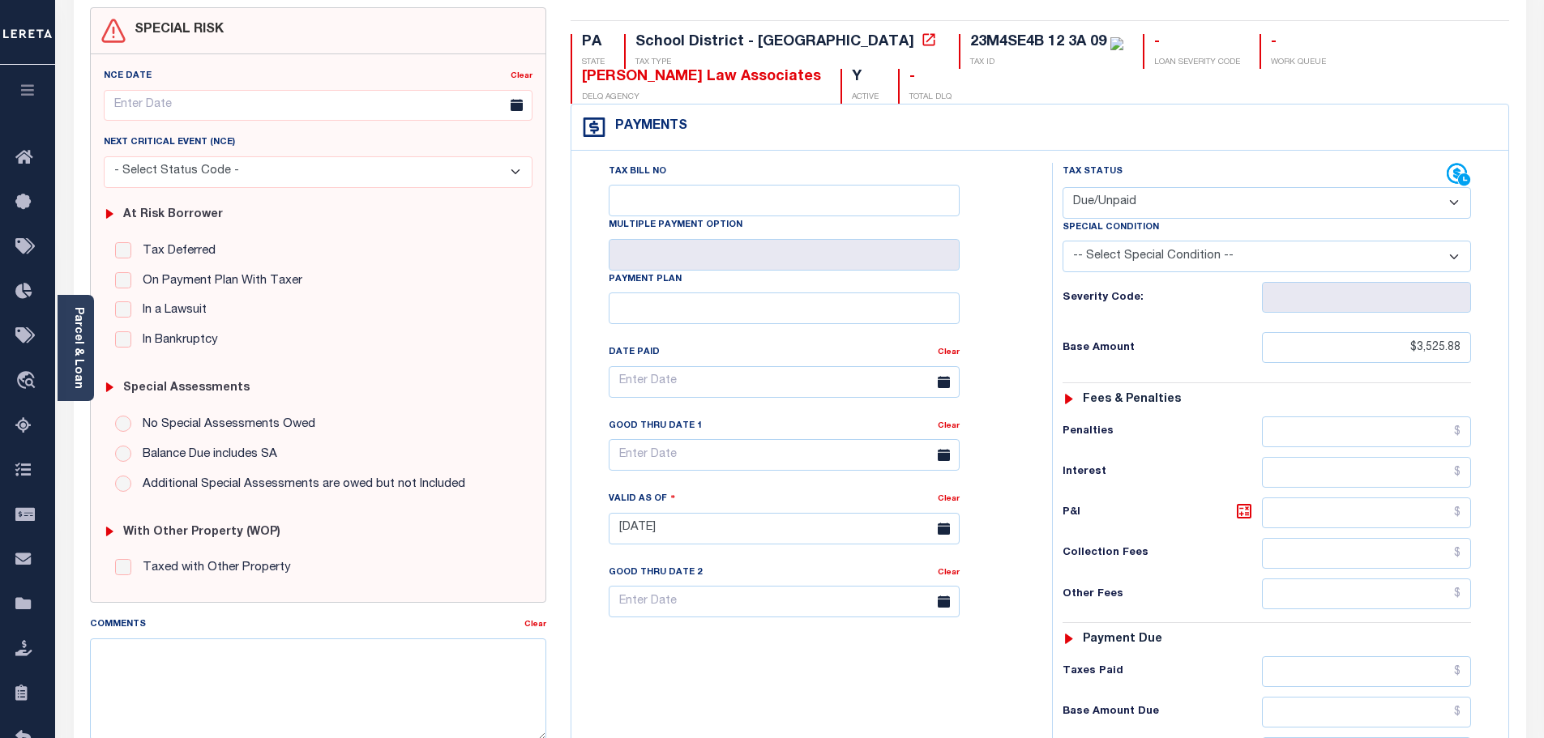
scroll to position [243, 0]
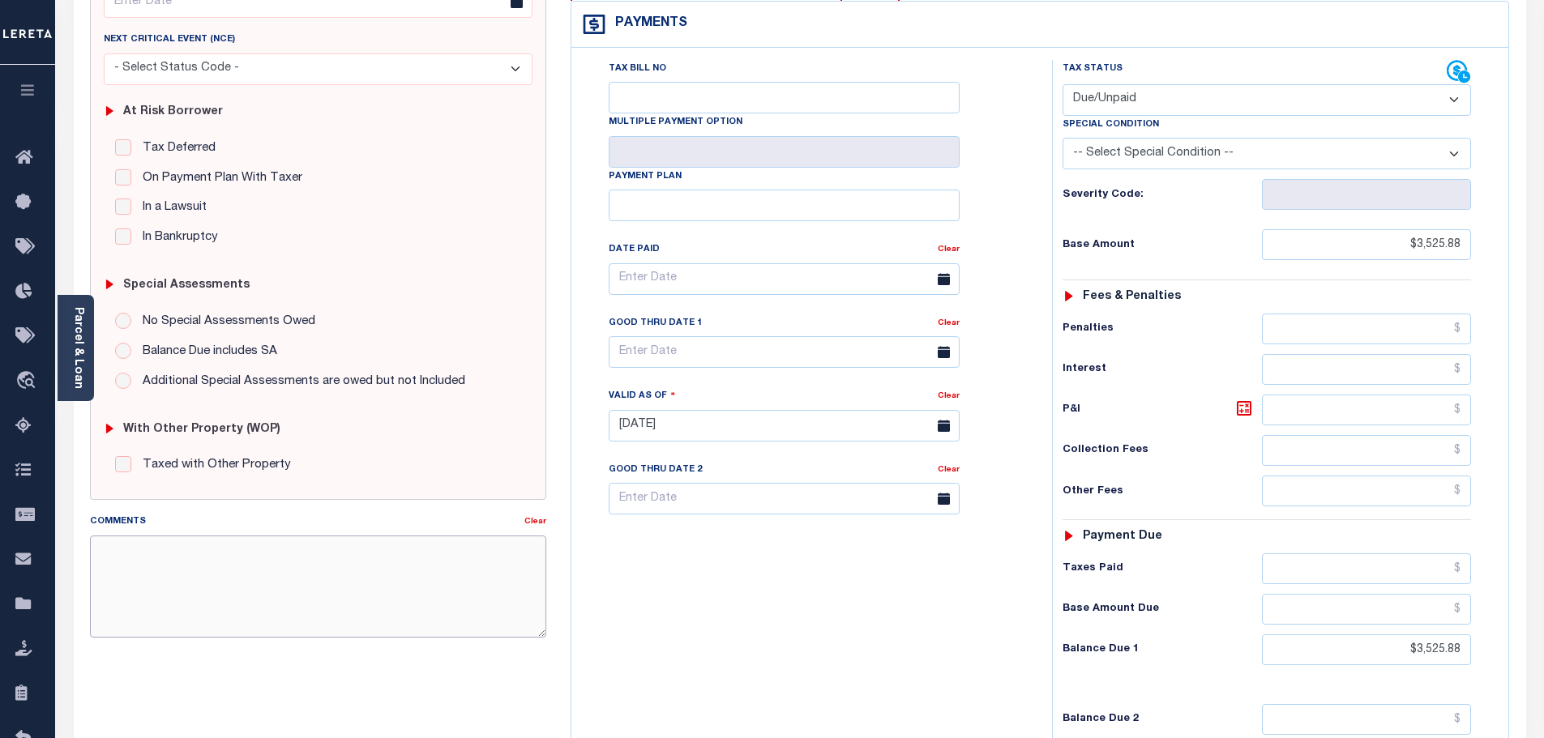
click at [247, 559] on textarea "Comments" at bounding box center [318, 587] width 457 height 102
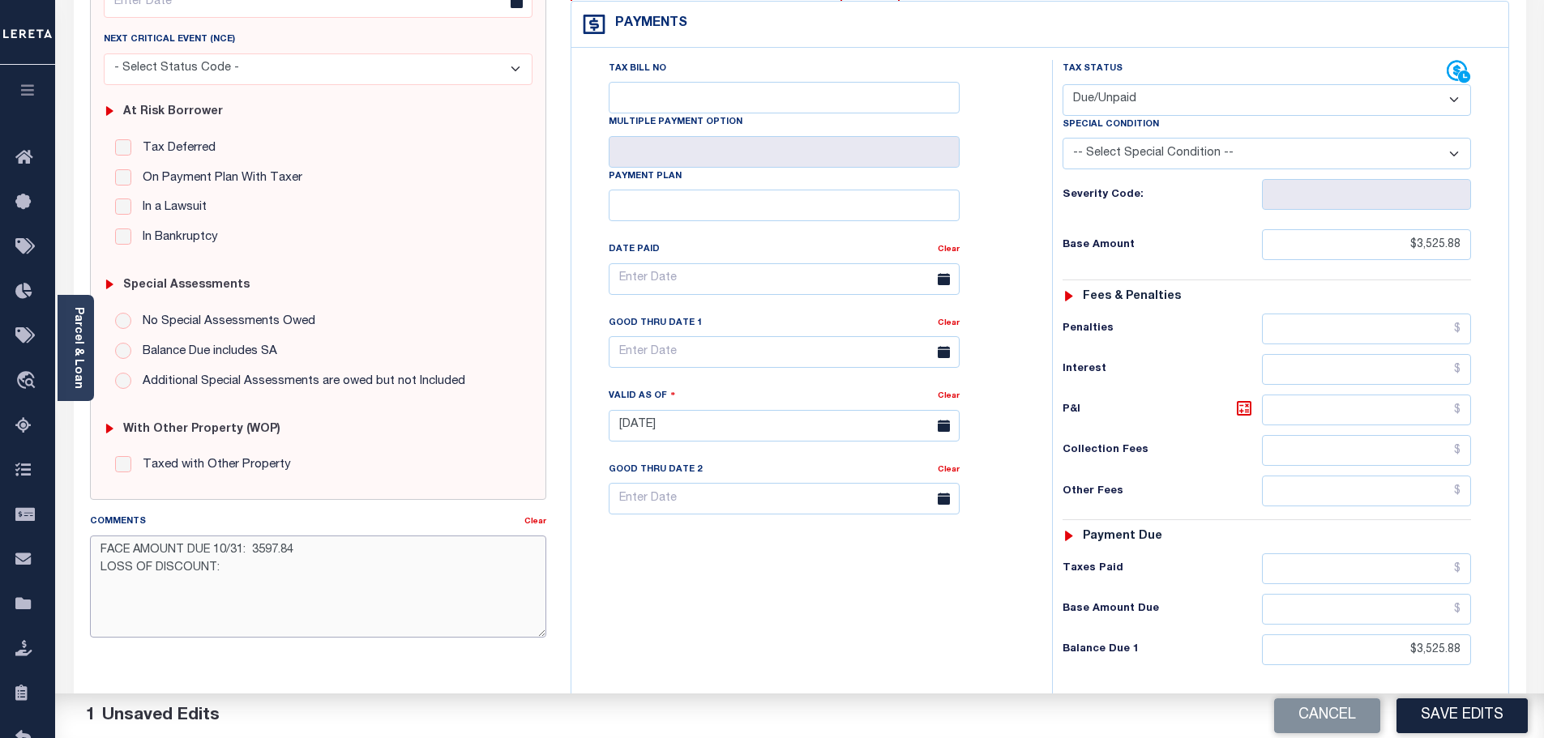
click at [301, 571] on textarea "FACE AMOUNT DUE 10/31: 3597.84 LOSS OF DISCOUNT:" at bounding box center [318, 587] width 457 height 102
type textarea "FACE AMOUNT DUE 10/31: 3597.84 LOSS OF DISCOUNT: 71.96"
click at [1438, 701] on button "Save Edits" at bounding box center [1461, 716] width 131 height 35
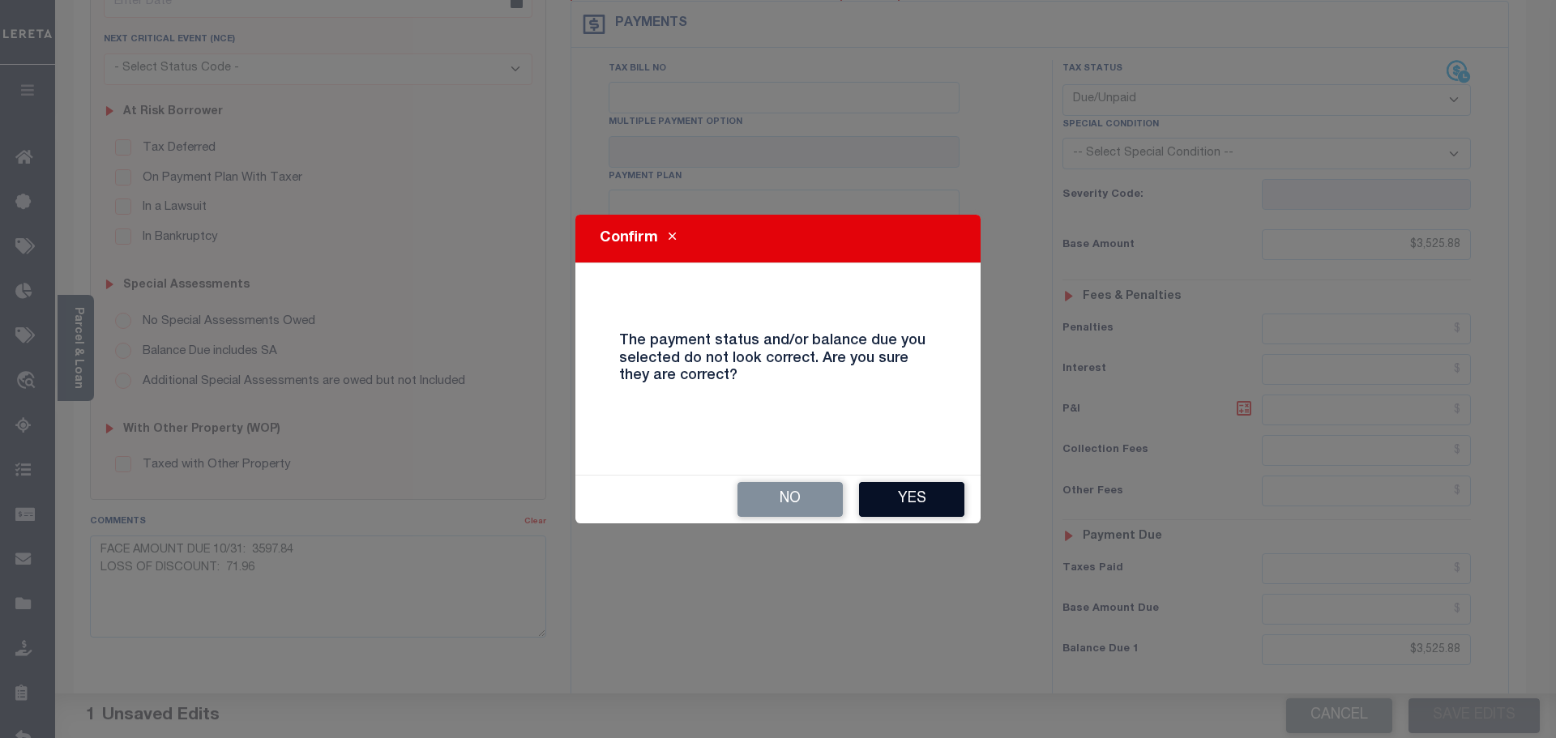
click at [904, 504] on button "Yes" at bounding box center [911, 499] width 105 height 35
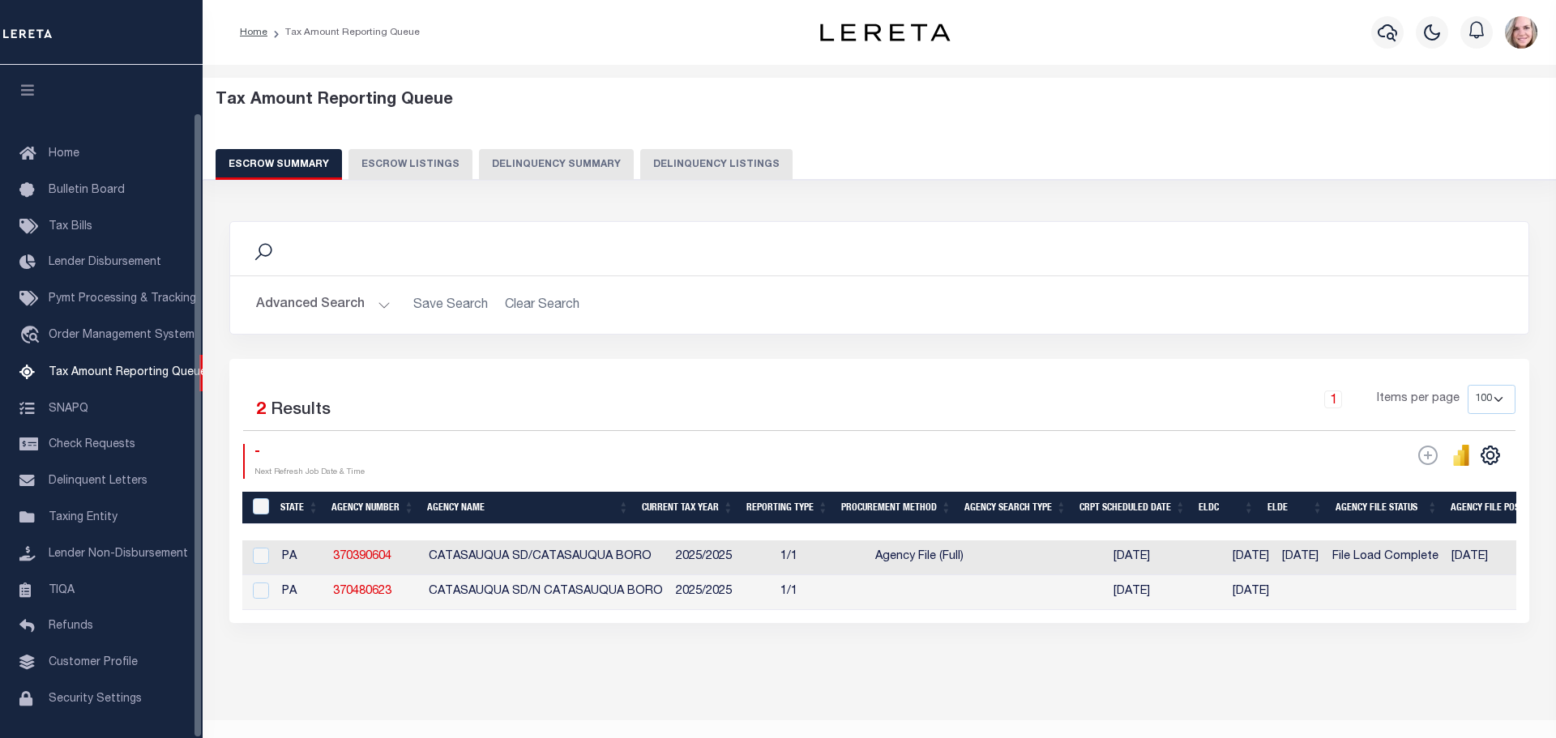
select select "100"
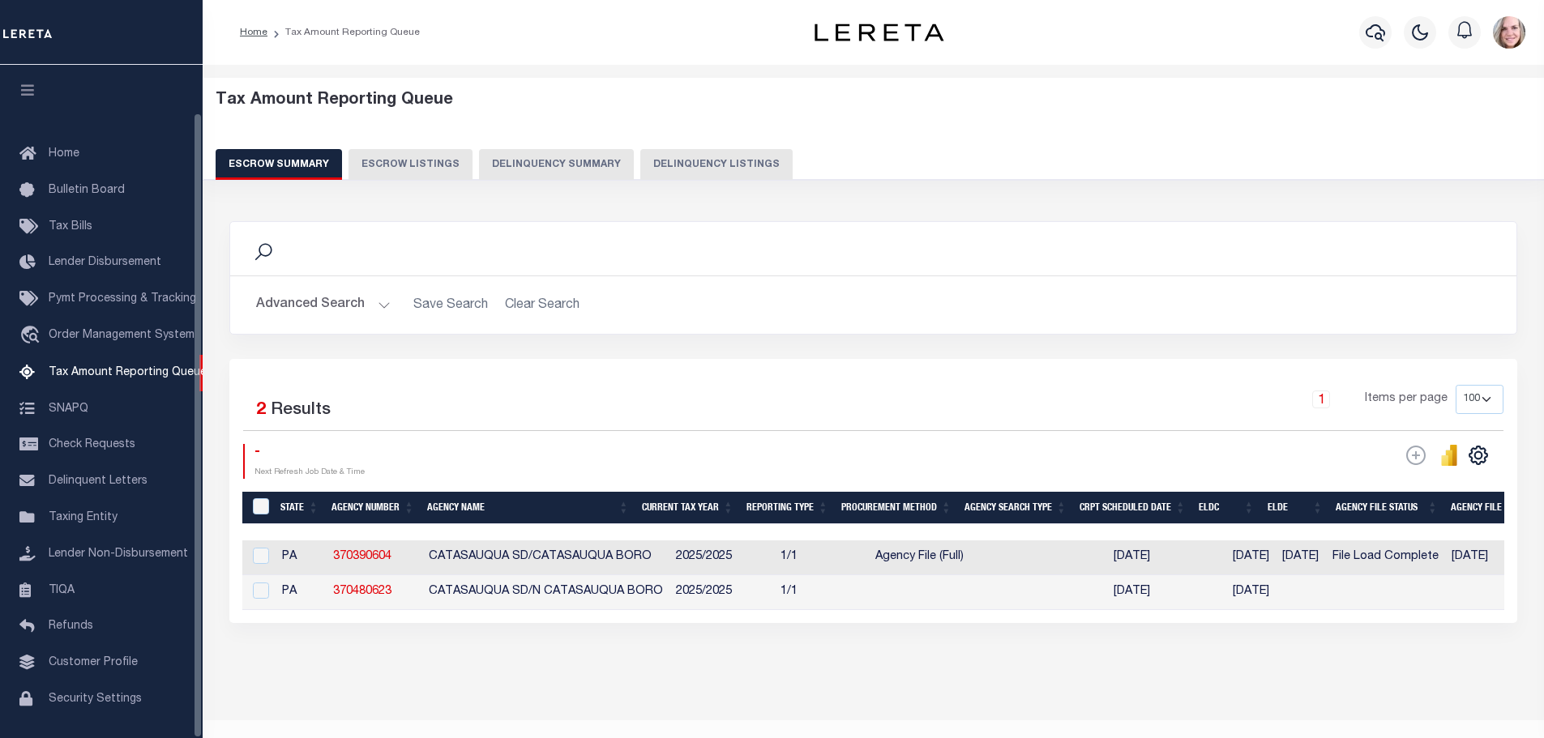
scroll to position [51, 0]
